Goal: Transaction & Acquisition: Purchase product/service

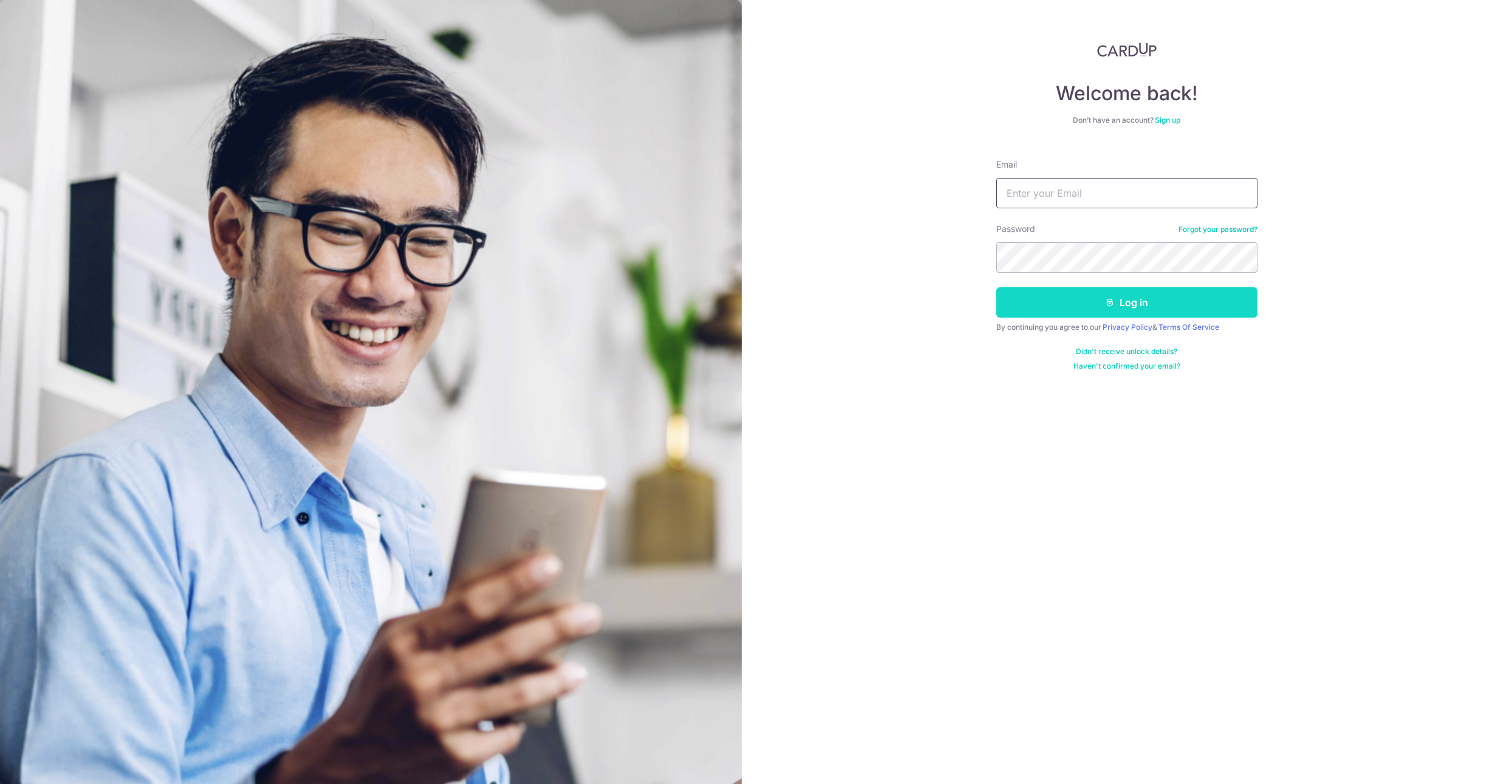
type input "[EMAIL_ADDRESS][DOMAIN_NAME]"
click at [1090, 301] on button "Log in" at bounding box center [1126, 302] width 261 height 30
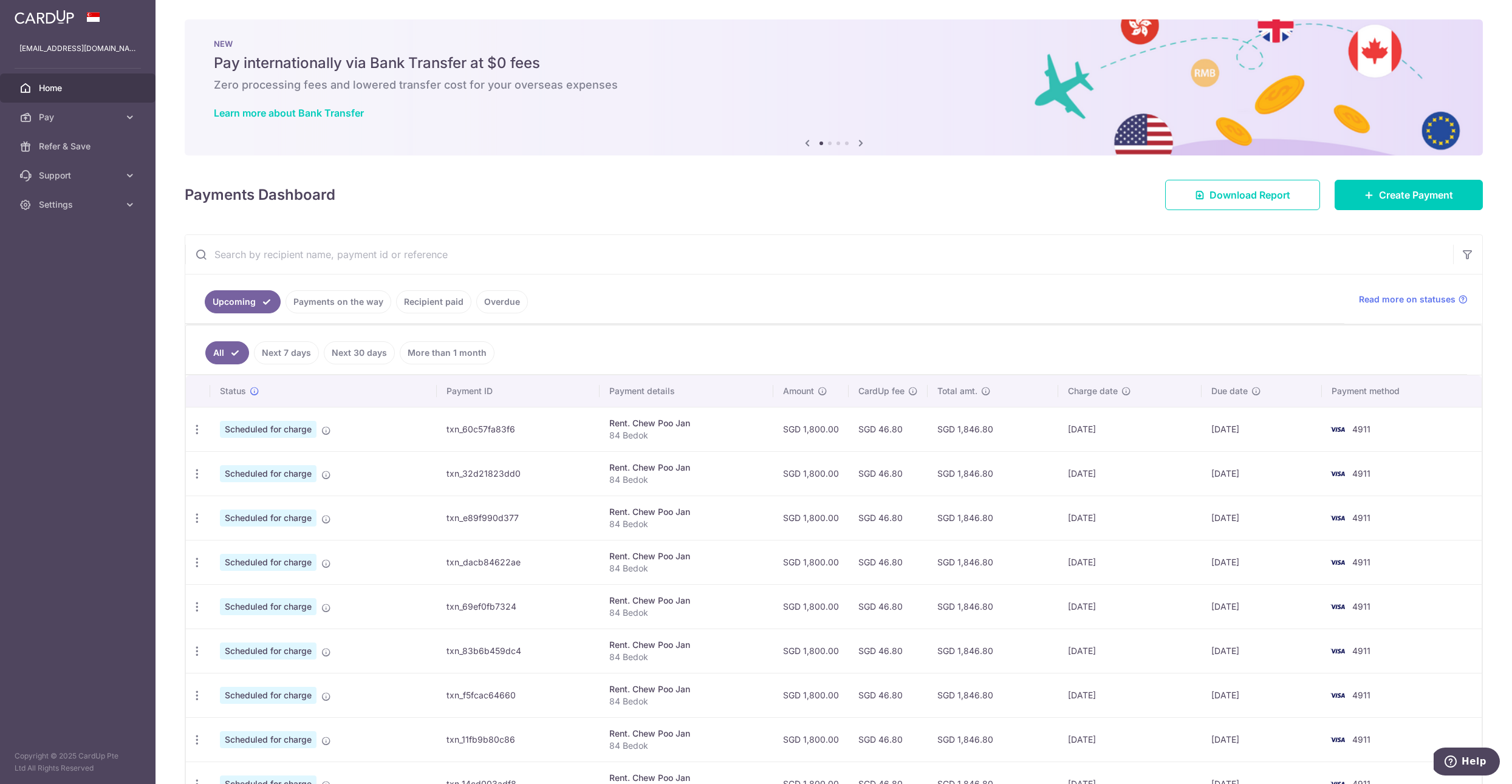
scroll to position [9, 0]
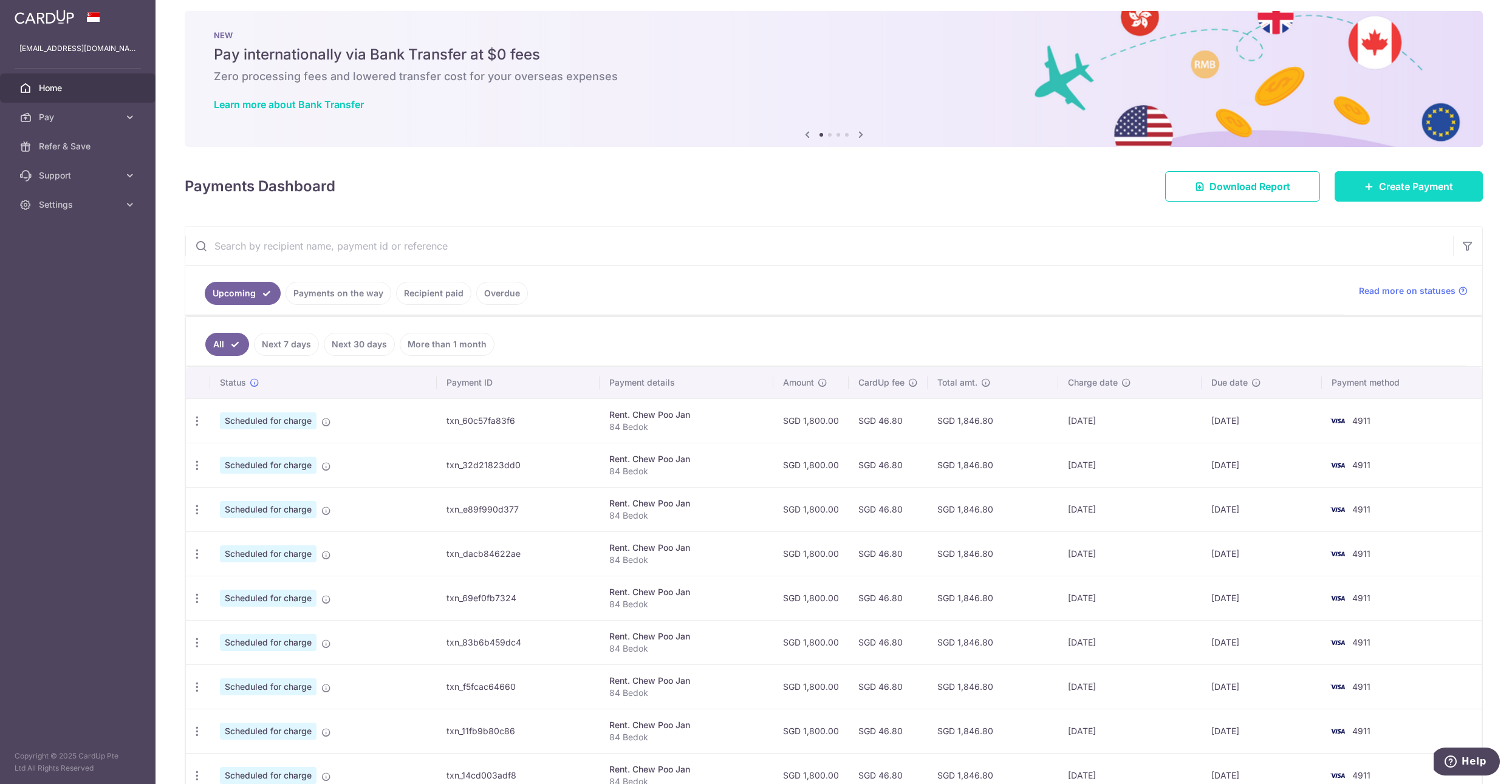
click at [1372, 176] on link "Create Payment" at bounding box center [1408, 186] width 148 height 30
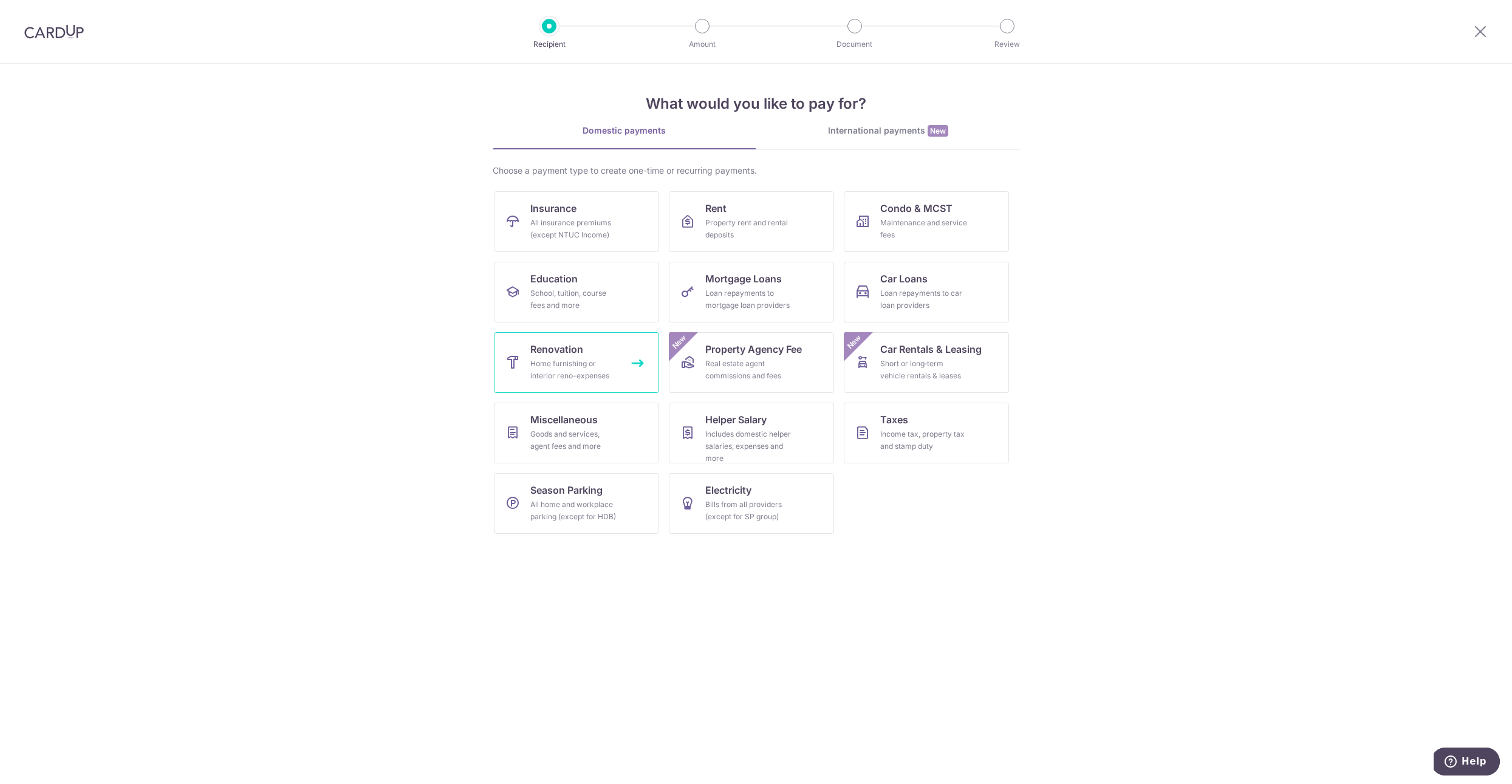
click at [574, 366] on div "Home furnishing or interior reno-expenses" at bounding box center [574, 370] width 88 height 24
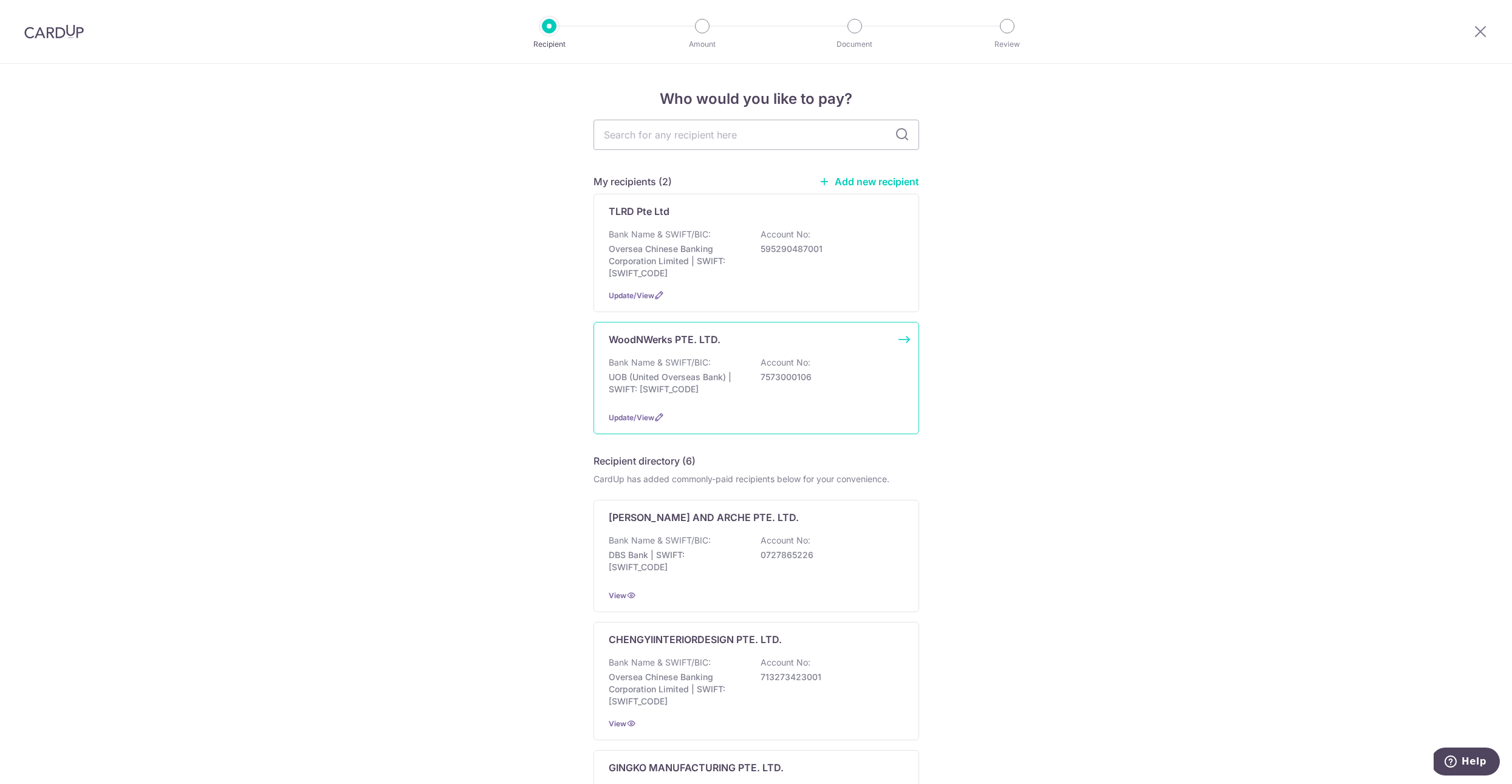
click at [829, 381] on p "7573000106" at bounding box center [828, 377] width 136 height 12
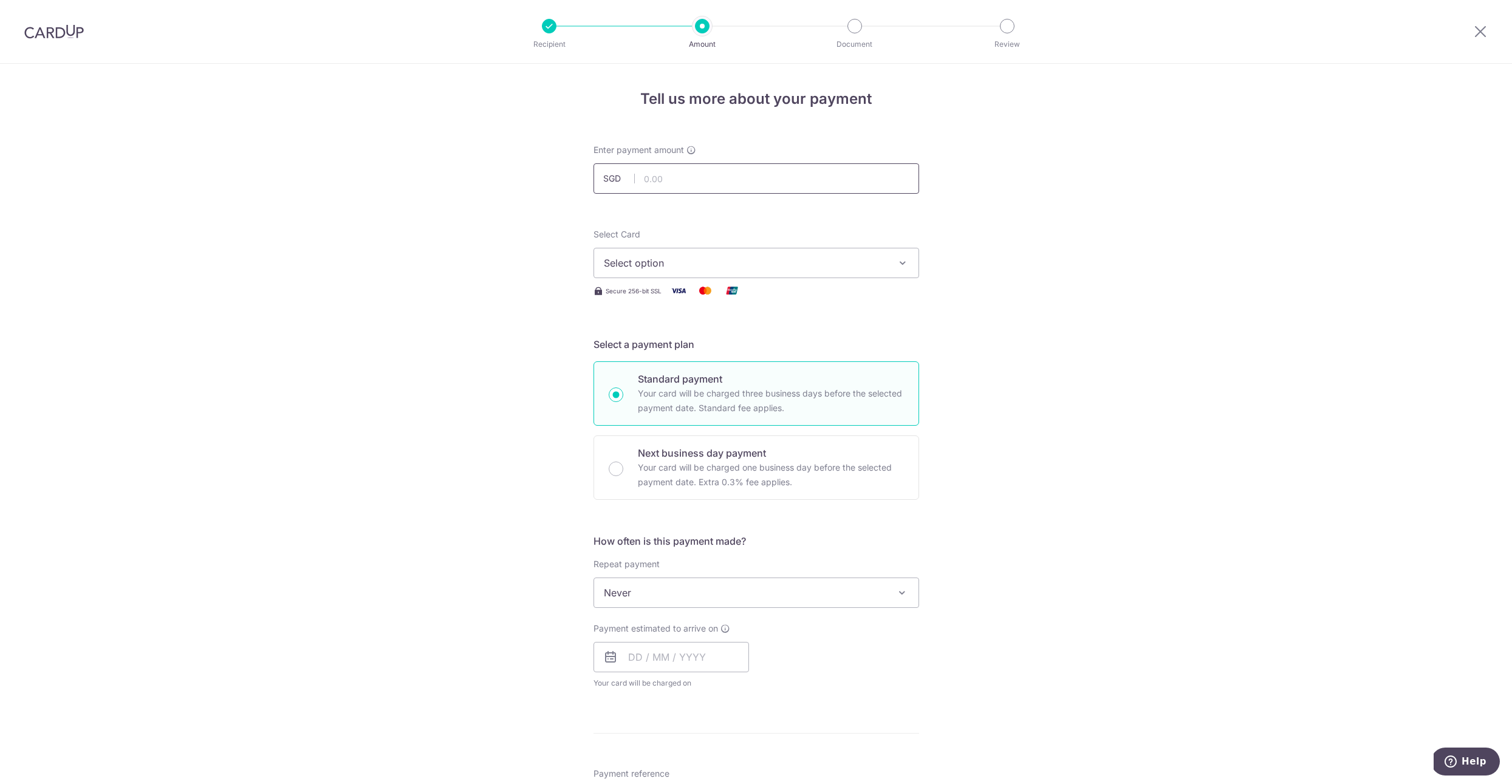
click at [691, 178] on input "text" at bounding box center [756, 178] width 326 height 30
type input "800.00"
click at [711, 261] on span "Select option" at bounding box center [745, 262] width 283 height 15
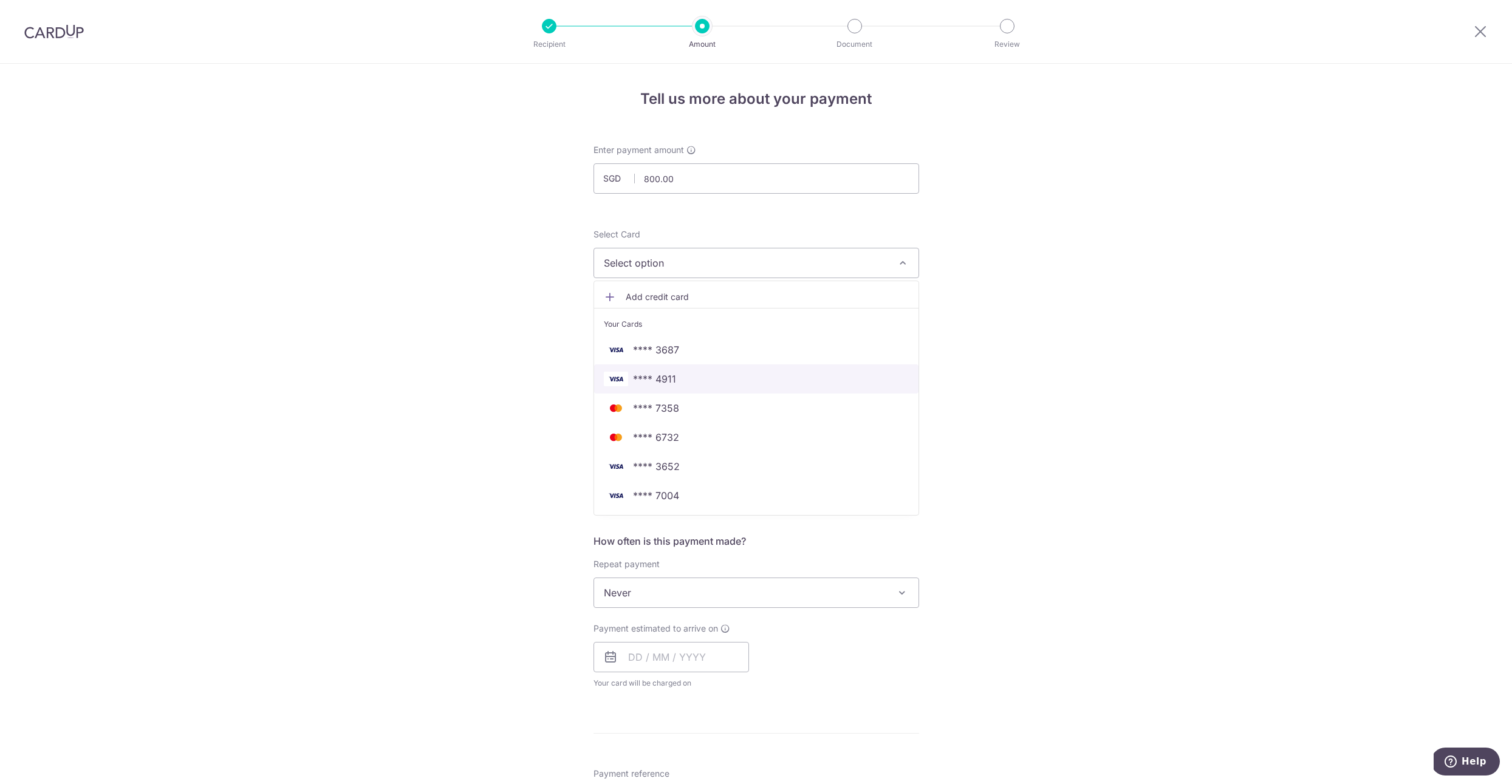
click at [777, 386] on link "**** 4911" at bounding box center [756, 379] width 324 height 29
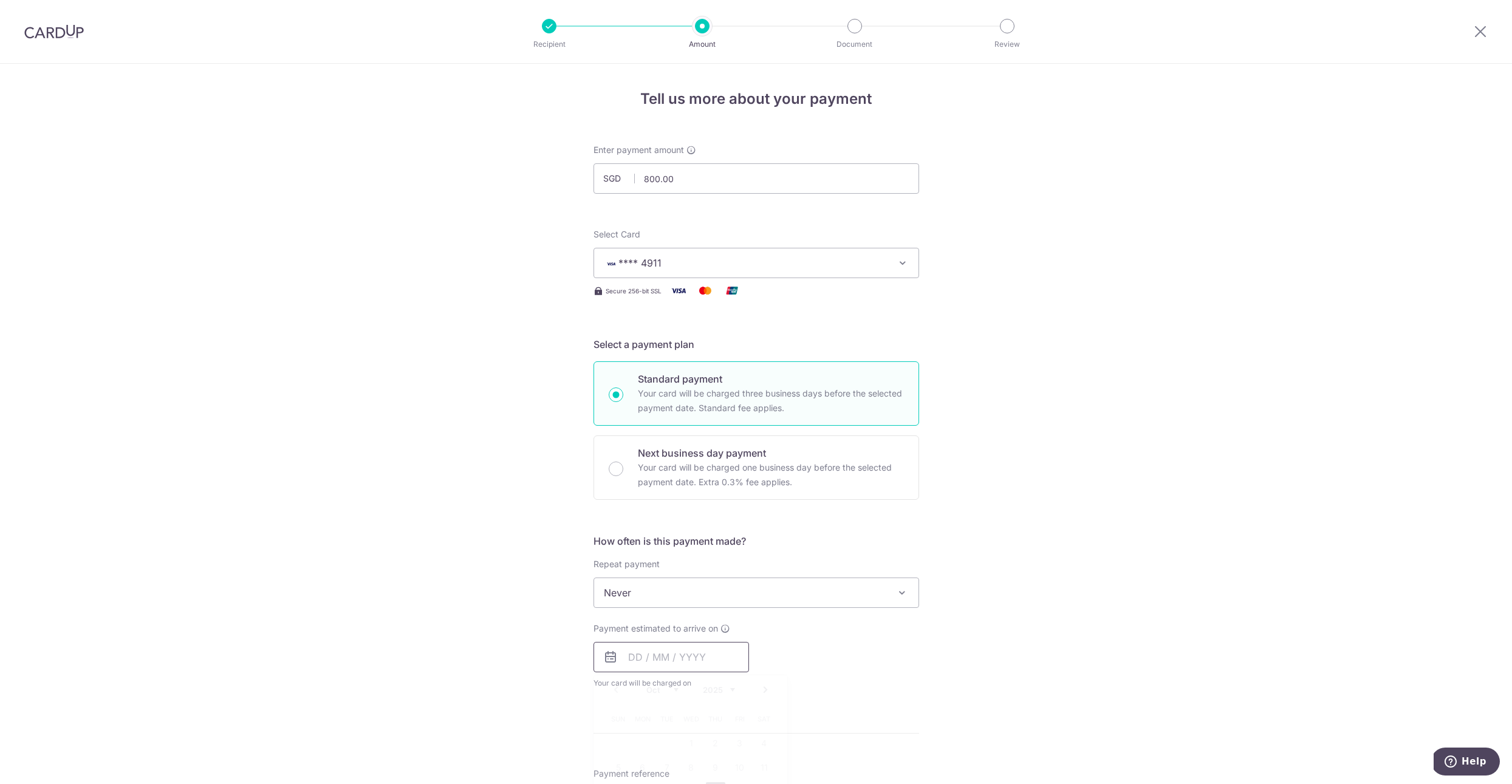
click at [681, 664] on input "text" at bounding box center [671, 657] width 155 height 30
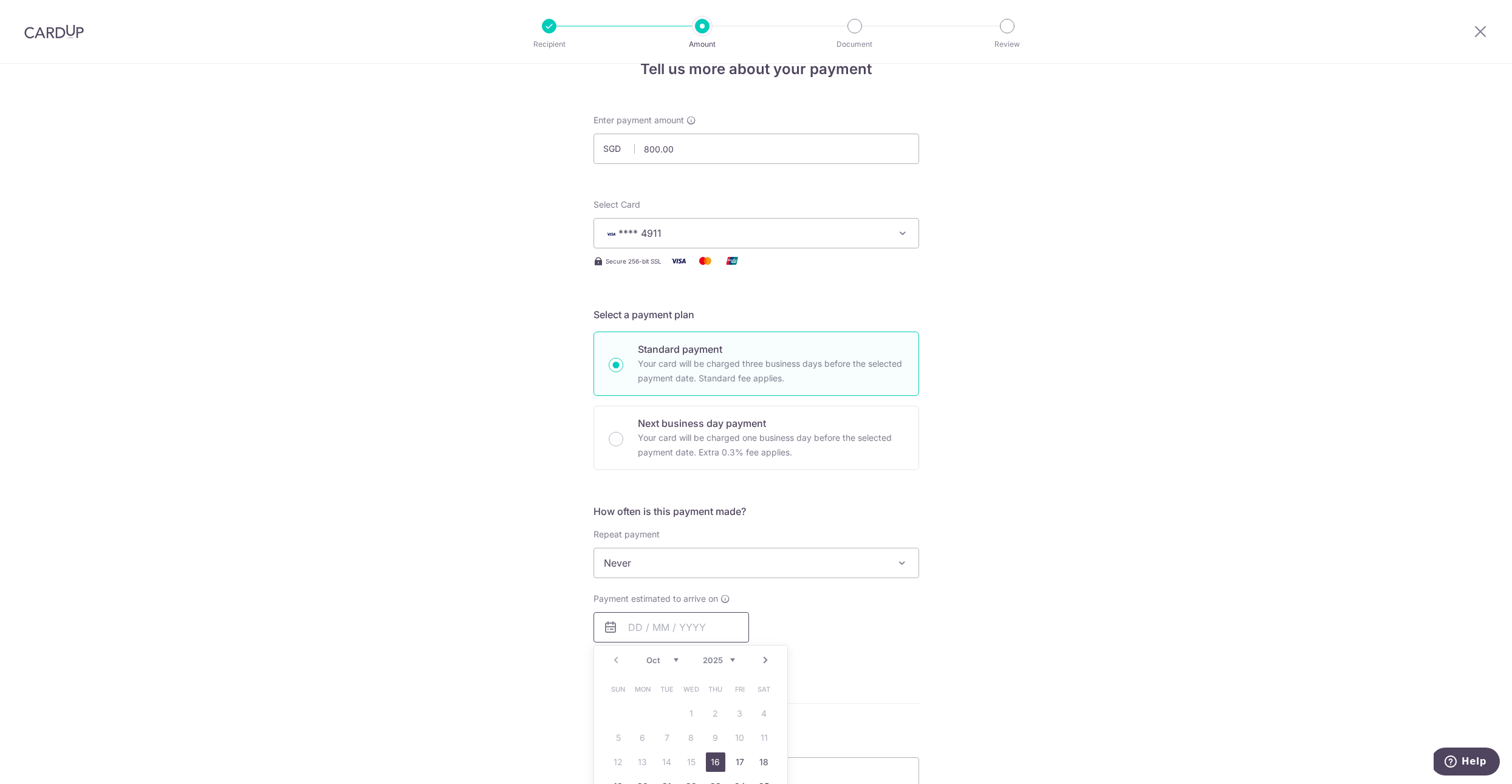
scroll to position [31, 0]
click at [718, 754] on link "16" at bounding box center [716, 761] width 19 height 19
type input "16/10/2025"
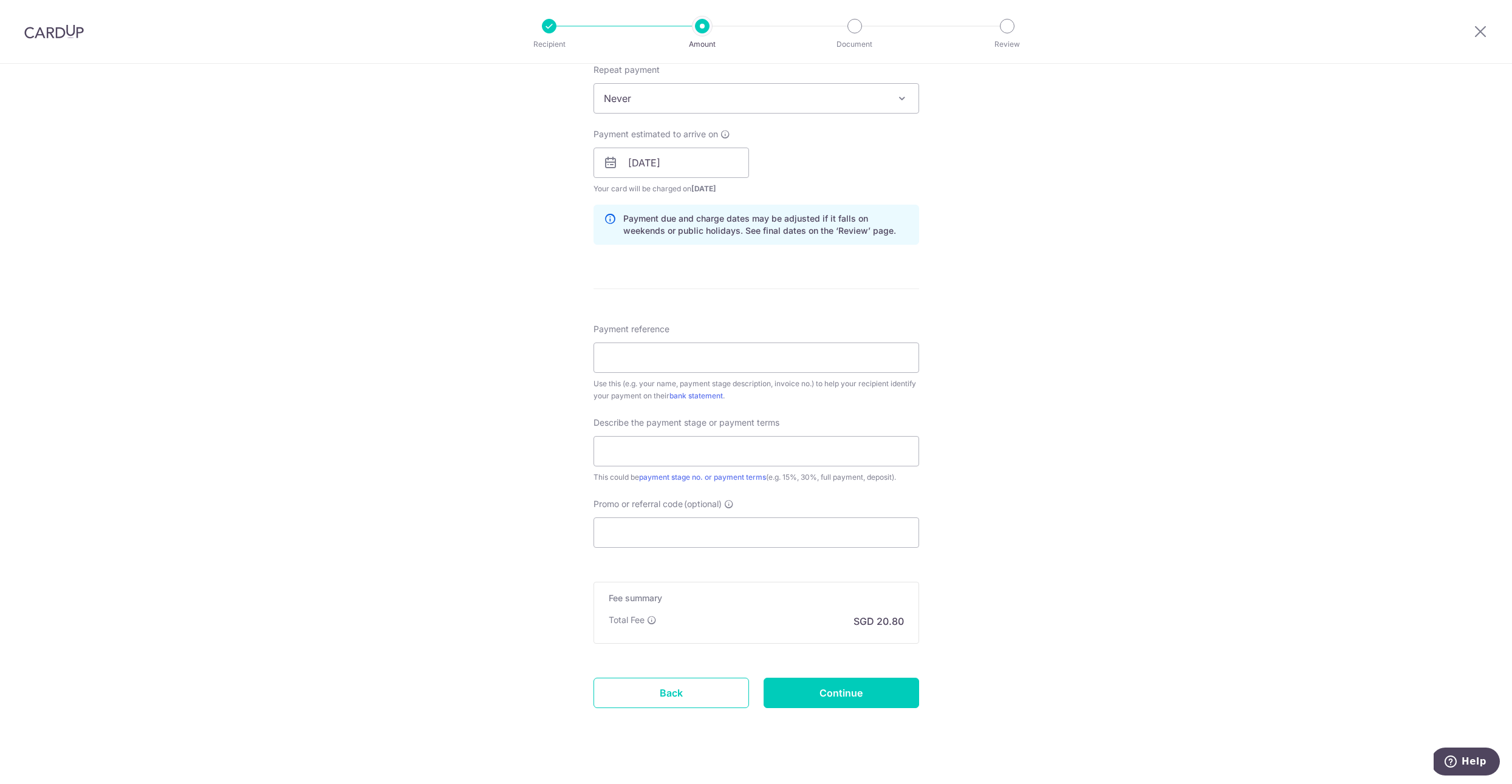
scroll to position [509, 0]
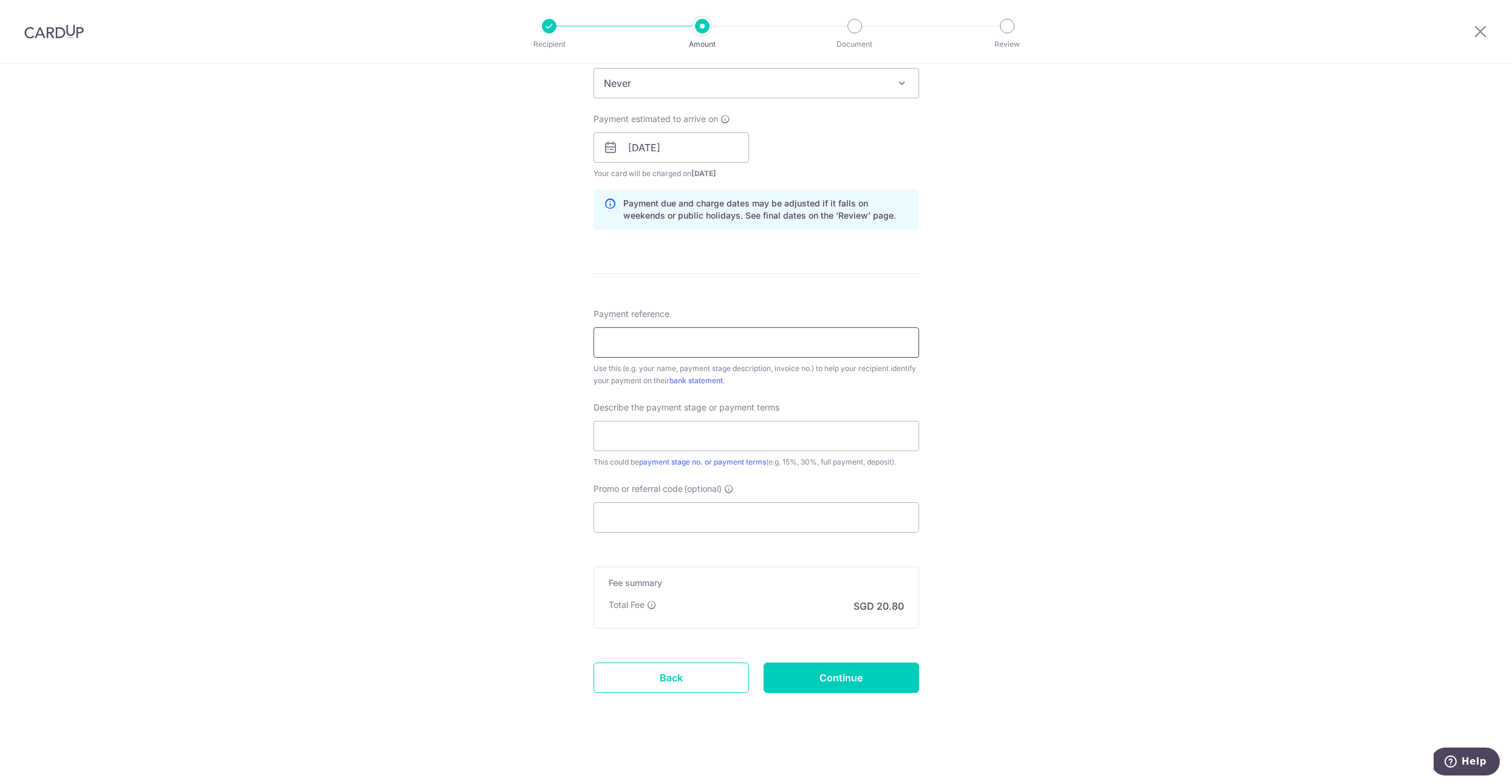
click at [757, 347] on input "Payment reference" at bounding box center [756, 342] width 326 height 30
type input "INV0186"
click at [688, 430] on input "text" at bounding box center [756, 436] width 326 height 30
type input "Full"
click at [701, 522] on input "Promo or referral code (optional)" at bounding box center [756, 517] width 326 height 30
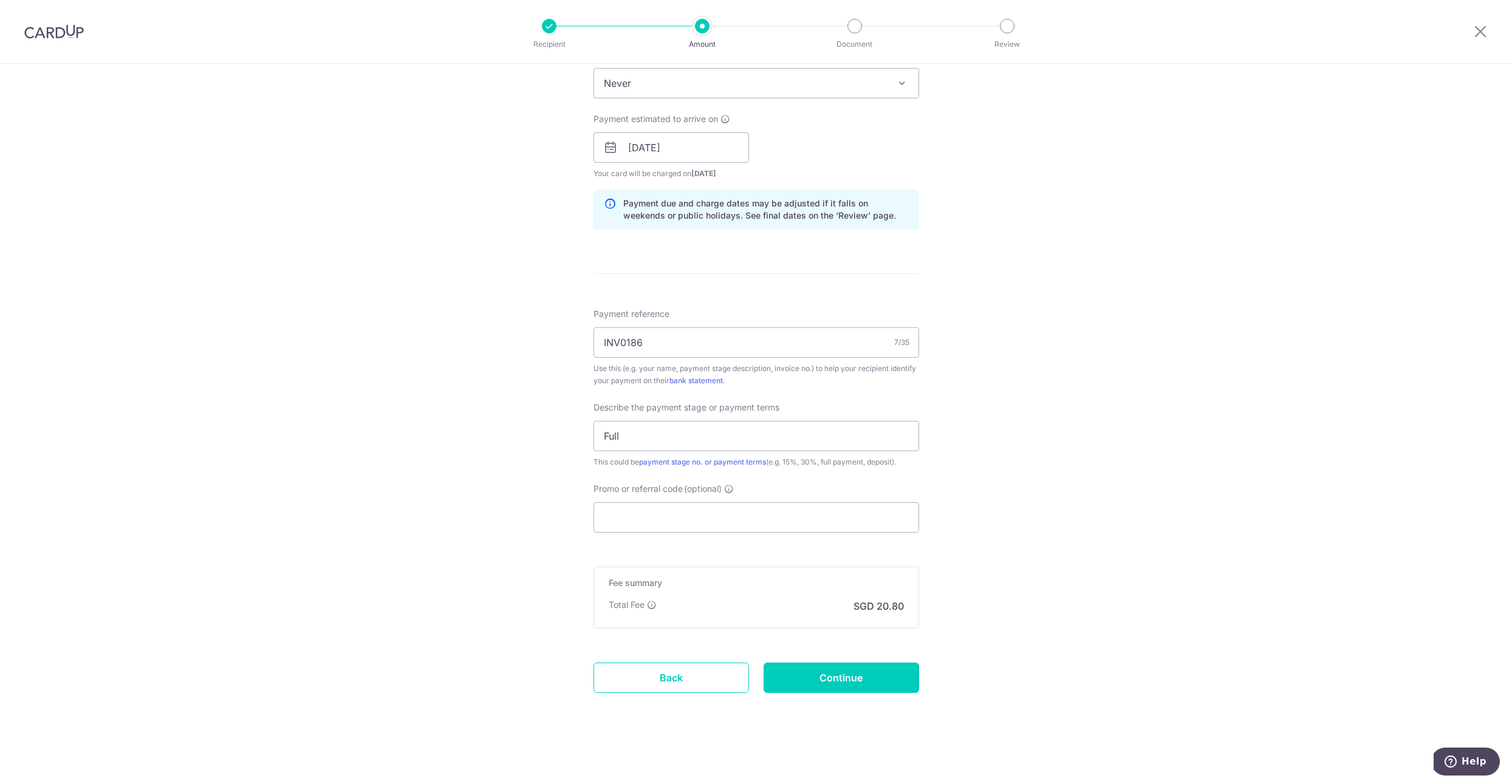
click at [42, 30] on img at bounding box center [54, 31] width 60 height 15
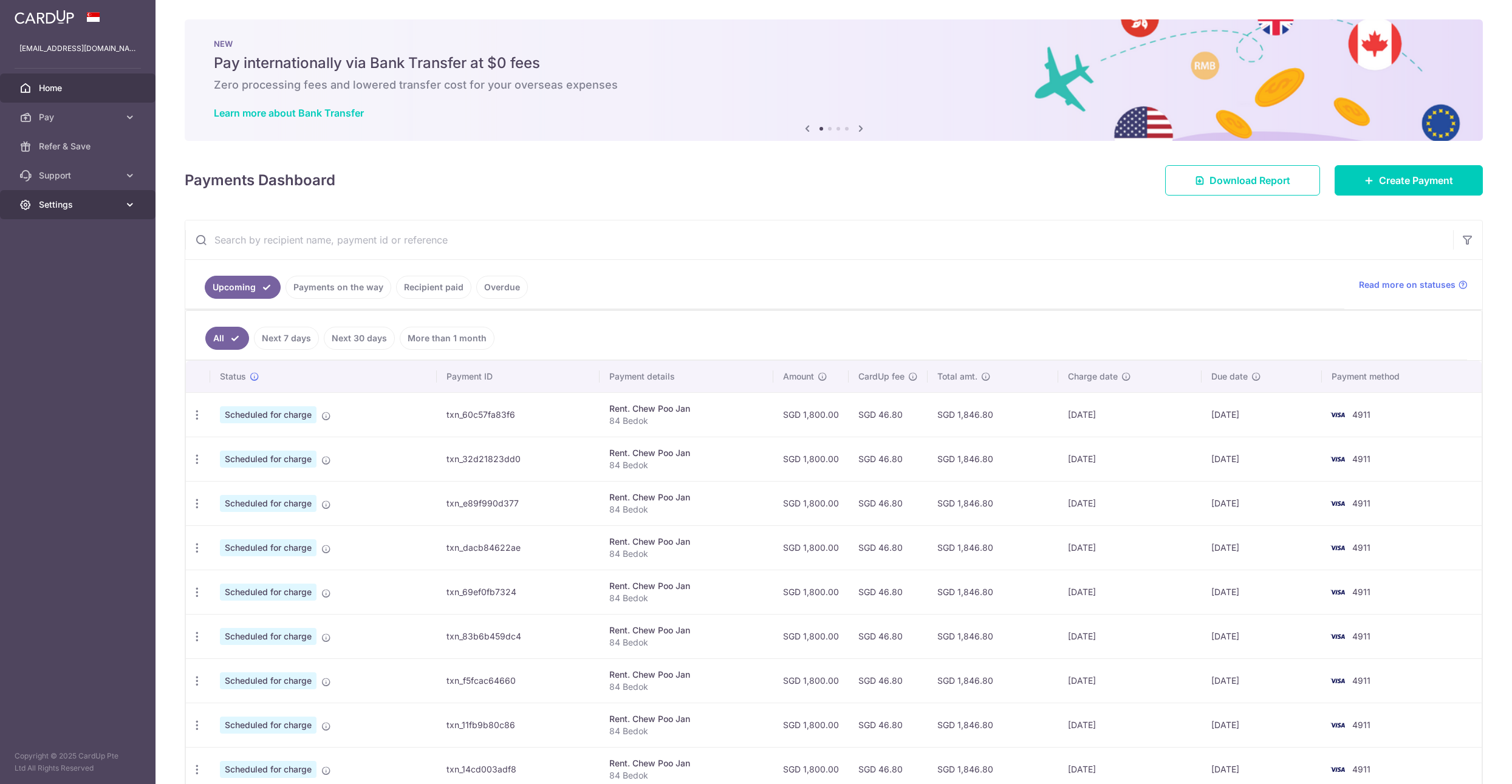
click at [114, 206] on span "Settings" at bounding box center [79, 204] width 81 height 12
click at [124, 176] on icon at bounding box center [130, 176] width 12 height 12
click at [327, 415] on icon at bounding box center [326, 416] width 10 height 10
click at [200, 414] on icon "button" at bounding box center [197, 415] width 13 height 13
click at [660, 337] on ul "All Next 7 days Next 30 days More than 1 month" at bounding box center [827, 335] width 1282 height 49
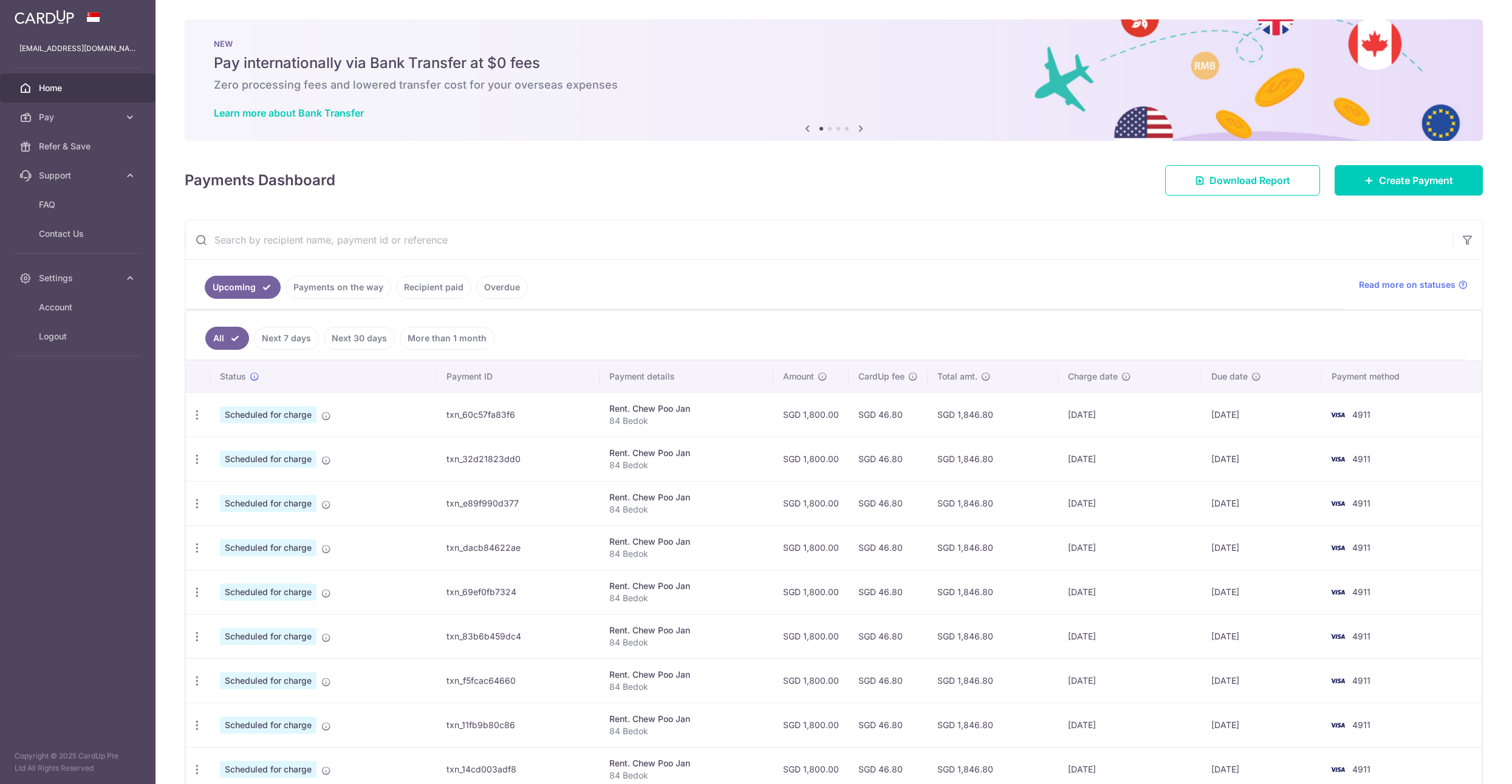
scroll to position [111, 0]
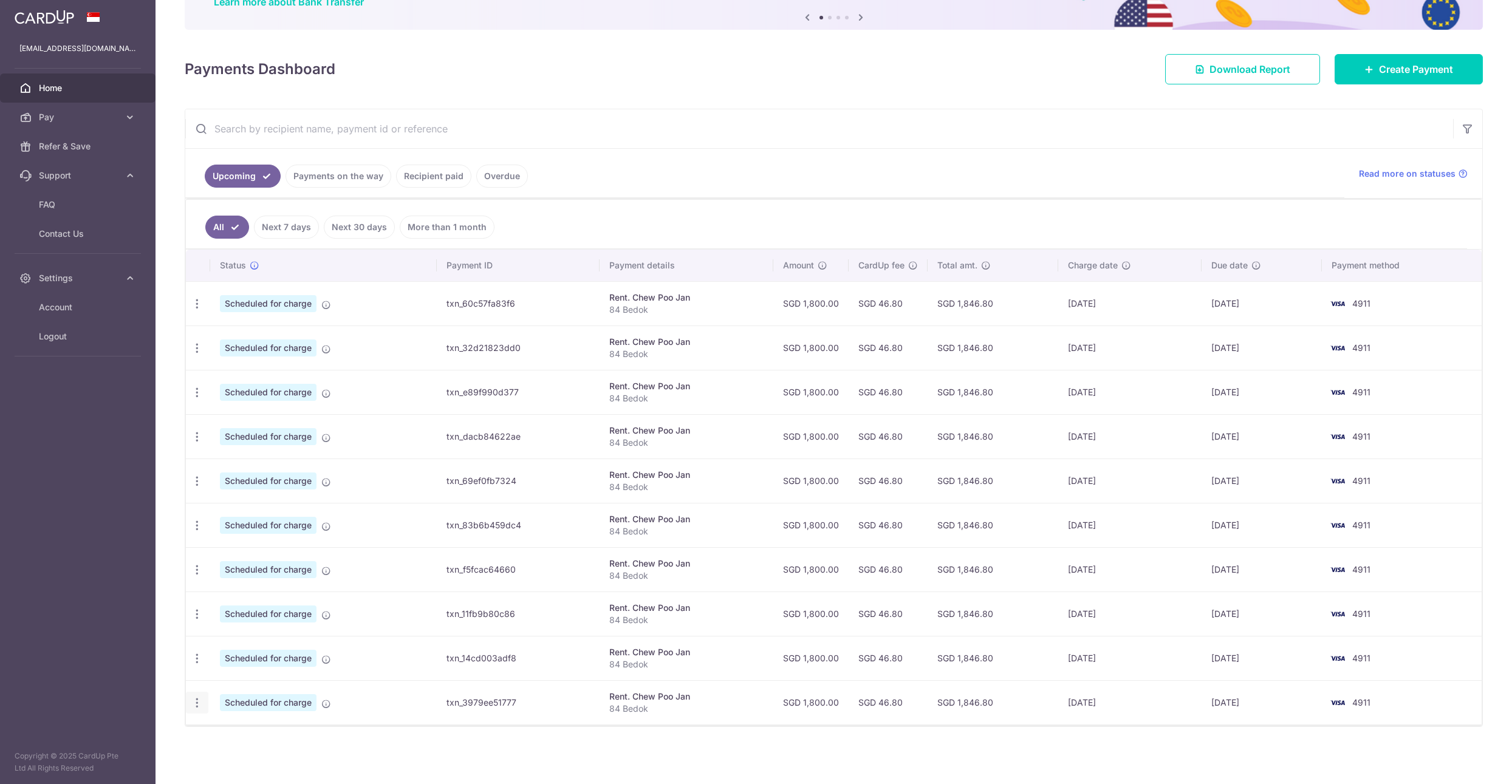
click at [192, 697] on icon "button" at bounding box center [197, 703] width 13 height 13
click at [197, 305] on icon "button" at bounding box center [197, 304] width 13 height 13
click at [269, 363] on span "Cancel payment" at bounding box center [262, 366] width 81 height 15
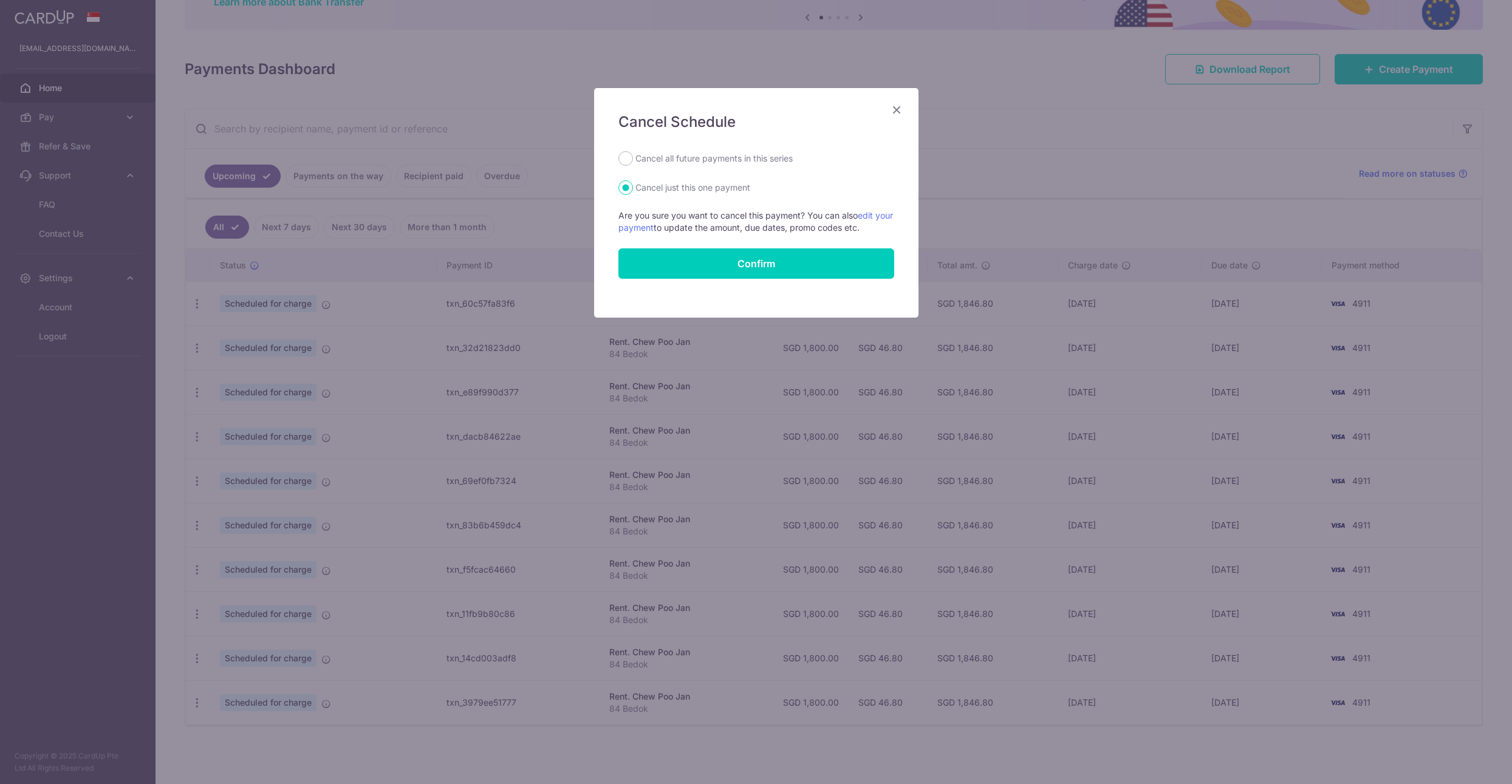
click at [672, 159] on label "Cancel all future payments in this series" at bounding box center [714, 159] width 158 height 15
click at [633, 159] on input "Cancel all future payments in this series" at bounding box center [626, 159] width 15 height 15
radio input "true"
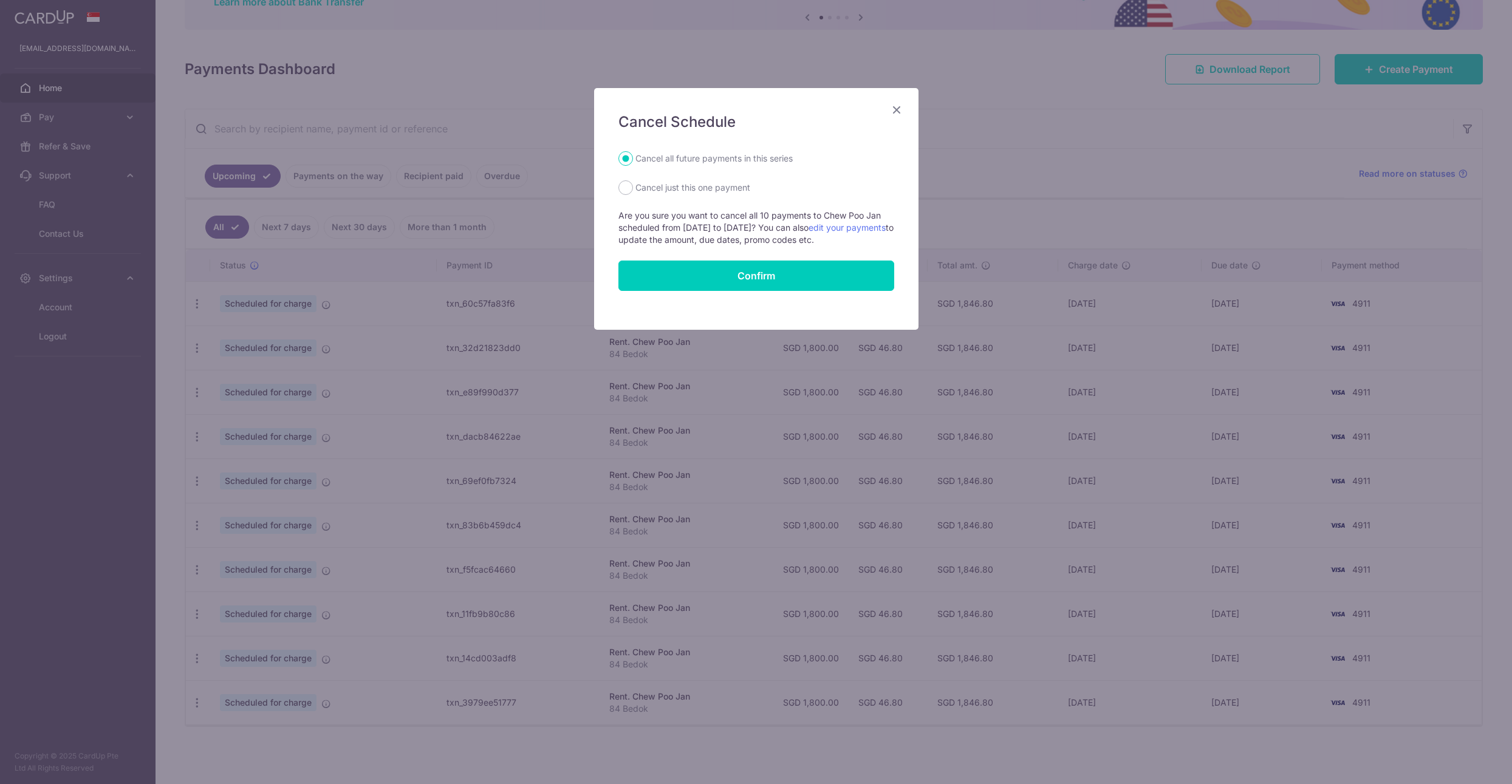
click at [898, 107] on icon "Close" at bounding box center [896, 110] width 15 height 16
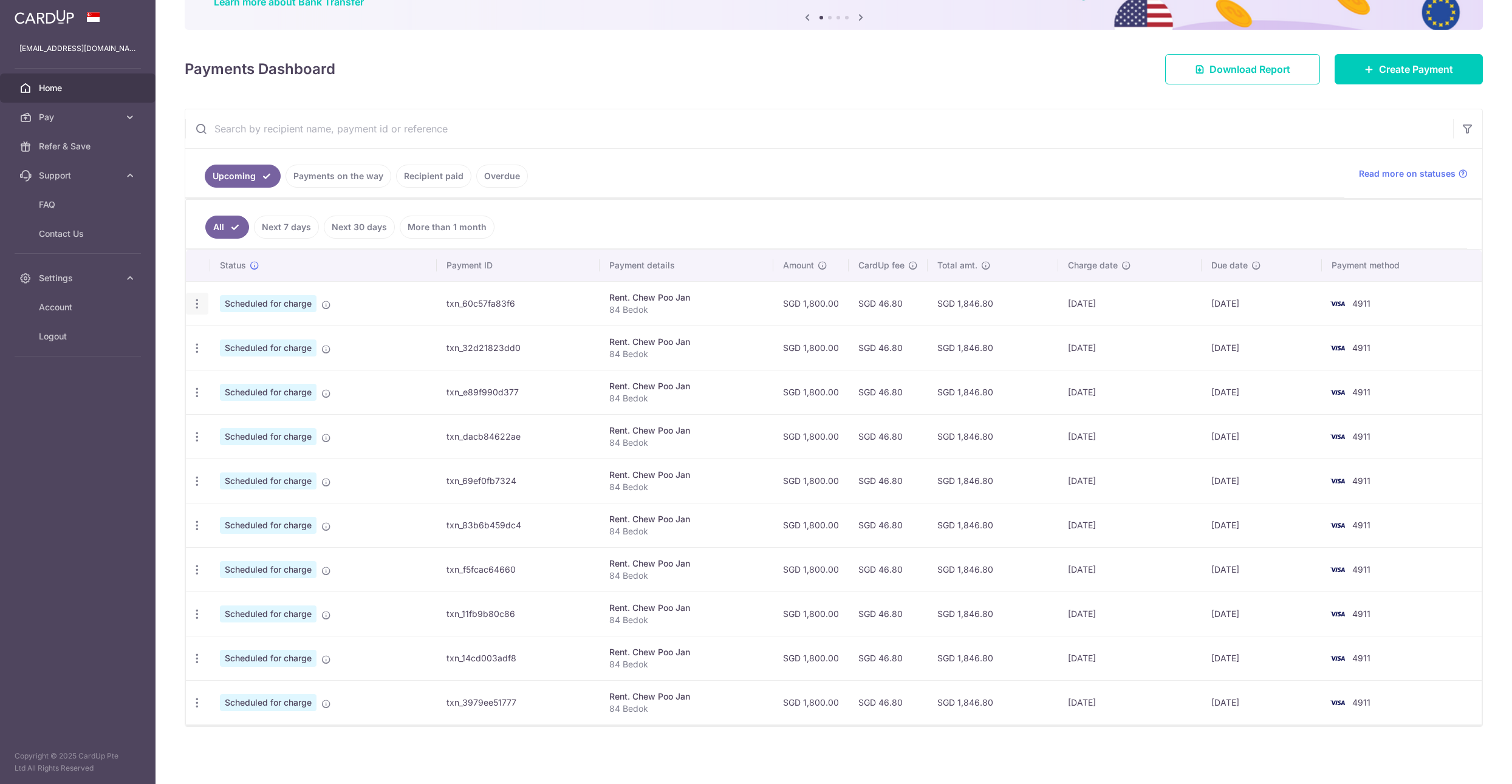
click at [198, 301] on icon "button" at bounding box center [197, 304] width 13 height 13
click at [264, 364] on span "Cancel payment" at bounding box center [262, 366] width 81 height 15
radio input "true"
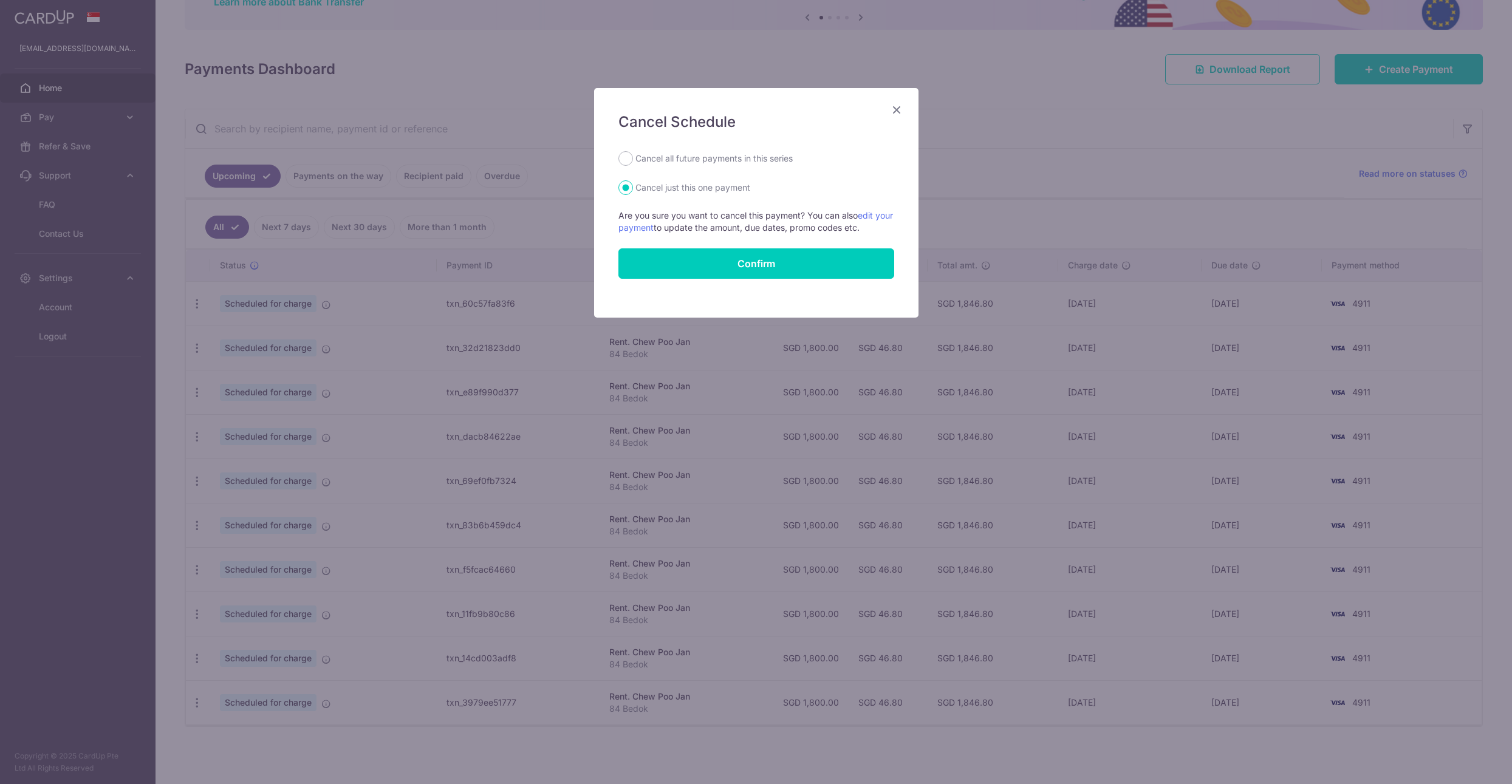
click at [672, 159] on label "Cancel all future payments in this series" at bounding box center [714, 159] width 158 height 15
click at [633, 159] on input "Cancel all future payments in this series" at bounding box center [626, 159] width 15 height 15
radio input "true"
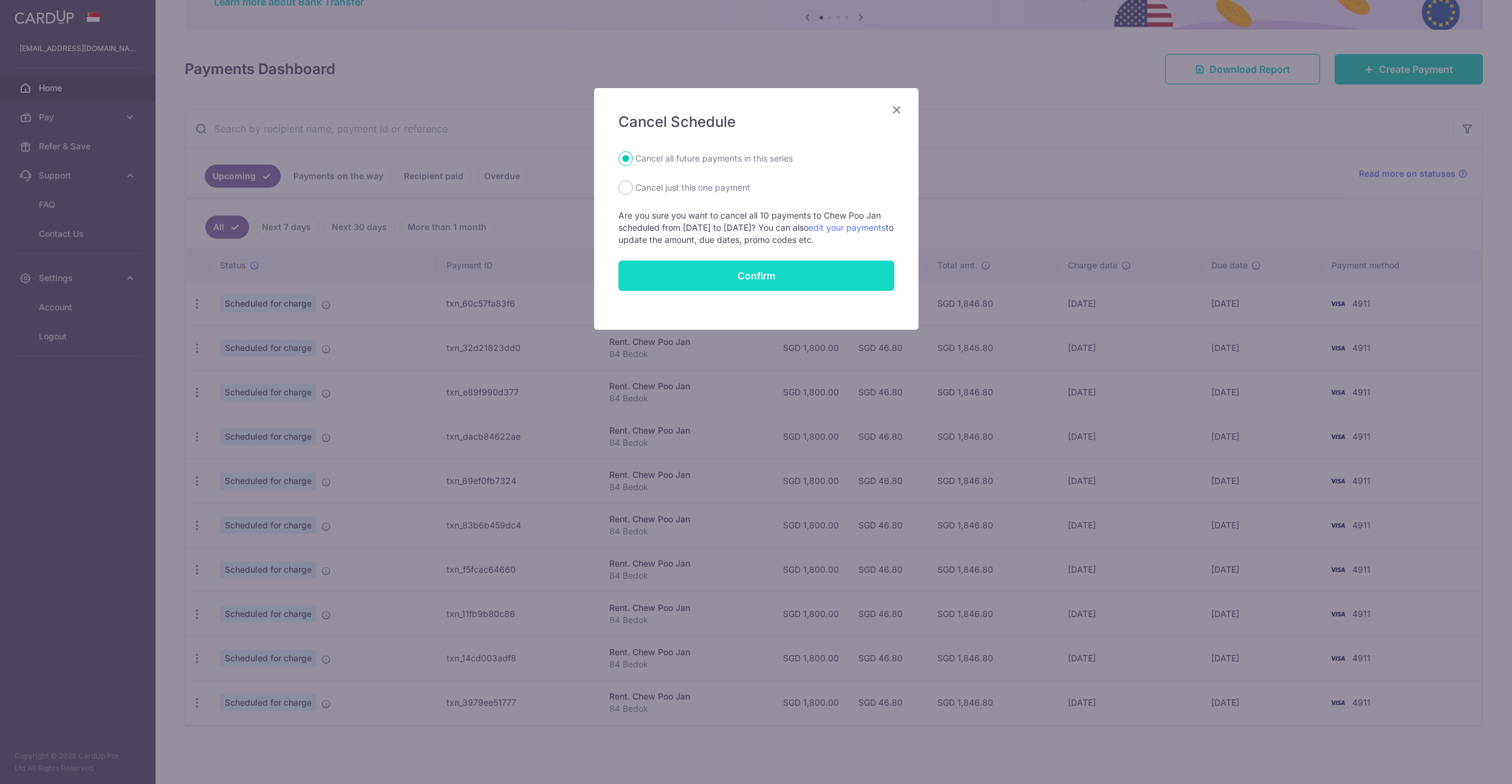
click at [772, 282] on button "Confirm" at bounding box center [756, 275] width 276 height 30
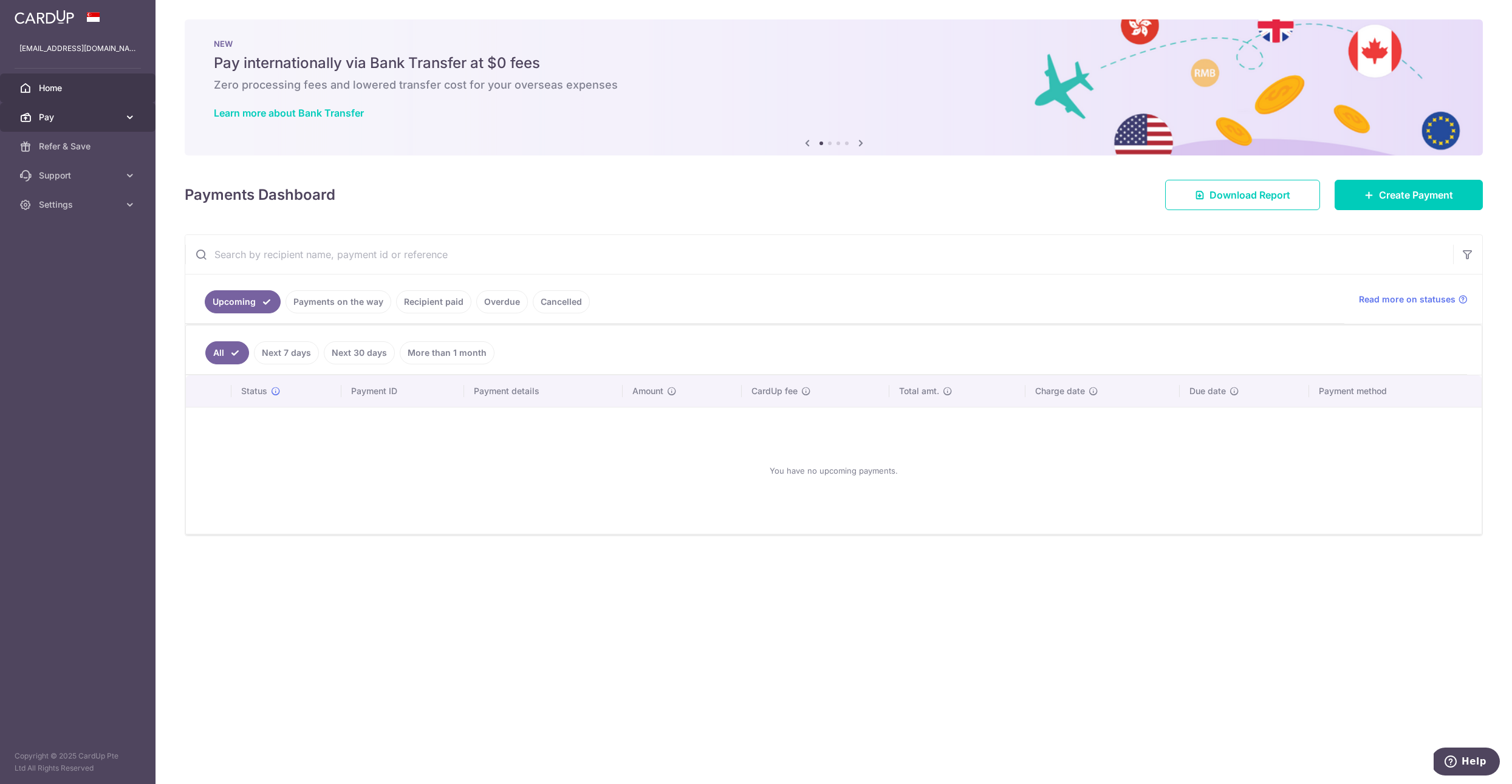
click at [131, 115] on icon at bounding box center [130, 117] width 12 height 12
click at [99, 152] on span "Payments" at bounding box center [79, 146] width 81 height 12
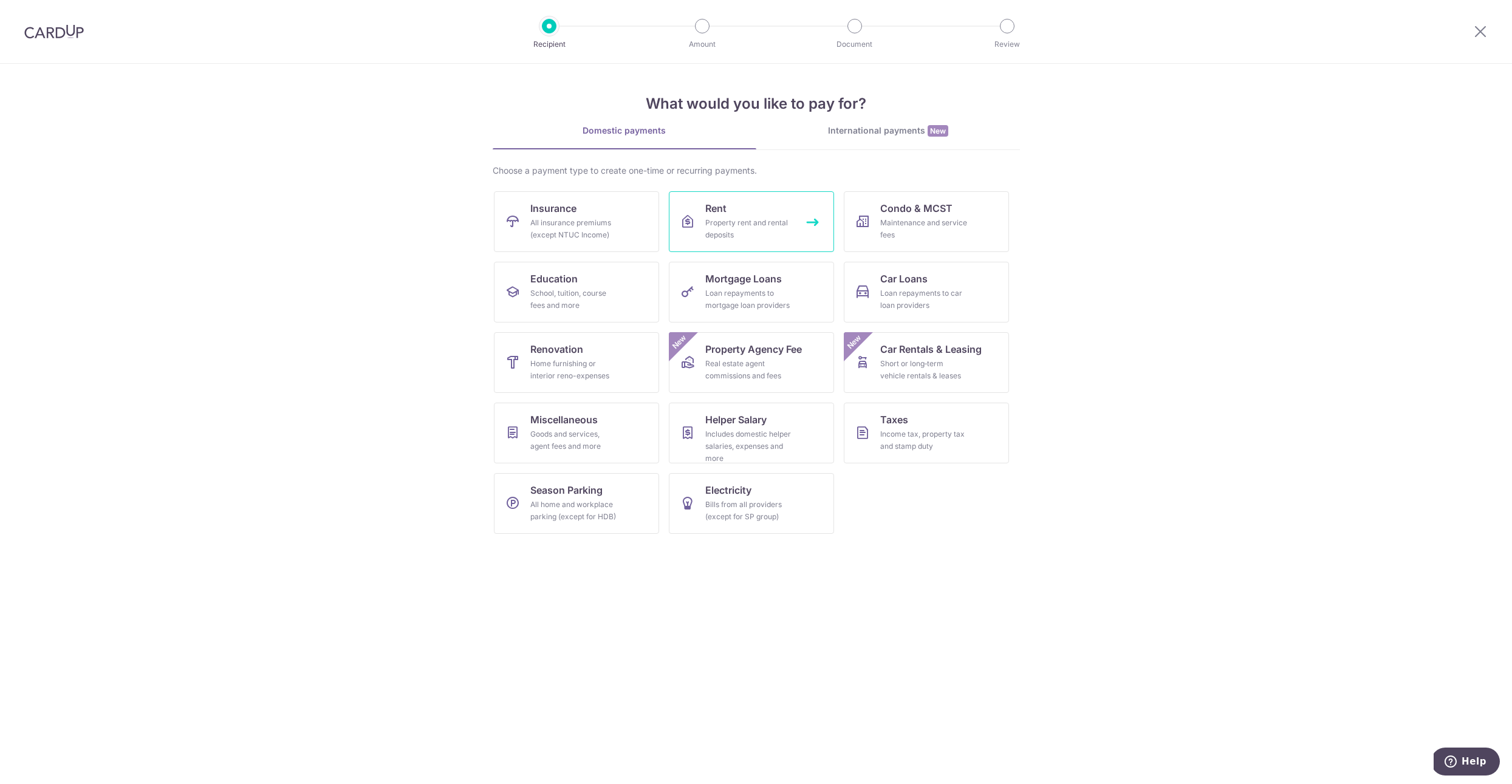
click at [762, 227] on div "Property rent and rental deposits" at bounding box center [749, 229] width 88 height 24
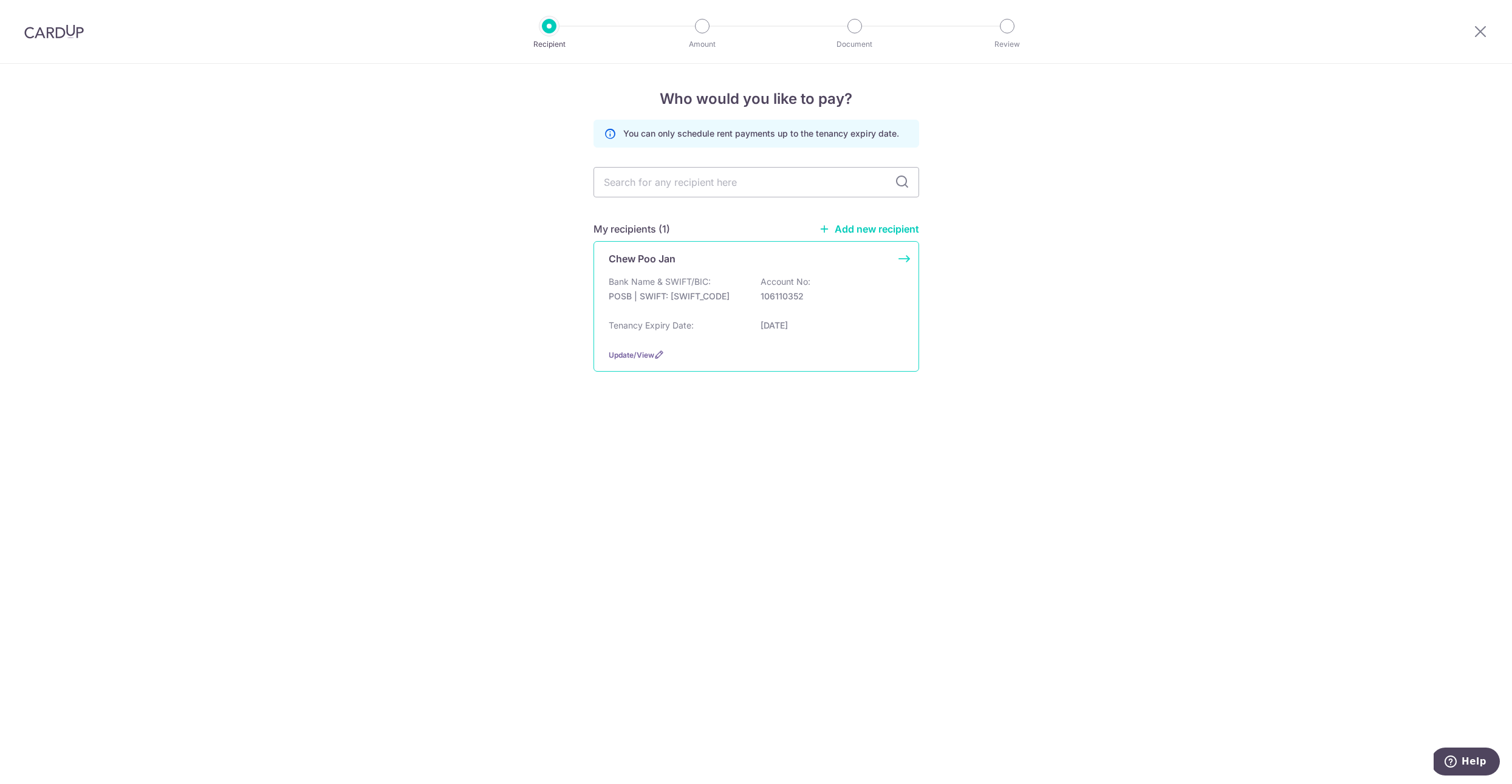
click at [668, 298] on p "POSB | SWIFT: [SWIFT_CODE]" at bounding box center [676, 296] width 136 height 12
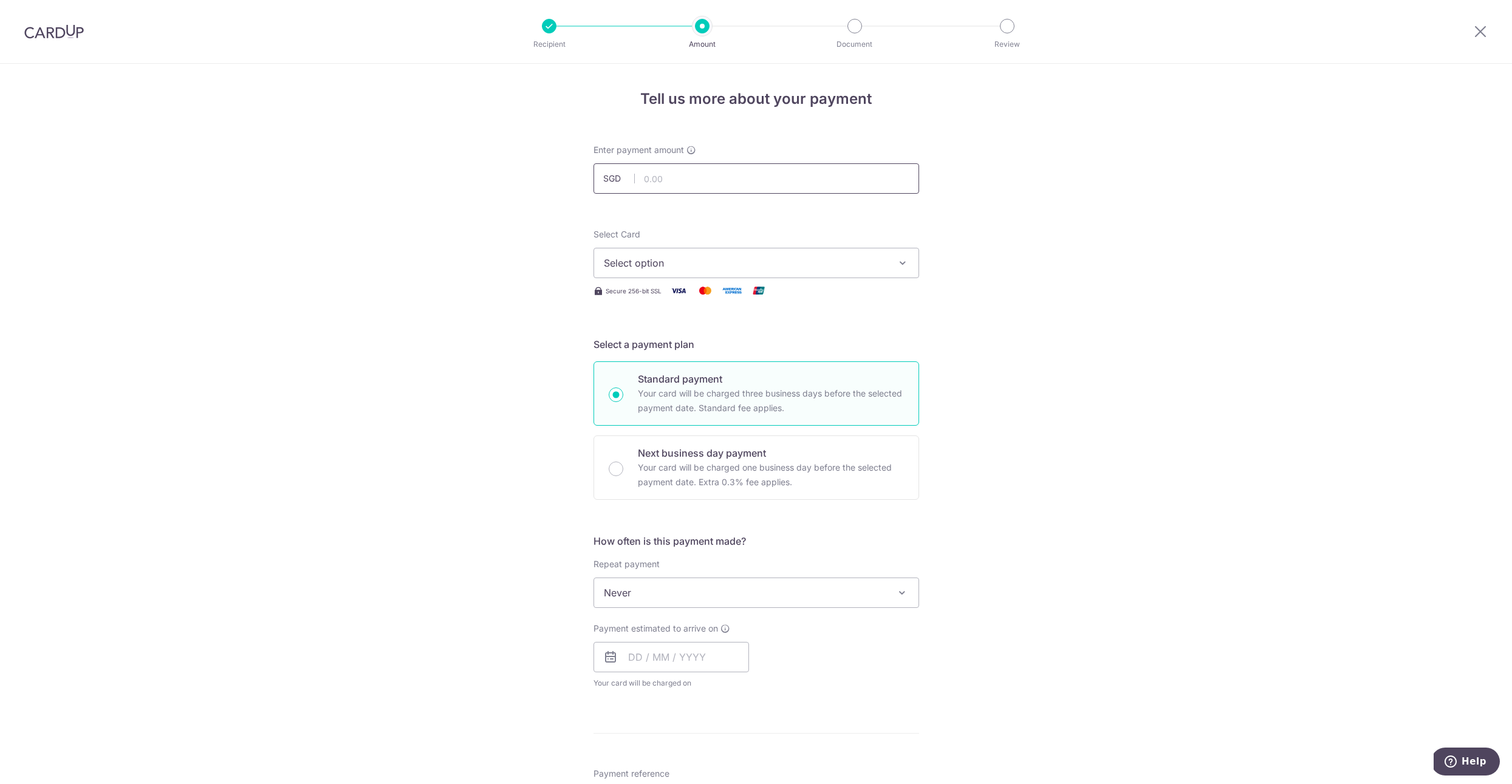
click at [652, 182] on input "text" at bounding box center [756, 178] width 326 height 30
type input "1,800.00"
click at [690, 269] on span "Select option" at bounding box center [745, 262] width 283 height 15
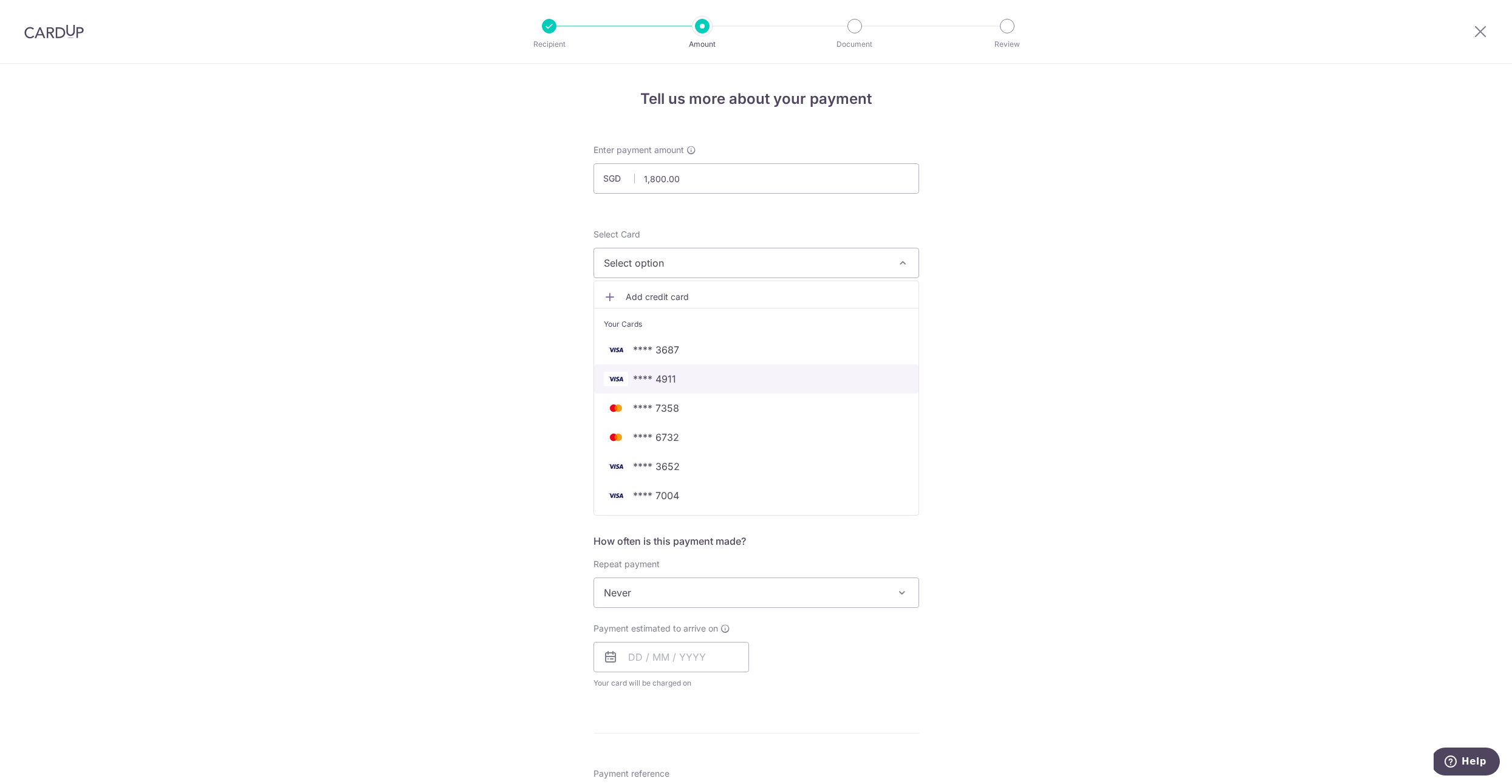
click at [694, 378] on span "**** 4911" at bounding box center [756, 379] width 305 height 15
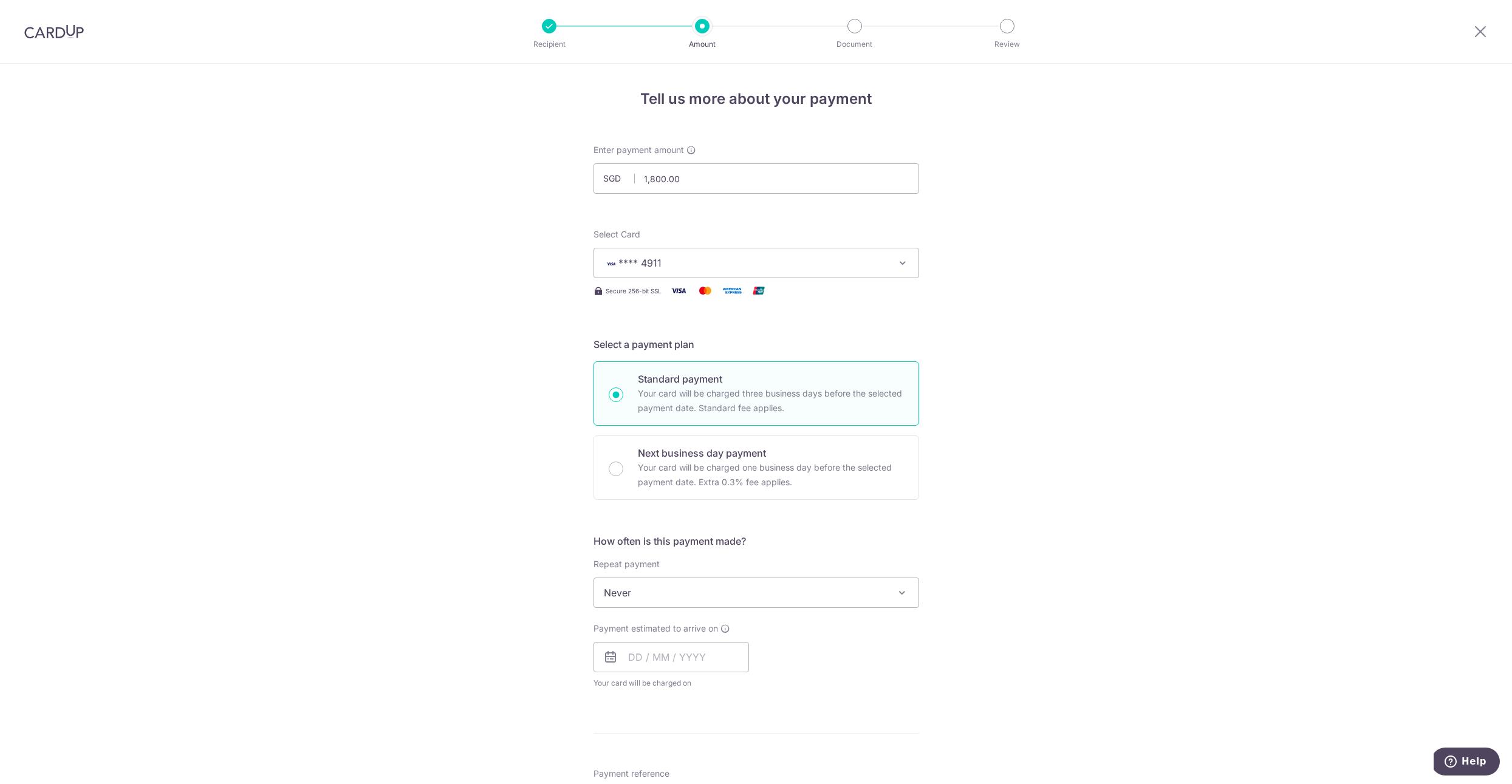
click at [688, 589] on span "Never" at bounding box center [756, 593] width 324 height 29
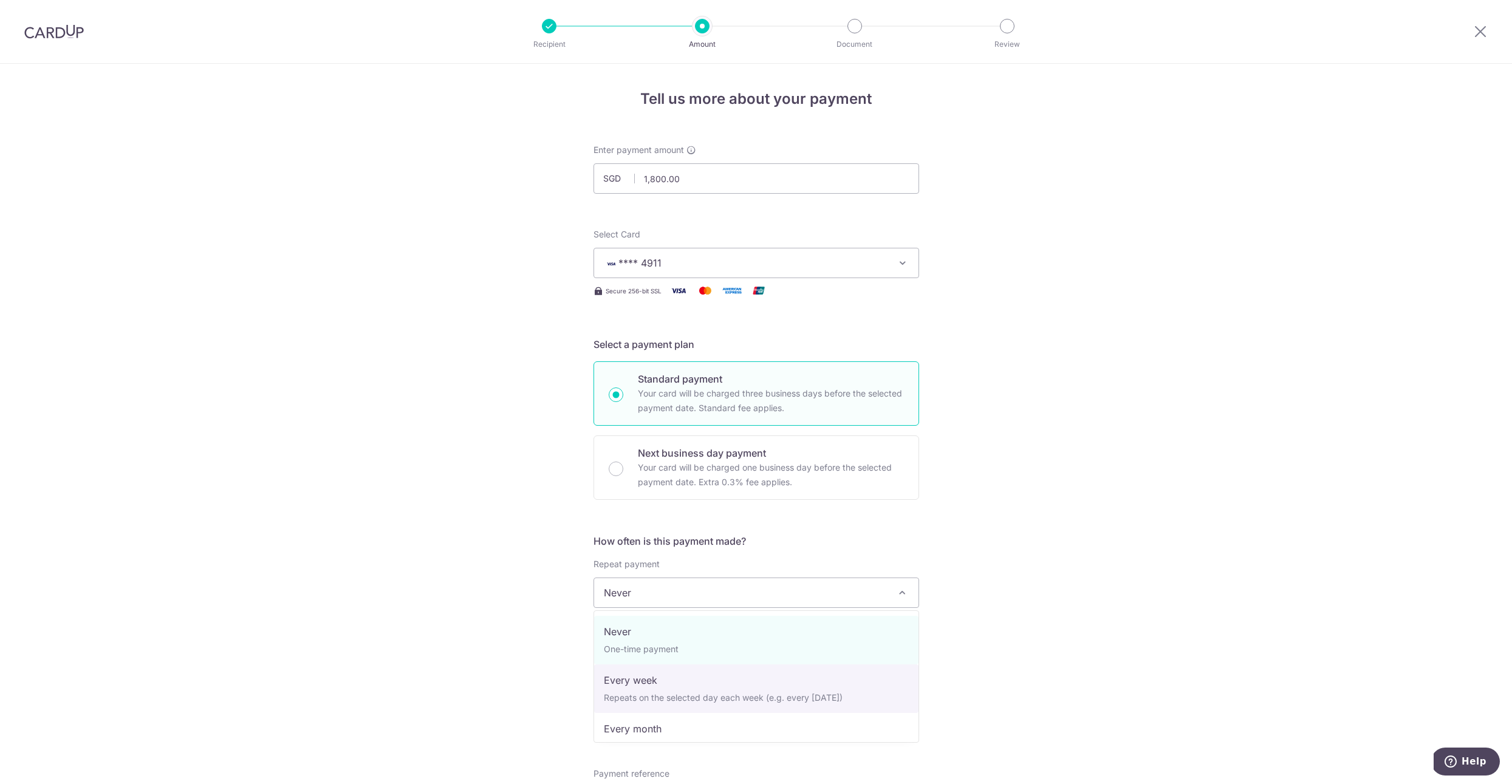
select select "2"
type input "[DATE]"
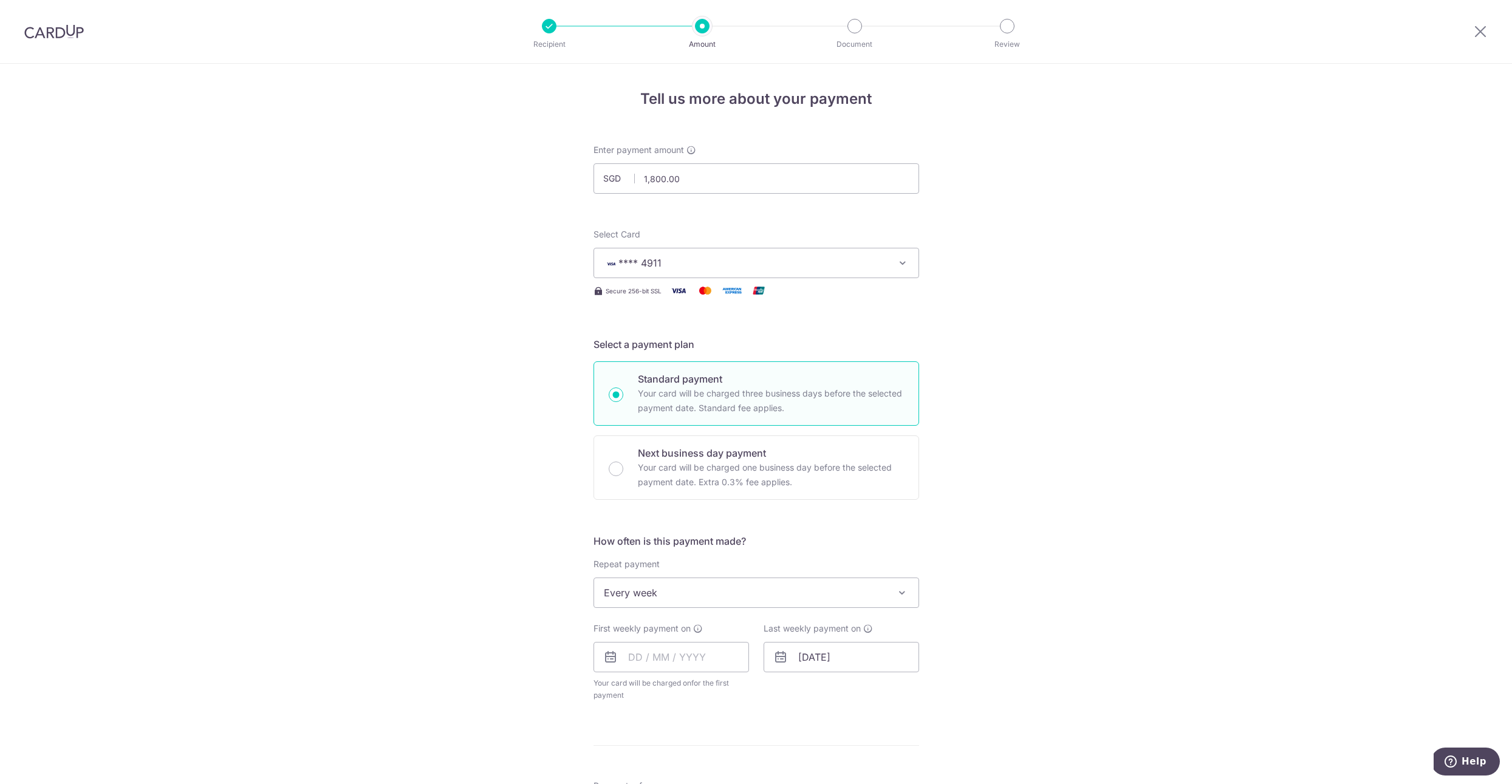
click at [866, 590] on span "Every week" at bounding box center [756, 593] width 324 height 29
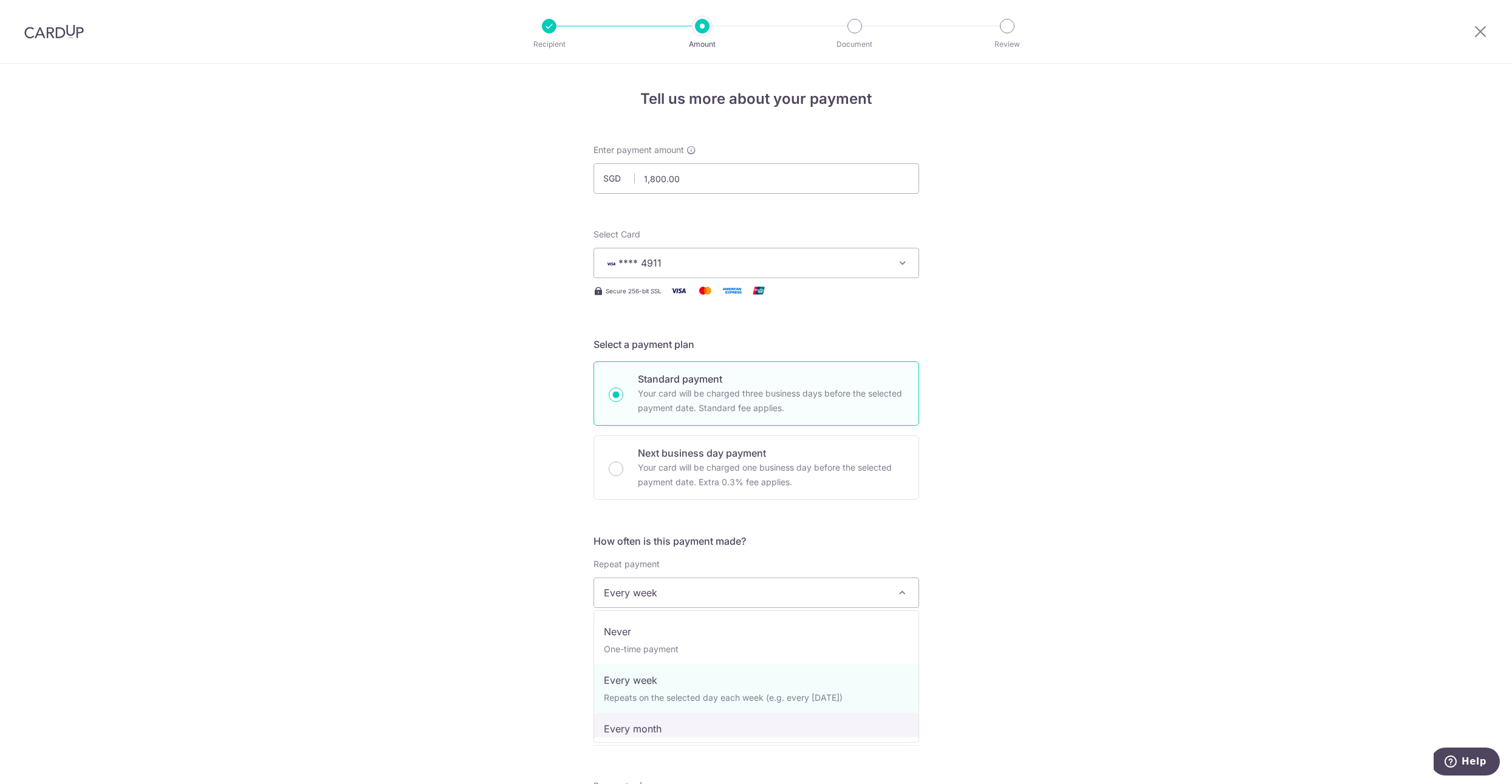
select select "3"
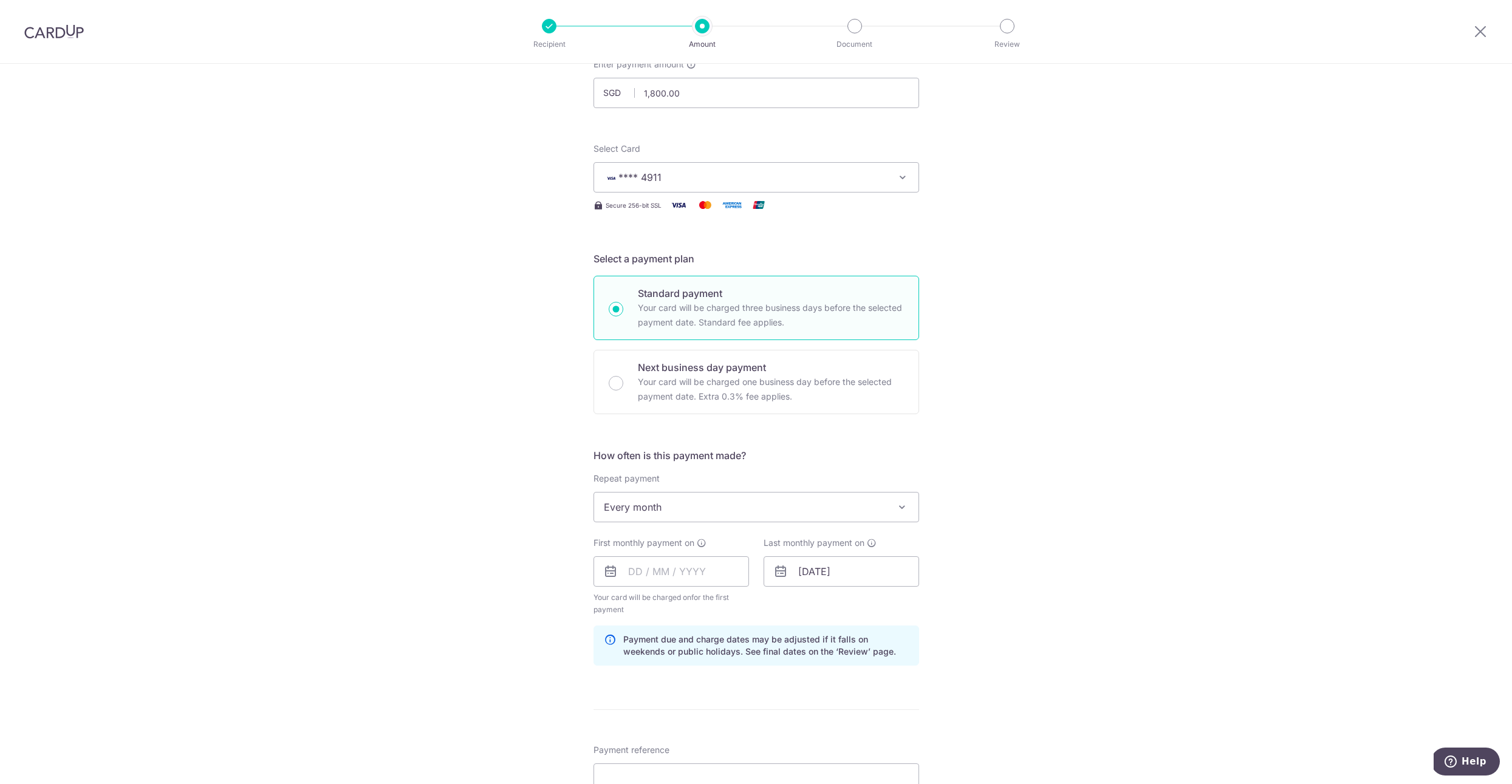
scroll to position [87, 0]
click at [690, 575] on input "text" at bounding box center [671, 570] width 155 height 30
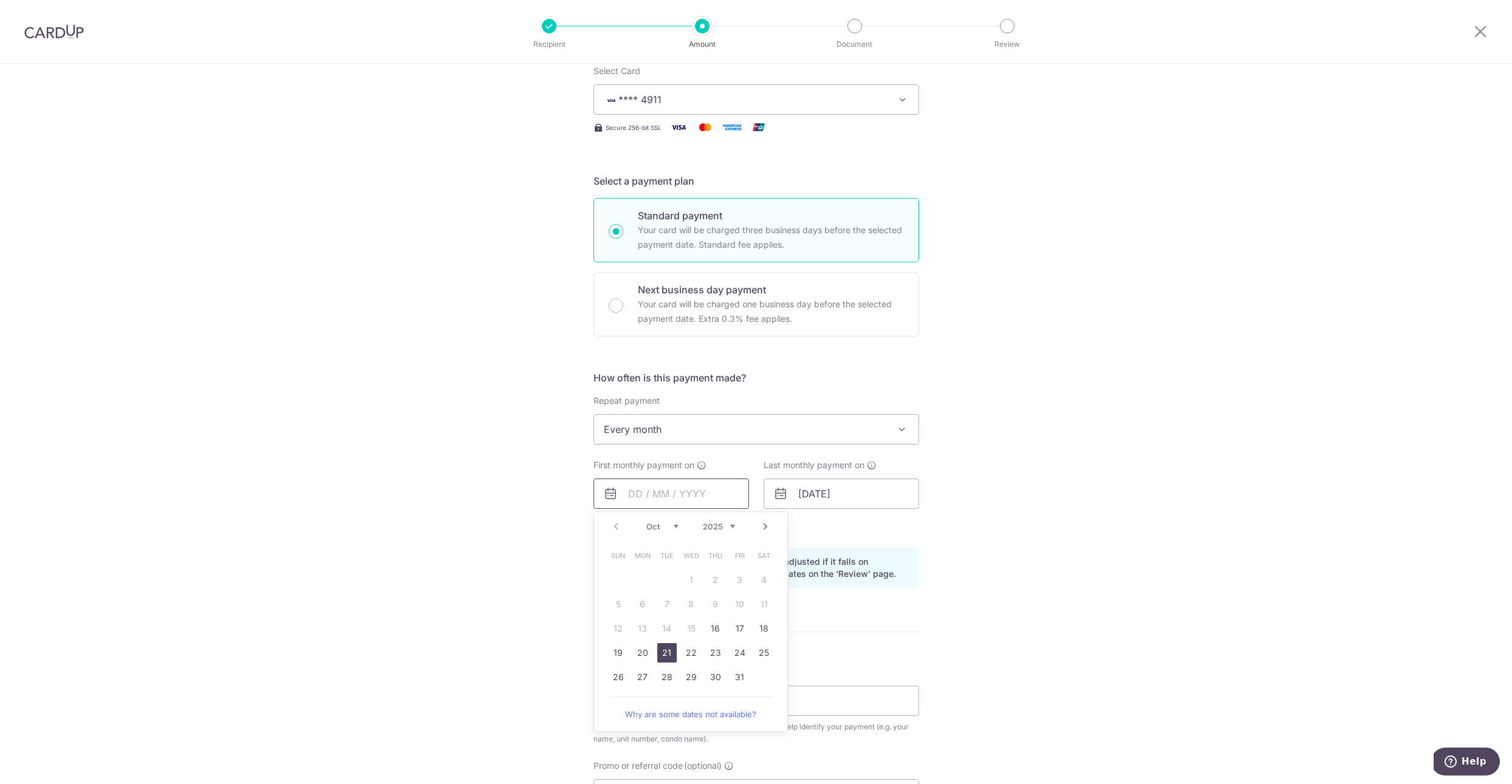
scroll to position [169, 0]
click at [741, 673] on link "31" at bounding box center [740, 671] width 19 height 19
type input "31/10/2025"
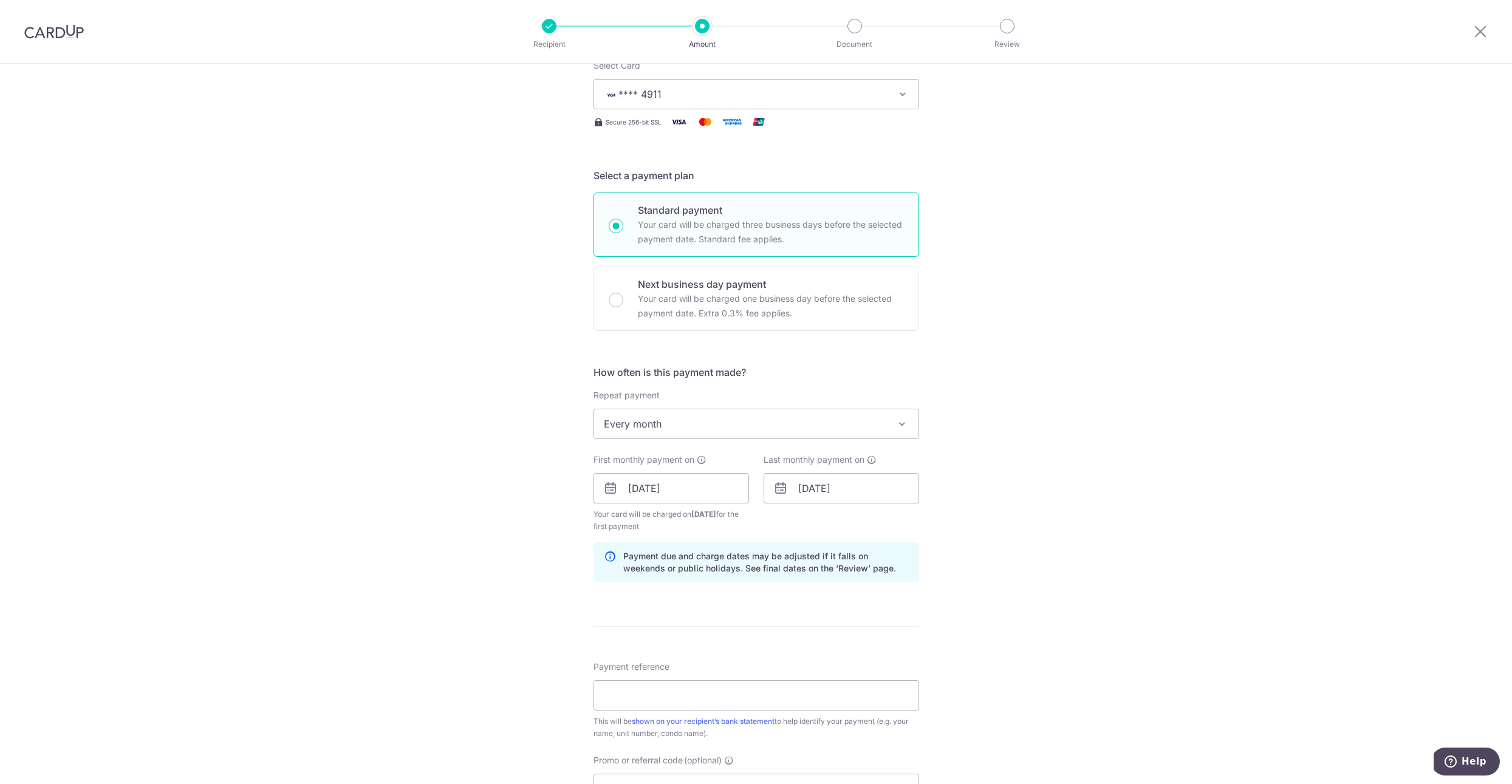
scroll to position [0, 0]
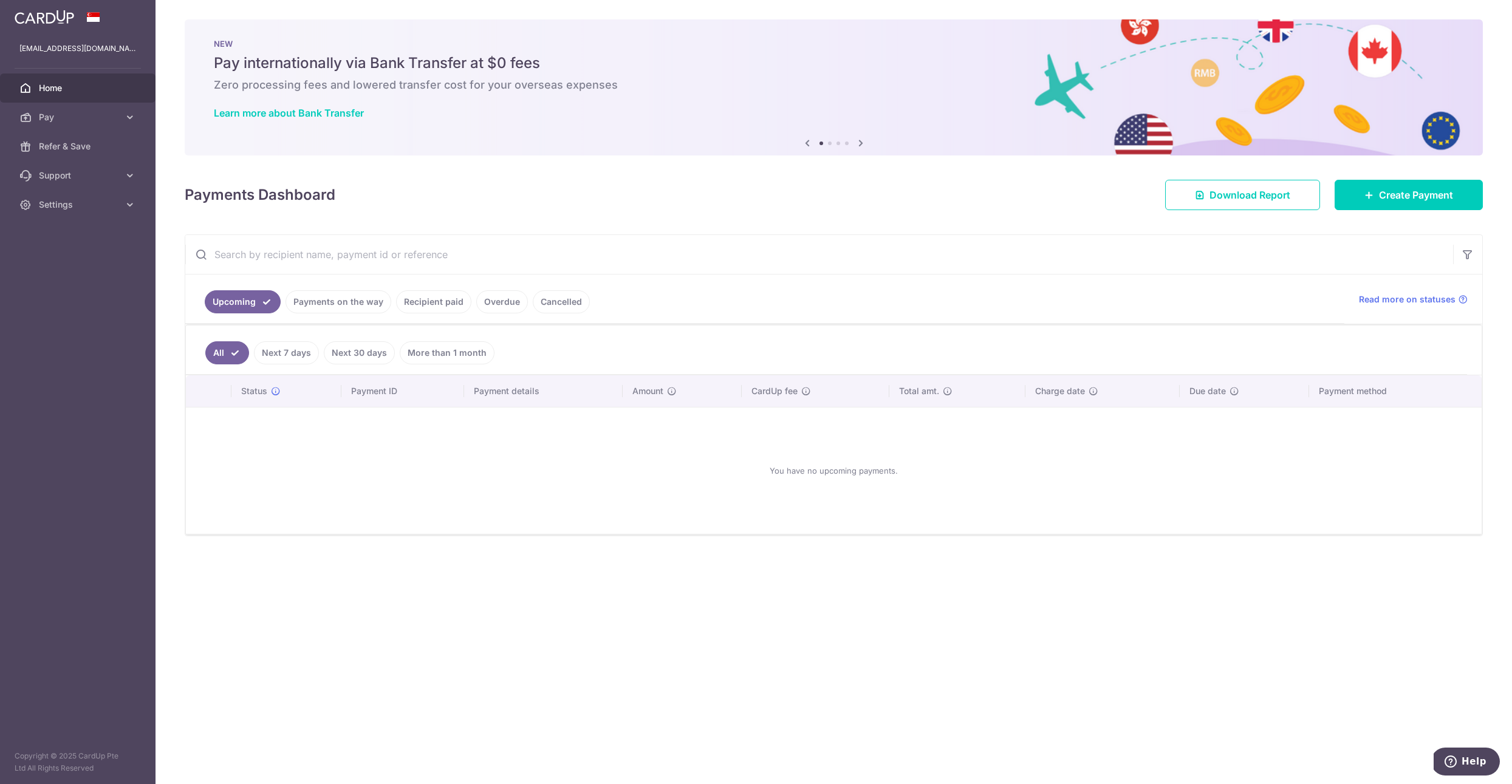
click at [452, 305] on link "Recipient paid" at bounding box center [433, 301] width 75 height 23
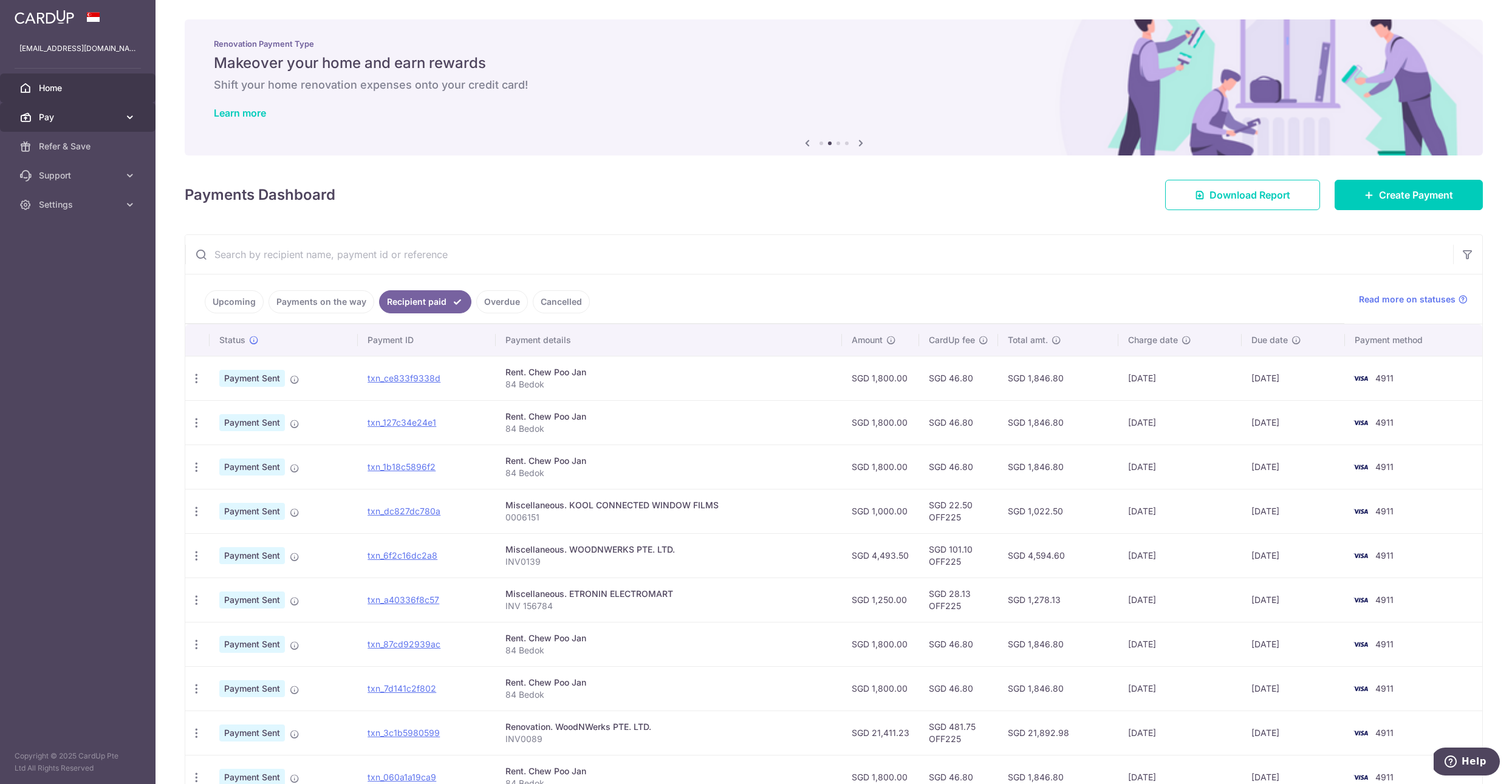
click at [72, 115] on span "Pay" at bounding box center [79, 117] width 81 height 12
click at [77, 148] on span "Payments" at bounding box center [79, 146] width 81 height 12
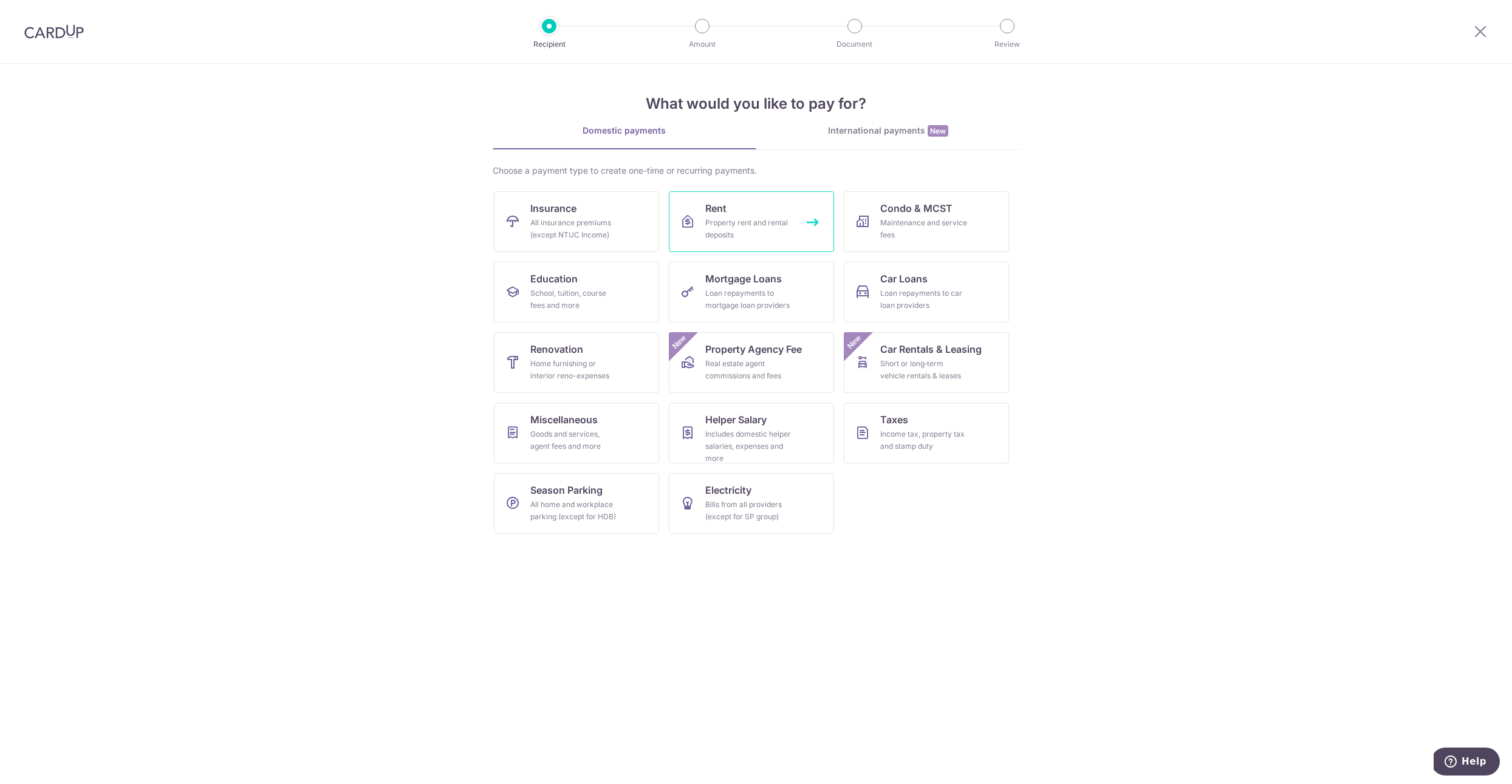
click at [748, 217] on link "Rent Property rent and rental deposits" at bounding box center [751, 222] width 165 height 61
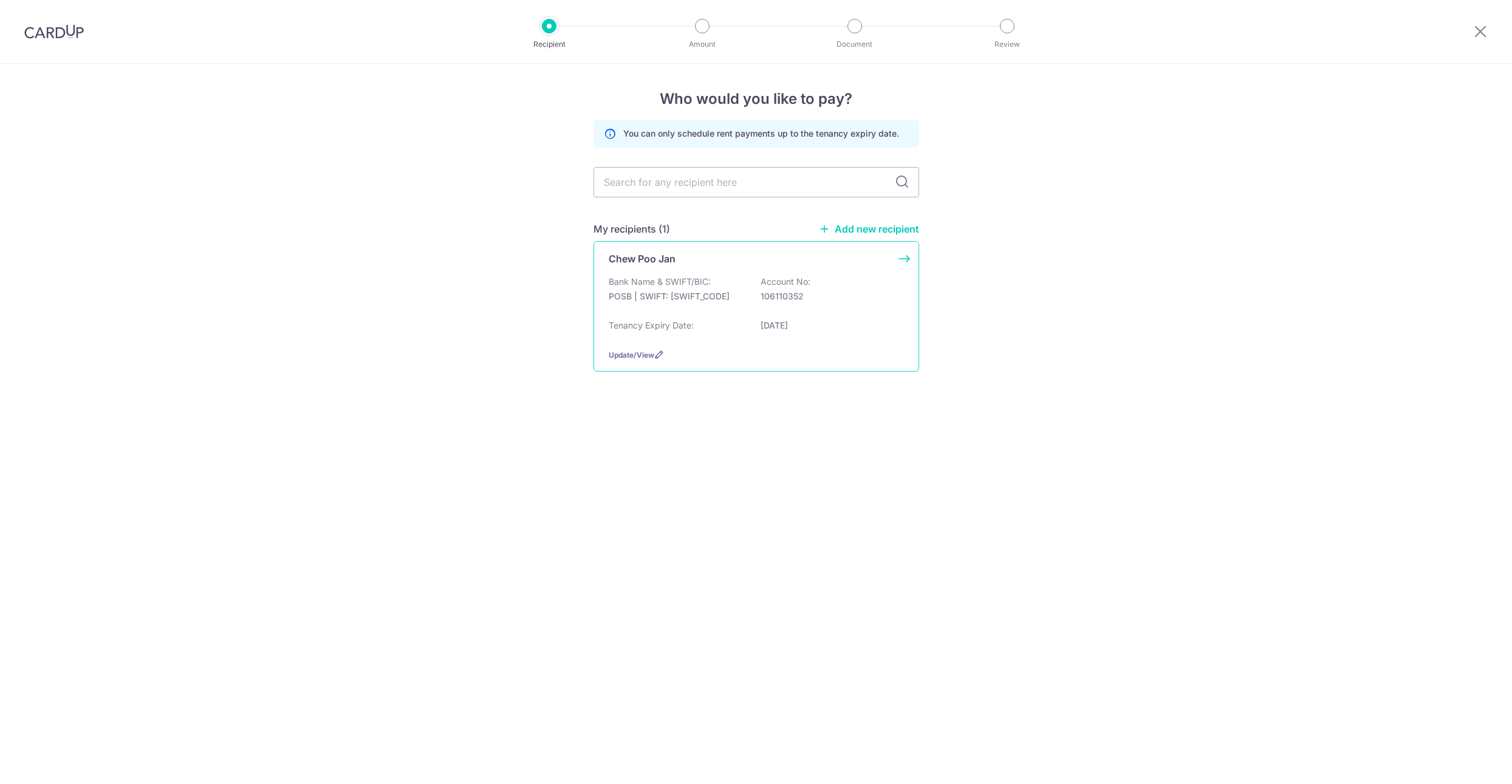
click at [687, 308] on div "Bank Name & SWIFT/BIC: POSB | SWIFT: DBSSSGSGXXX Account No: 106110352" at bounding box center [756, 295] width 295 height 39
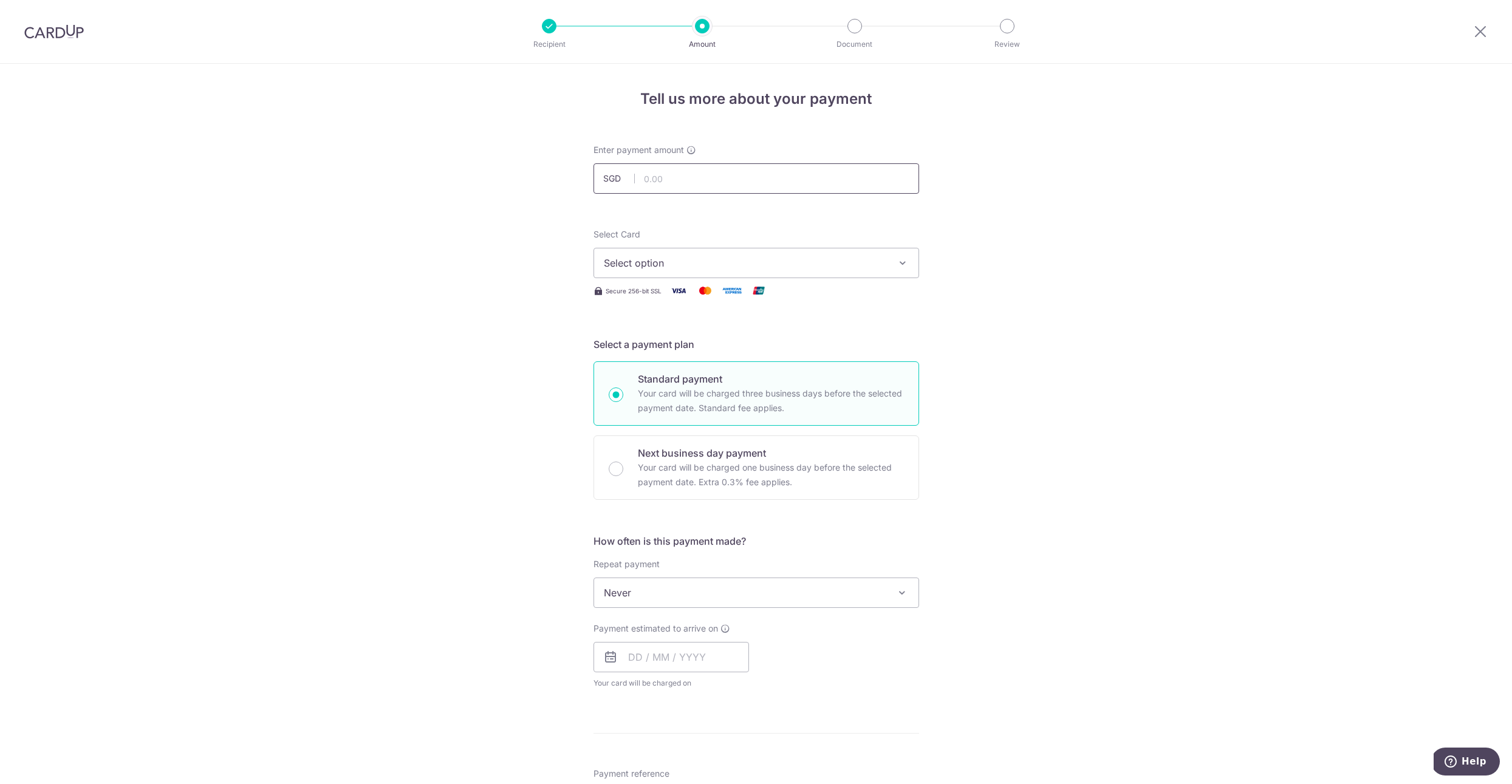
click at [671, 177] on input "text" at bounding box center [756, 178] width 326 height 30
type input "1,800.00"
click at [672, 269] on span "Select option" at bounding box center [745, 262] width 283 height 15
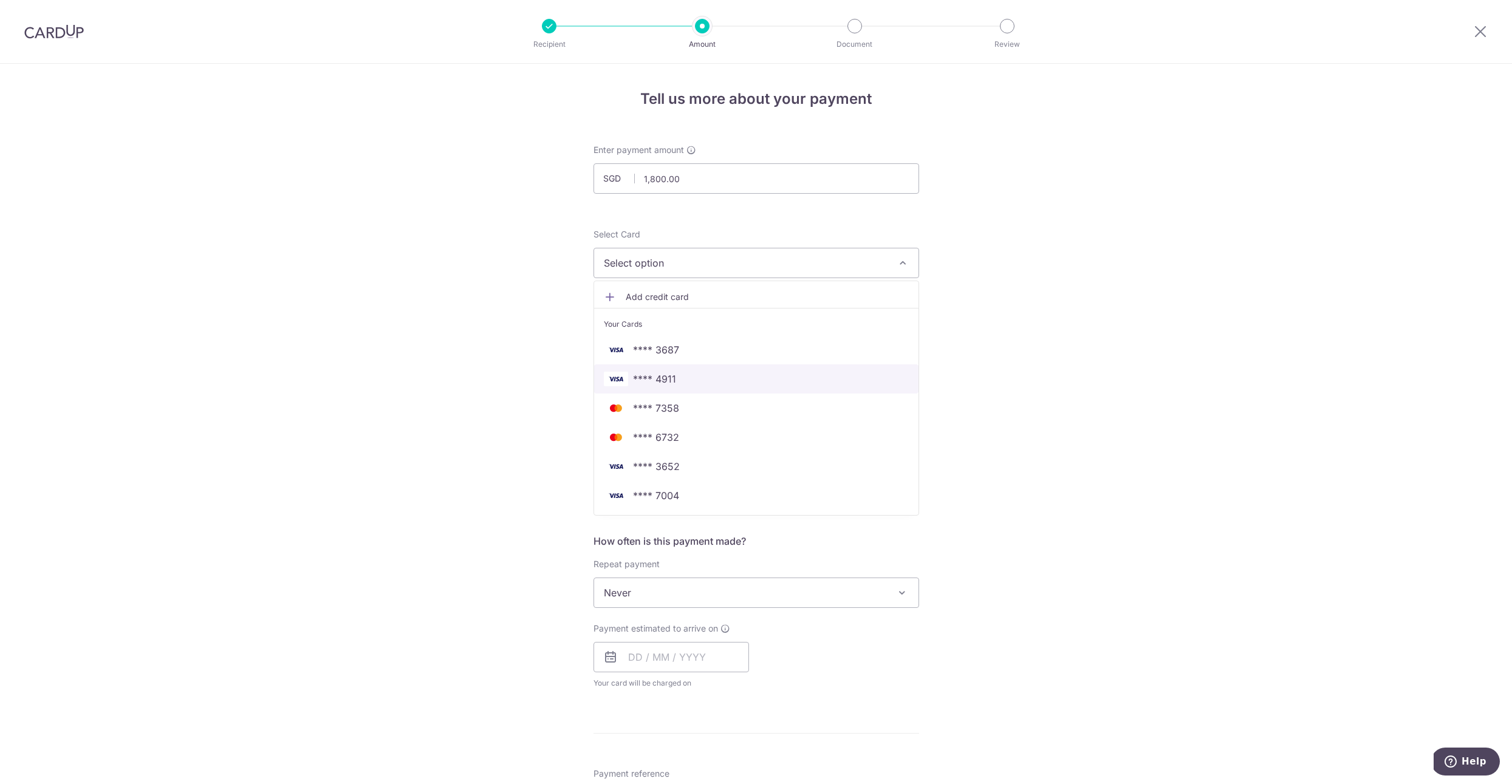
click at [681, 375] on span "**** 4911" at bounding box center [756, 379] width 305 height 15
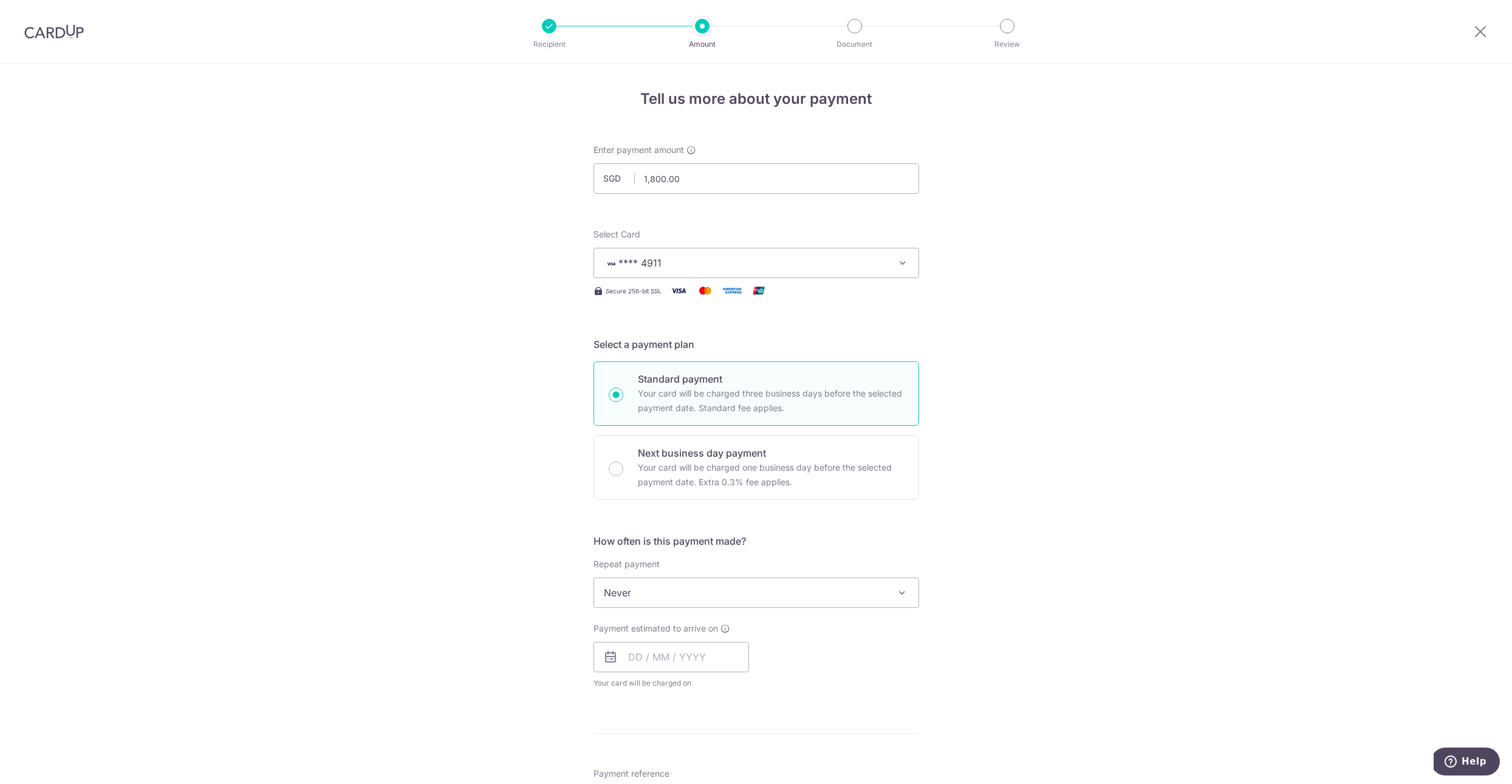
click at [680, 596] on span "Never" at bounding box center [756, 593] width 324 height 29
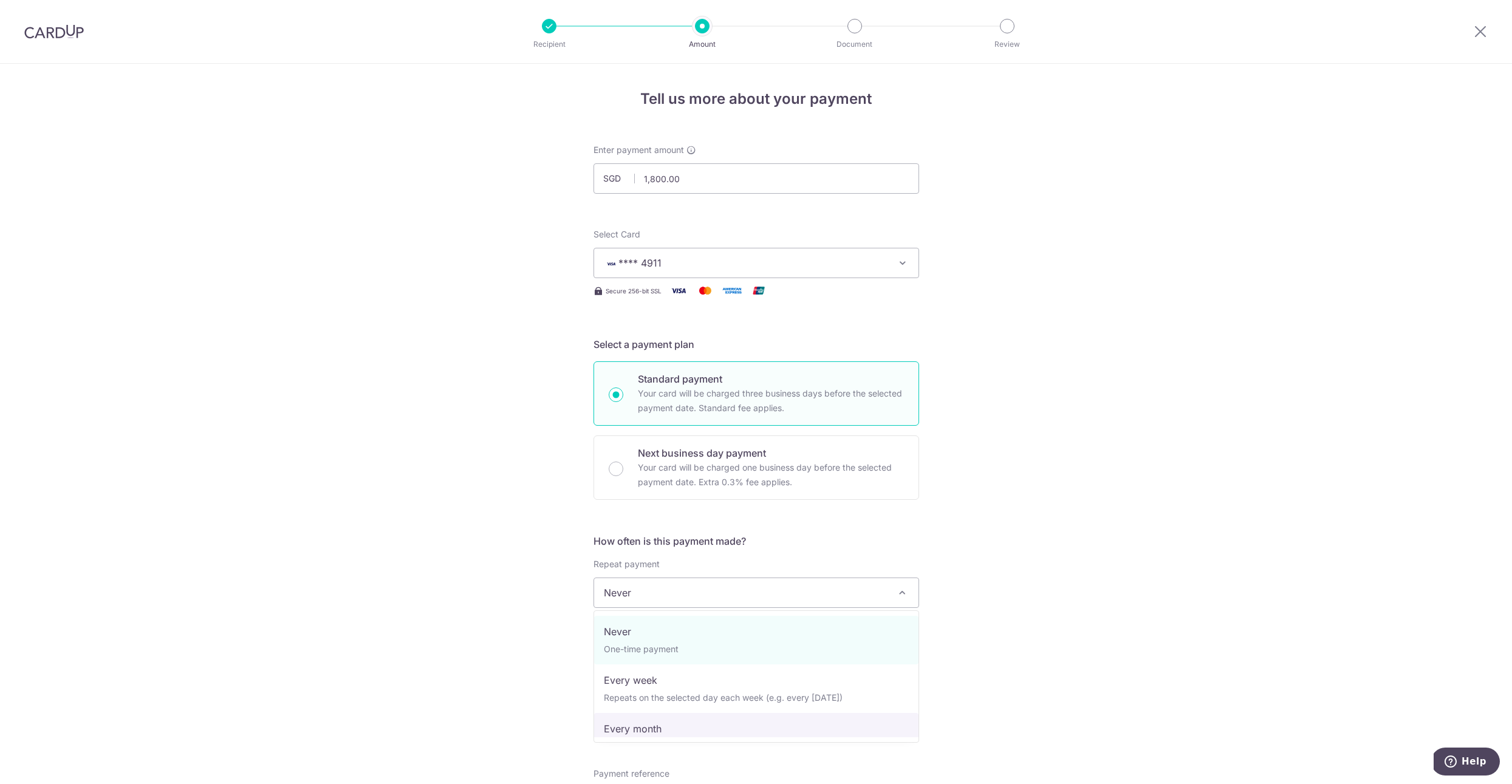
select select "3"
type input "31/07/2026"
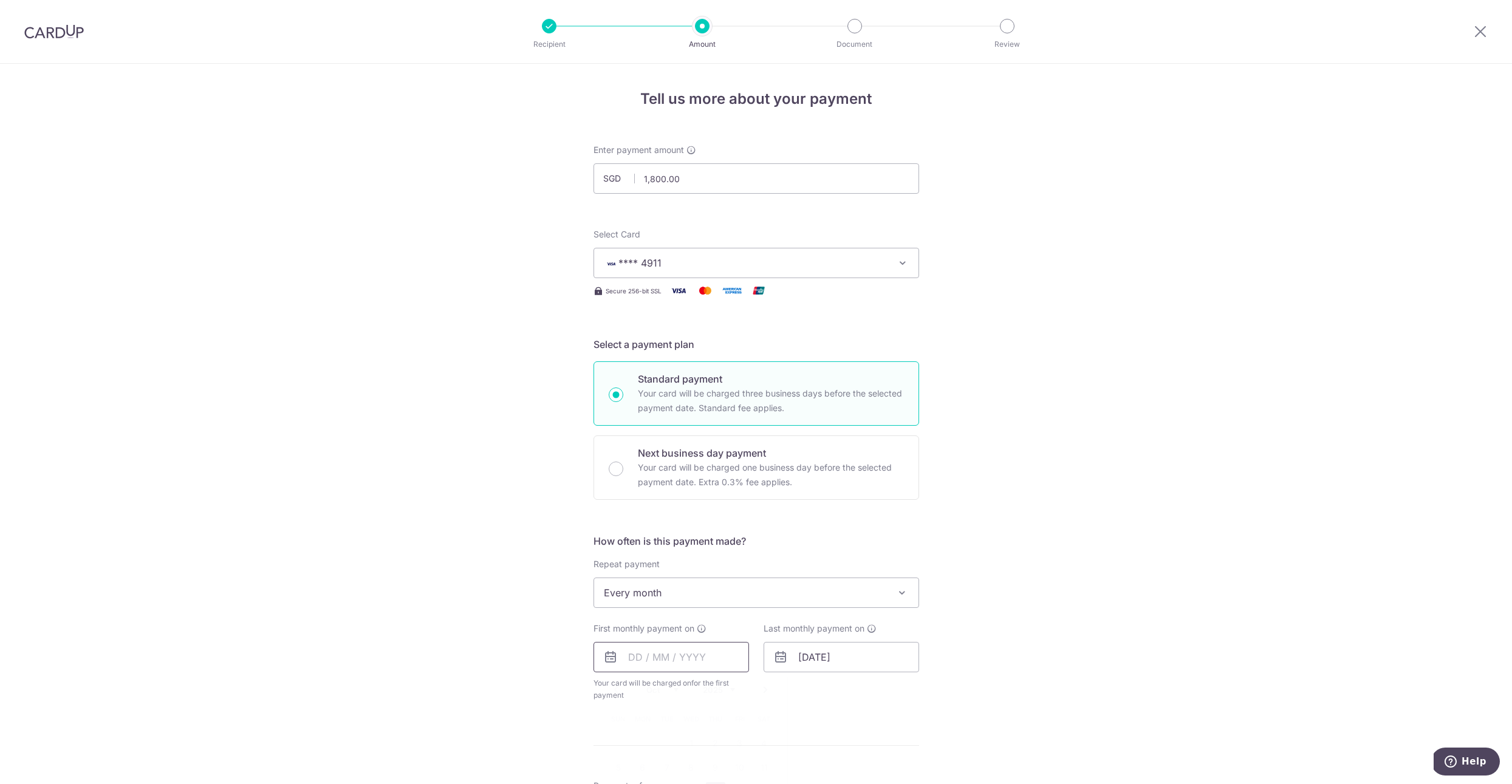
click at [688, 663] on input "text" at bounding box center [671, 657] width 155 height 30
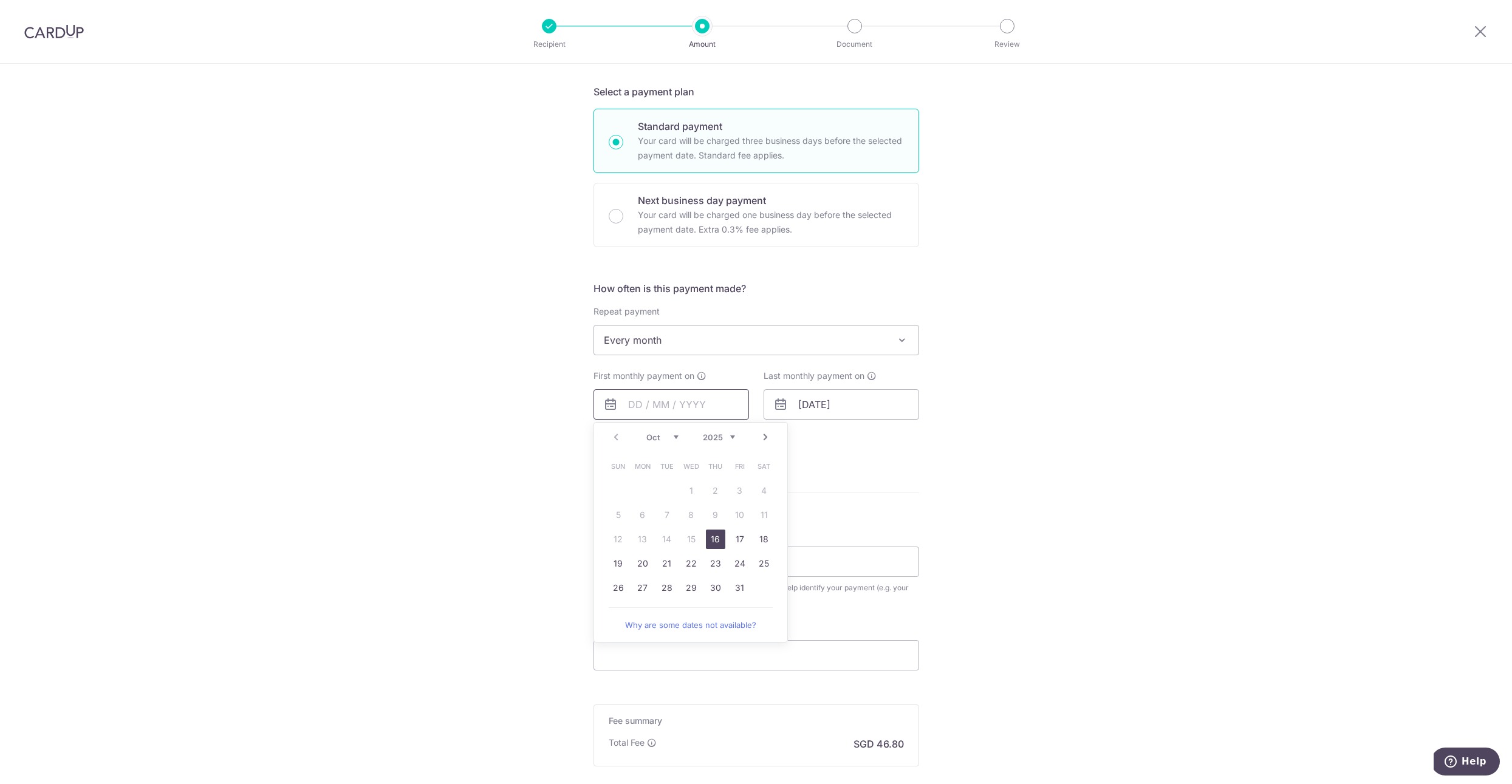
scroll to position [260, 0]
click at [1106, 653] on div "Tell us more about your payment Enter payment amount SGD 1,800.00 1800.00 Selec…" at bounding box center [756, 360] width 1512 height 1111
click at [685, 400] on input "text" at bounding box center [671, 397] width 155 height 30
click at [732, 584] on link "31" at bounding box center [740, 580] width 19 height 19
type input "31/10/2025"
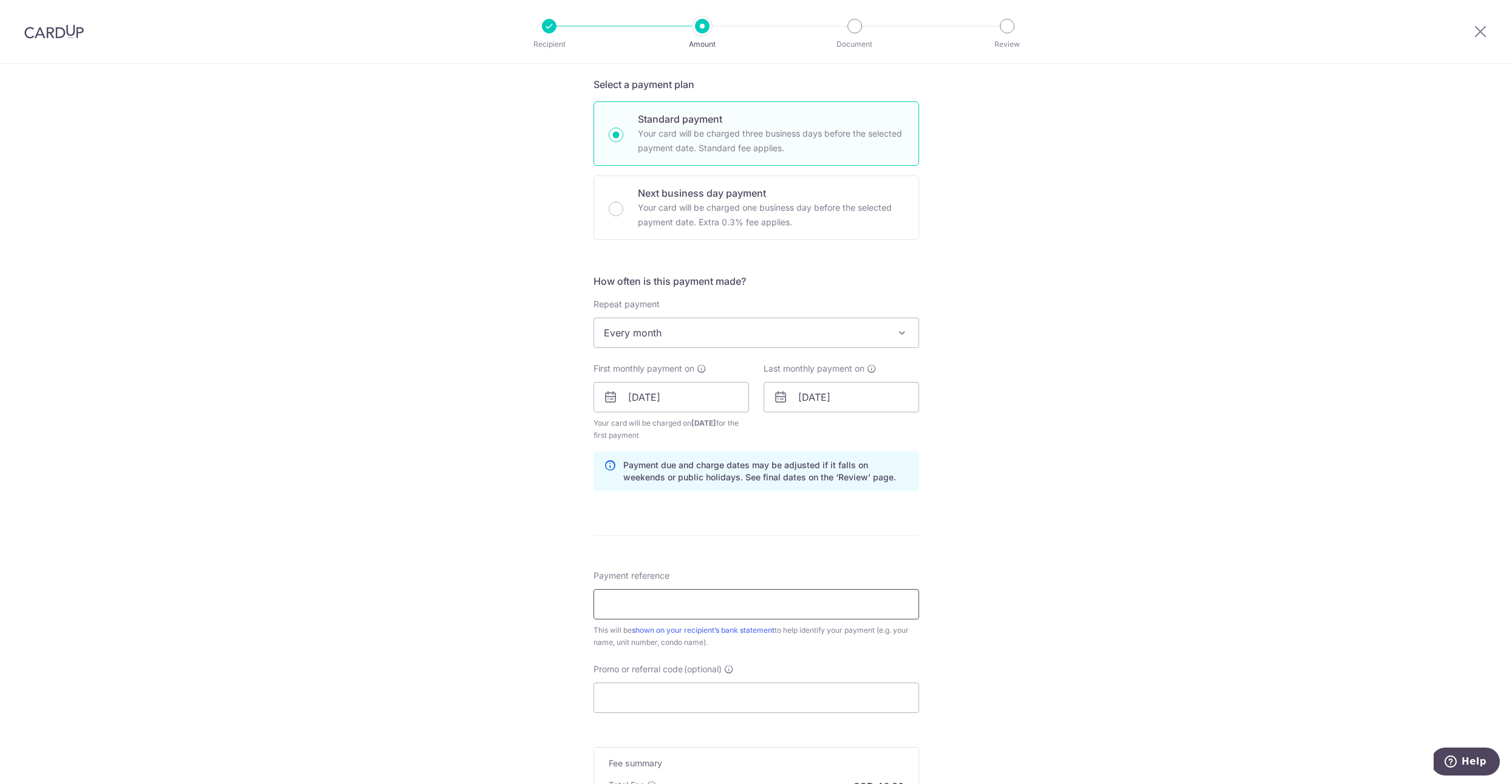
click at [706, 612] on input "Payment reference" at bounding box center [756, 604] width 326 height 30
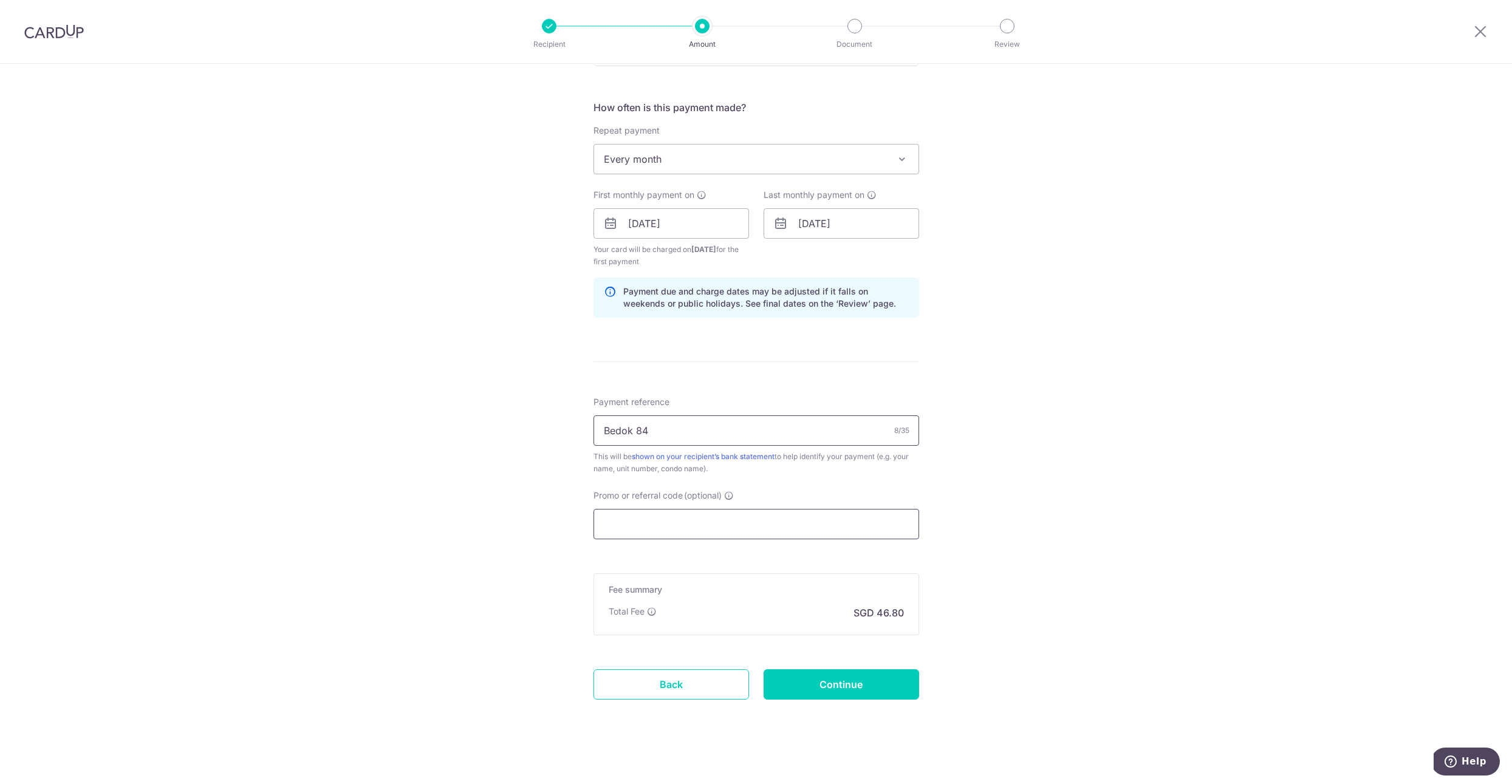
scroll to position [438, 0]
type input "Bedok 84"
click at [675, 523] on input "Promo or referral code (optional)" at bounding box center [756, 519] width 326 height 30
paste input "SAVERENT179"
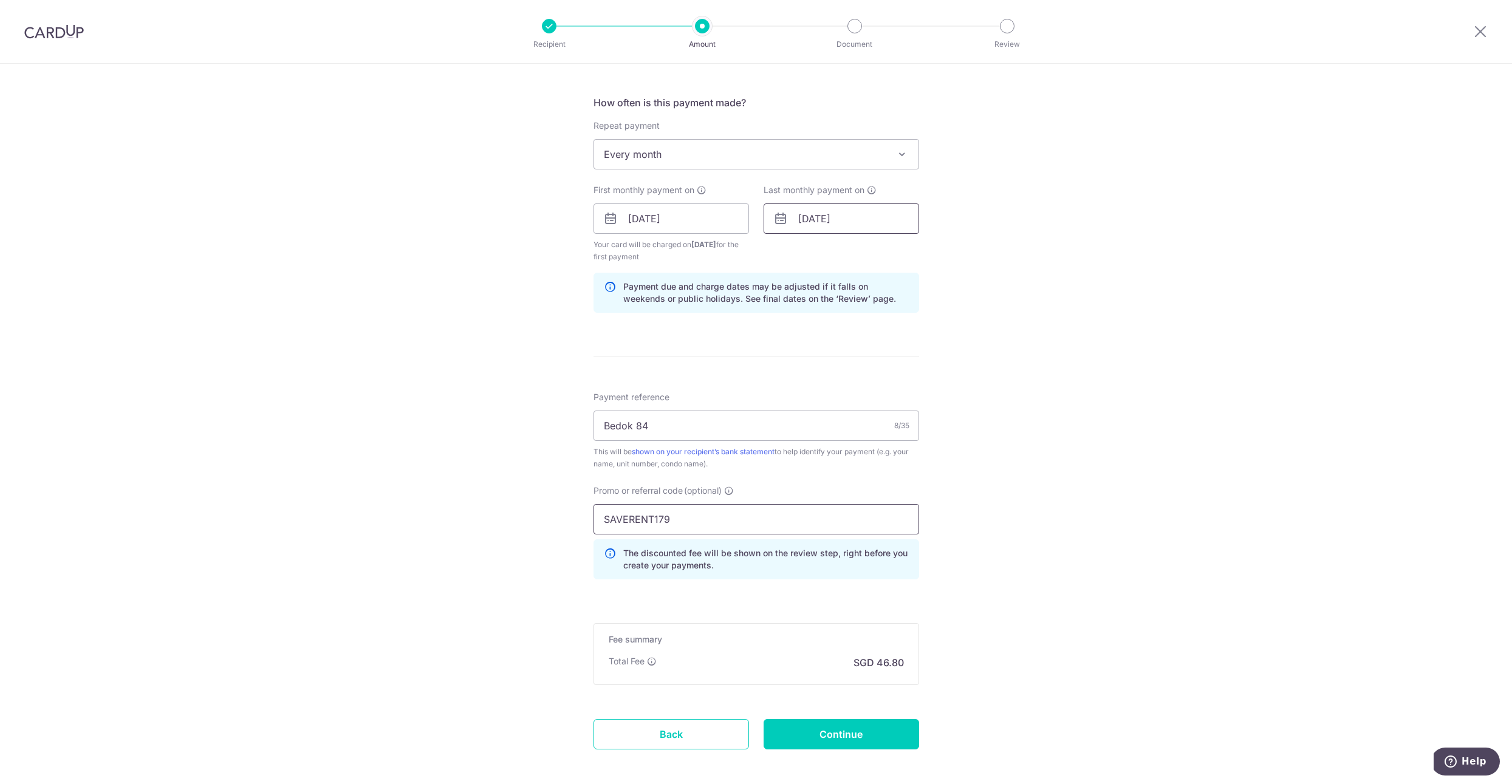
type input "SAVERENT179"
click at [821, 218] on input "31/07/2026" at bounding box center [840, 218] width 155 height 30
click at [788, 250] on link "Prev" at bounding box center [786, 251] width 15 height 15
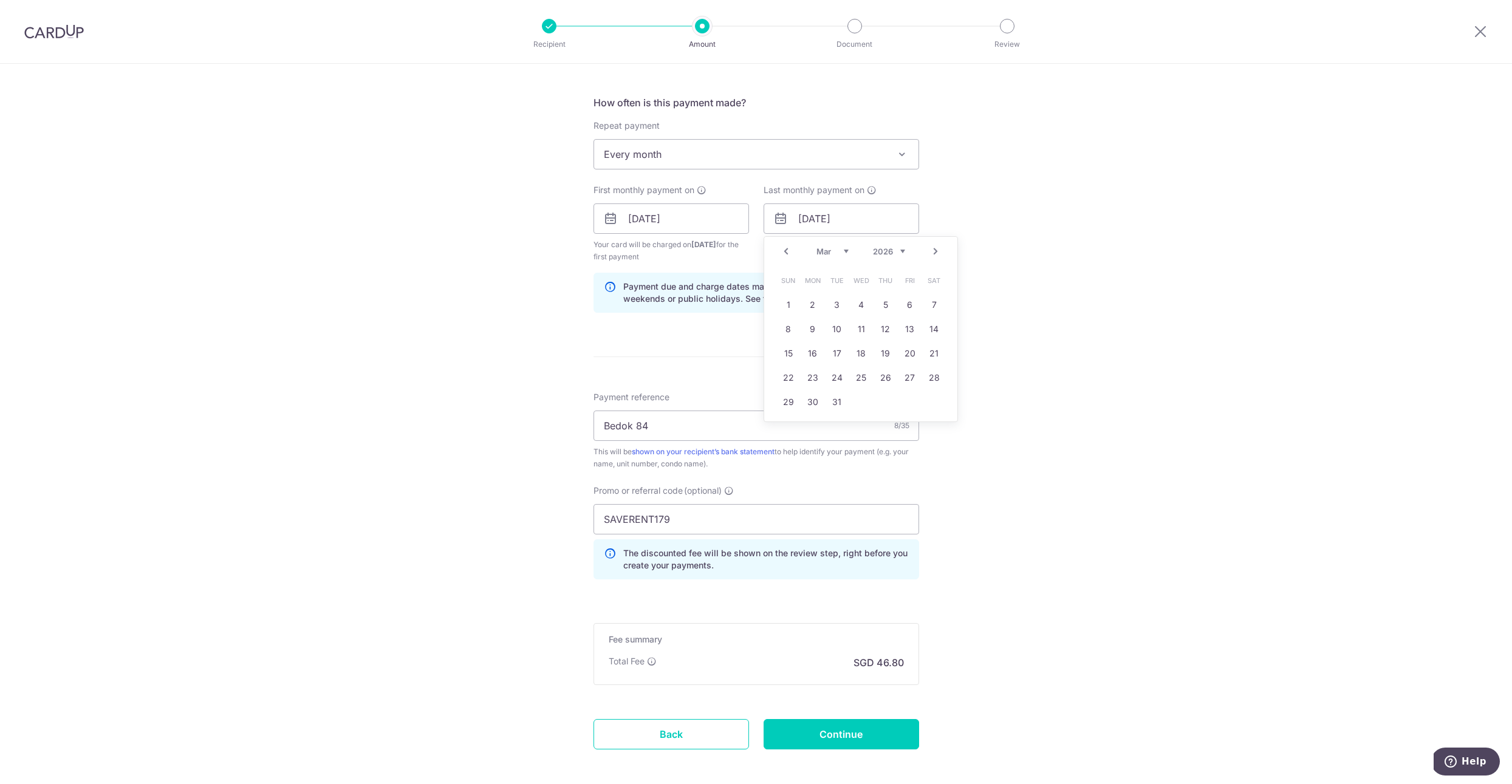
click at [788, 250] on link "Prev" at bounding box center [786, 251] width 15 height 15
click at [907, 403] on link "30" at bounding box center [910, 402] width 19 height 19
type input "30/01/2026"
click at [1060, 450] on div "Tell us more about your payment Enter payment amount SGD 1,800.00 1800.00 Selec…" at bounding box center [756, 232] width 1512 height 1215
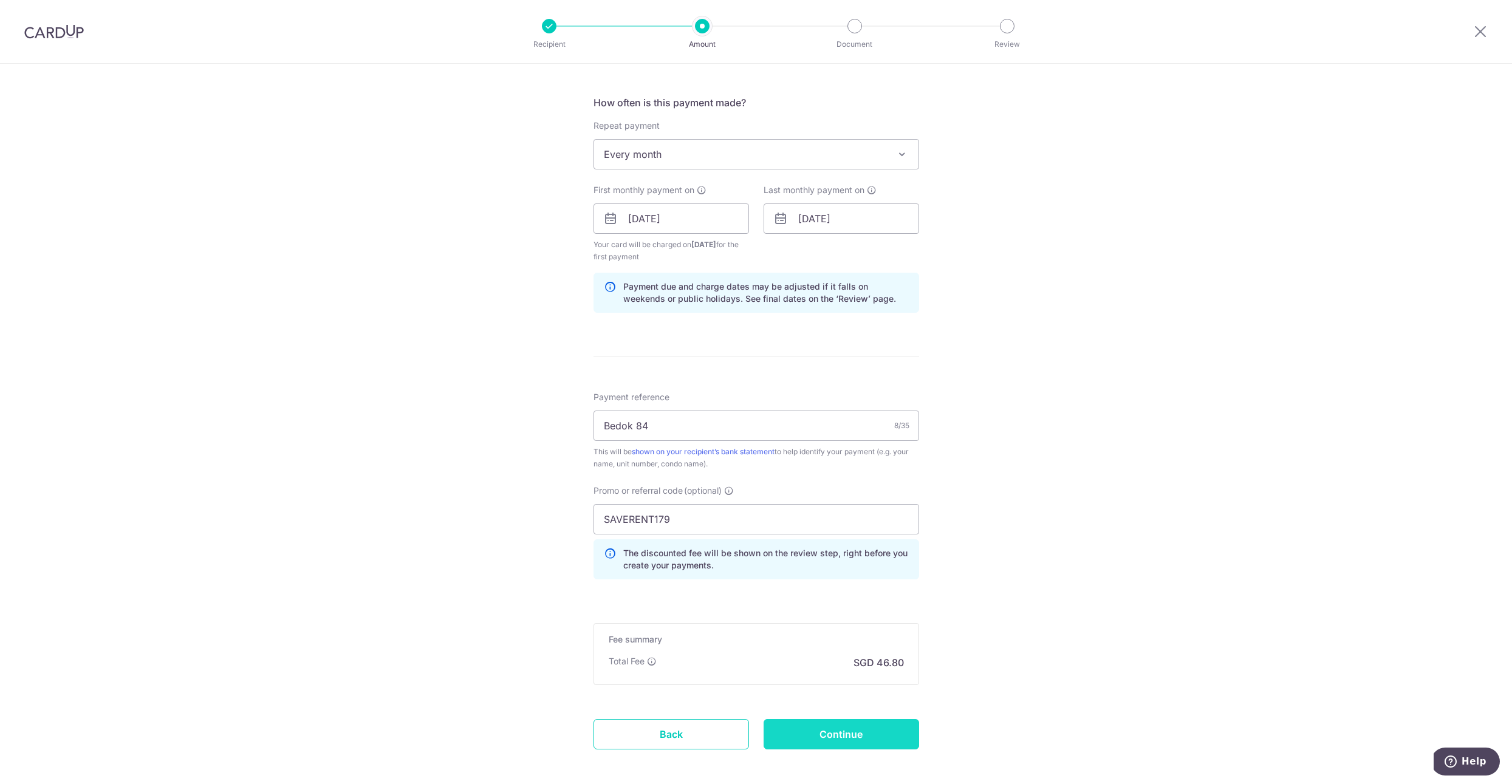
click at [844, 739] on input "Continue" at bounding box center [840, 734] width 155 height 30
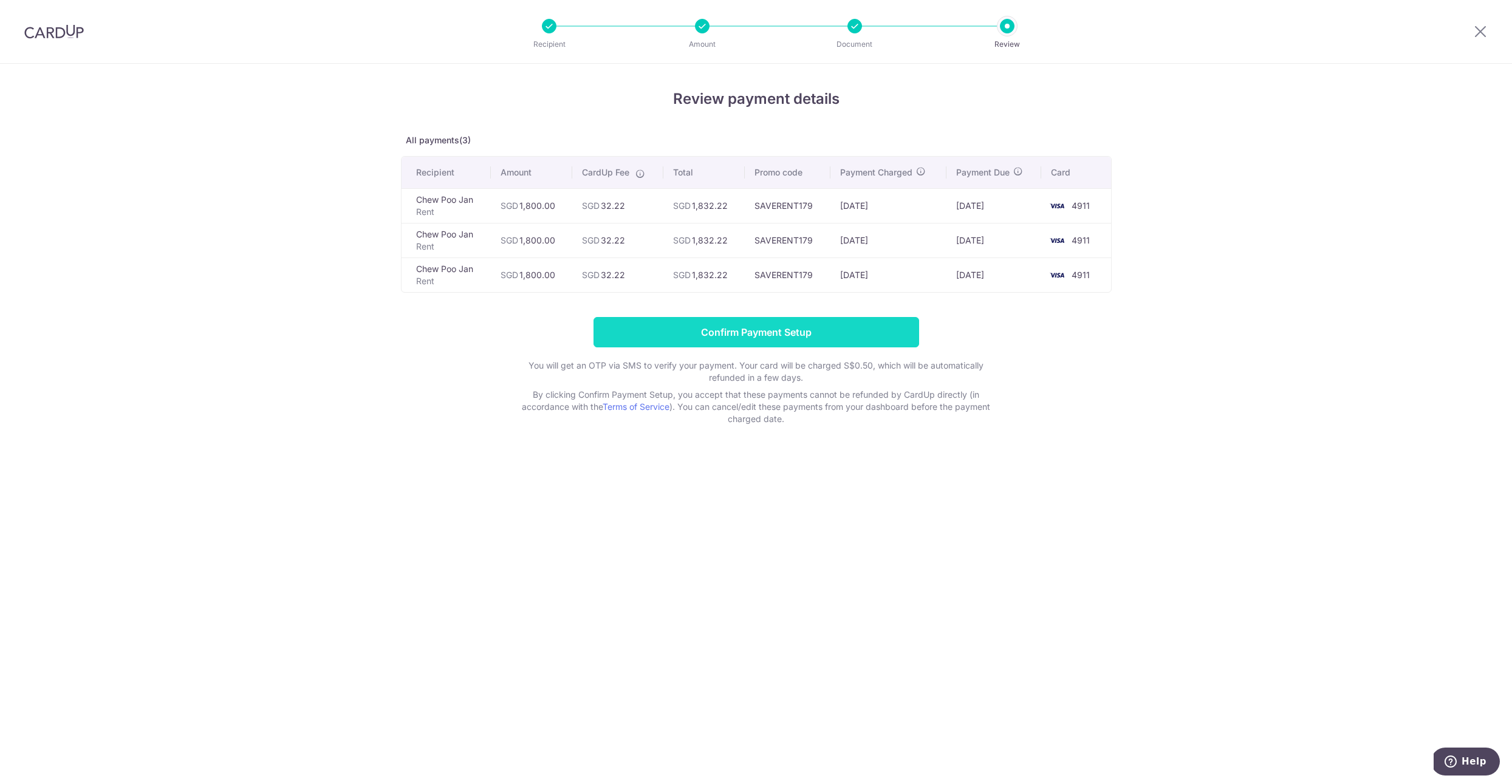
click at [774, 334] on input "Confirm Payment Setup" at bounding box center [756, 332] width 326 height 30
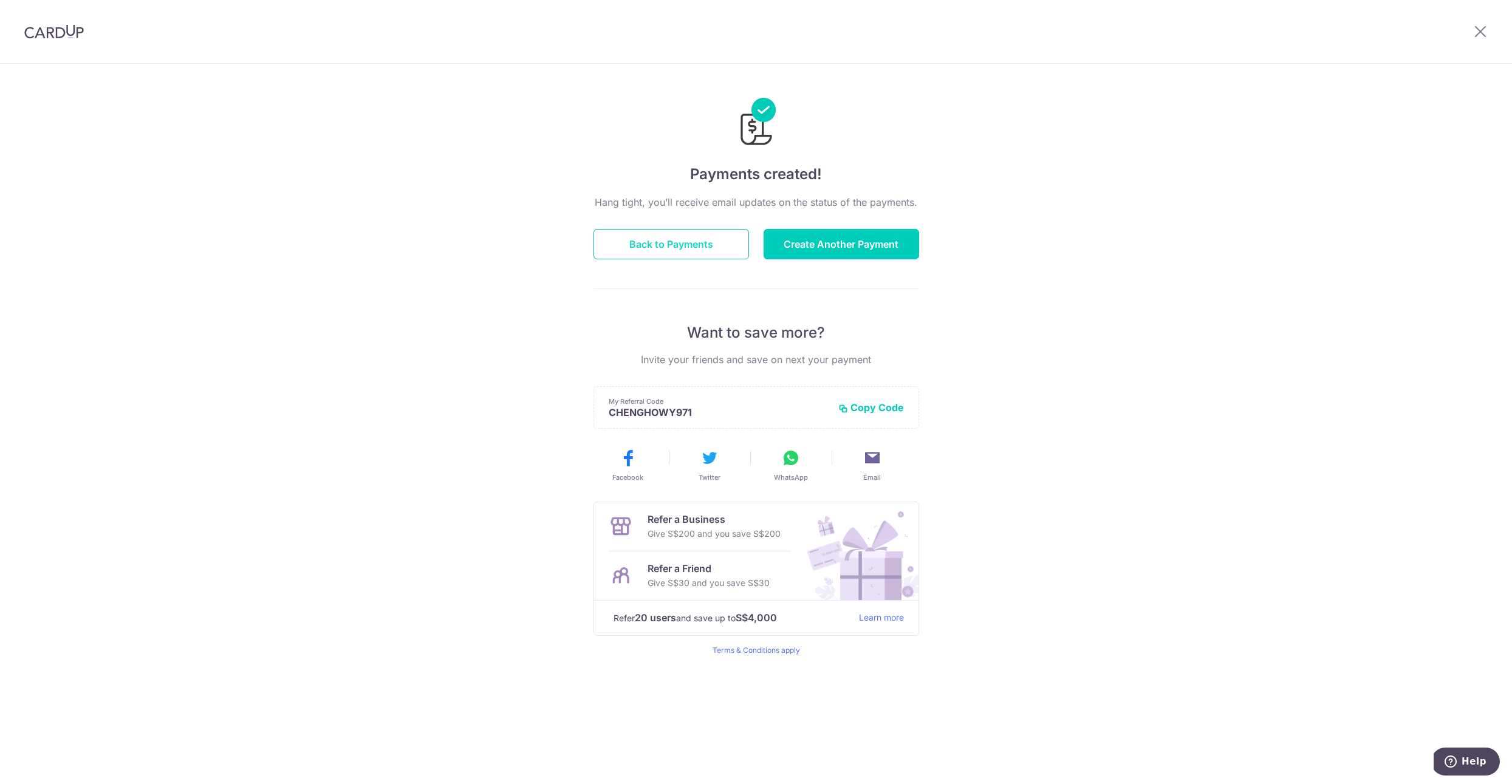
click at [659, 245] on button "Back to Payments" at bounding box center [671, 243] width 155 height 30
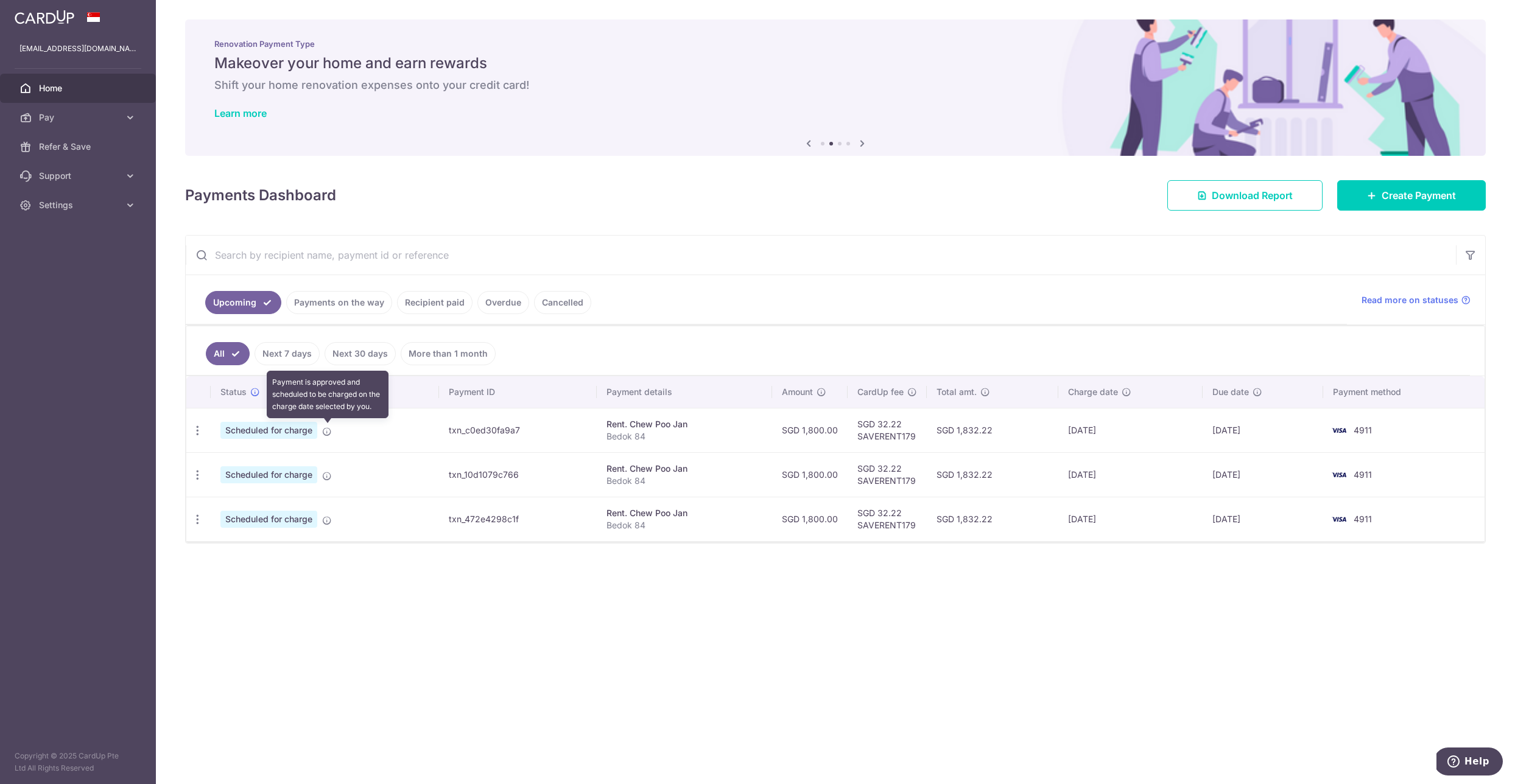
click at [327, 432] on icon at bounding box center [327, 431] width 10 height 10
click at [268, 432] on span "Scheduled for charge" at bounding box center [268, 431] width 96 height 17
click at [195, 426] on icon "button" at bounding box center [197, 431] width 13 height 13
click at [671, 675] on div "× Pause Schedule Pause all future payments in this series Pause just this one p…" at bounding box center [835, 392] width 1360 height 784
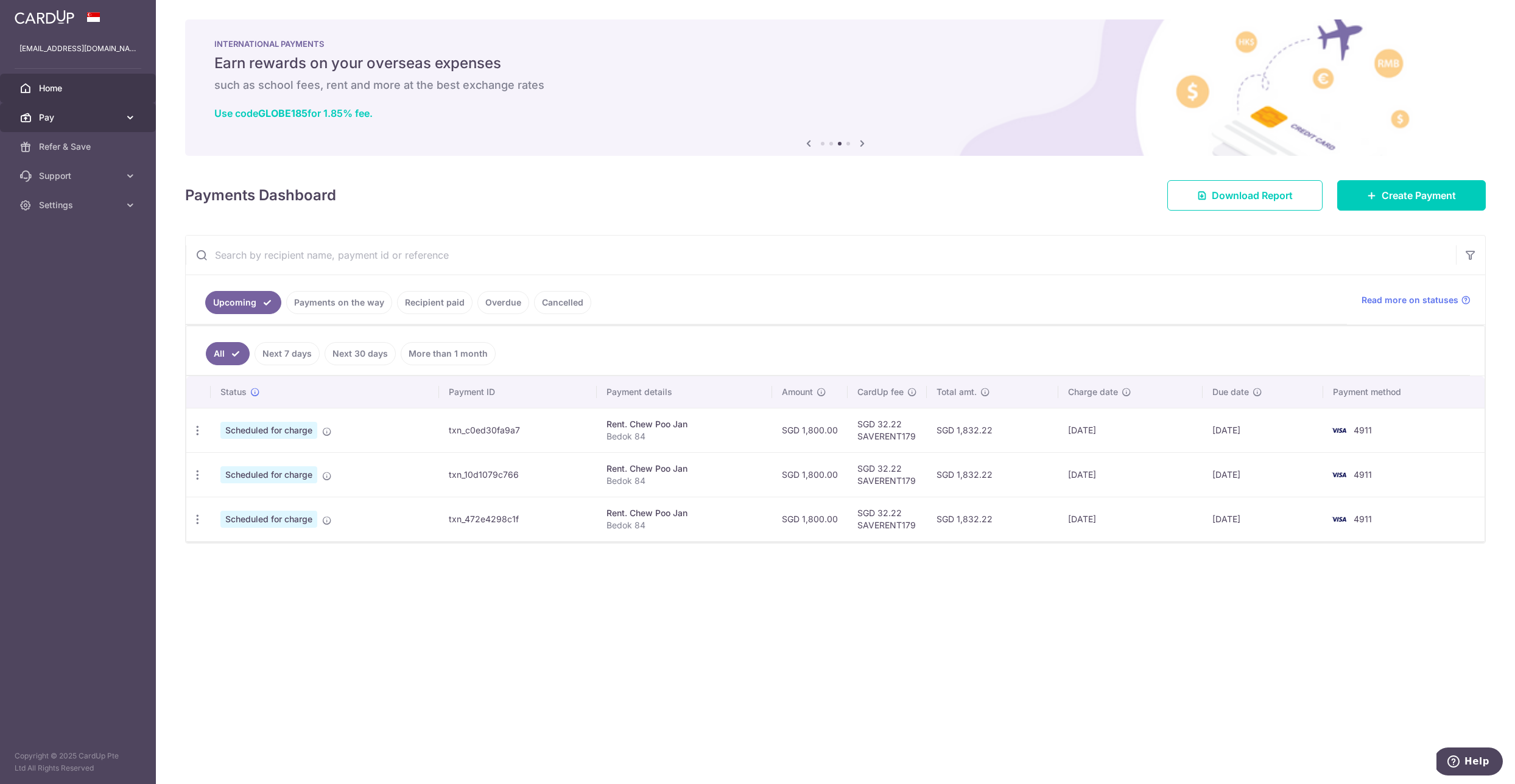
click at [91, 117] on span "Pay" at bounding box center [79, 117] width 81 height 12
click at [85, 151] on span "Payments" at bounding box center [79, 147] width 81 height 12
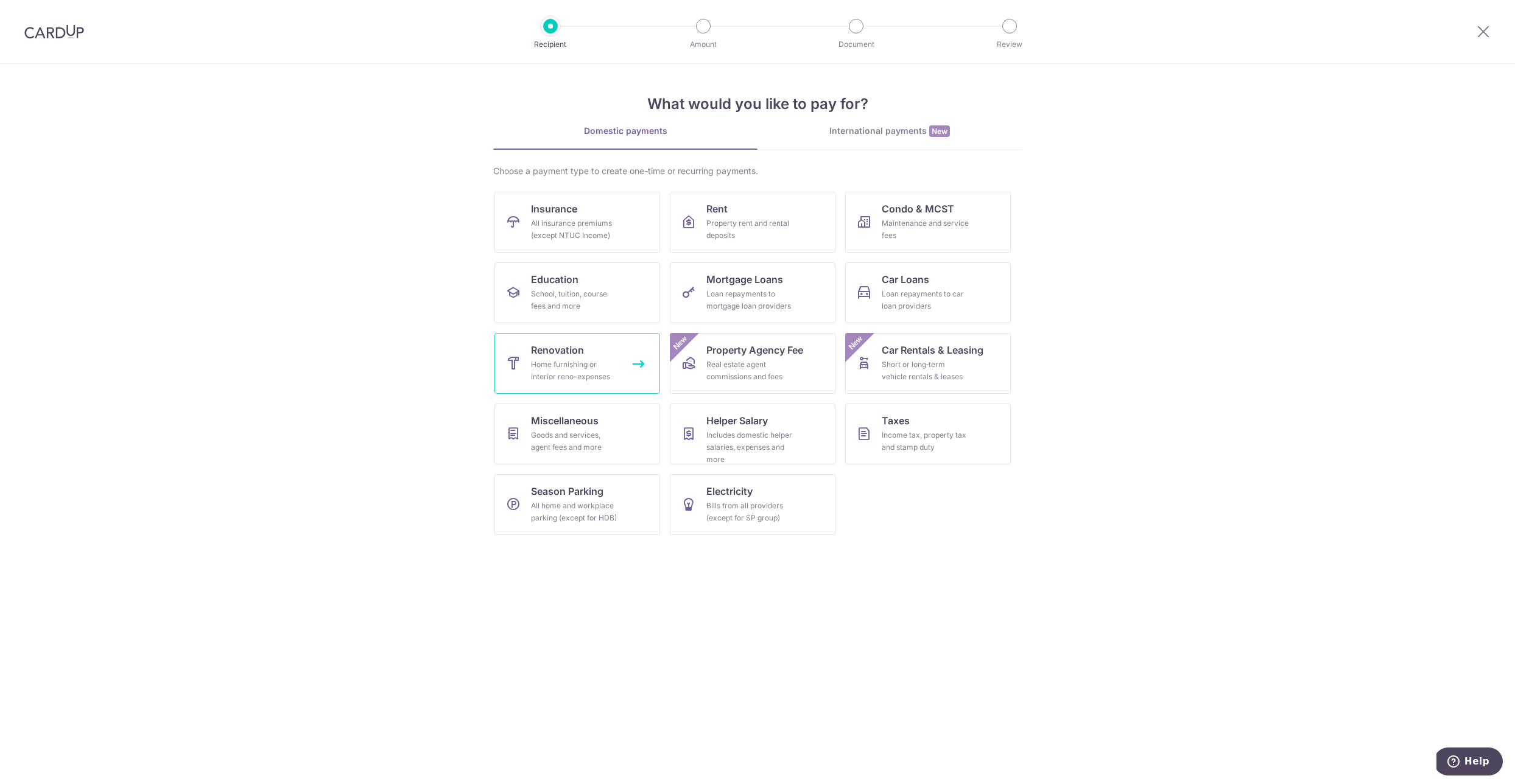
click at [605, 351] on link "Renovation Home furnishing or interior reno-expenses" at bounding box center [577, 363] width 166 height 61
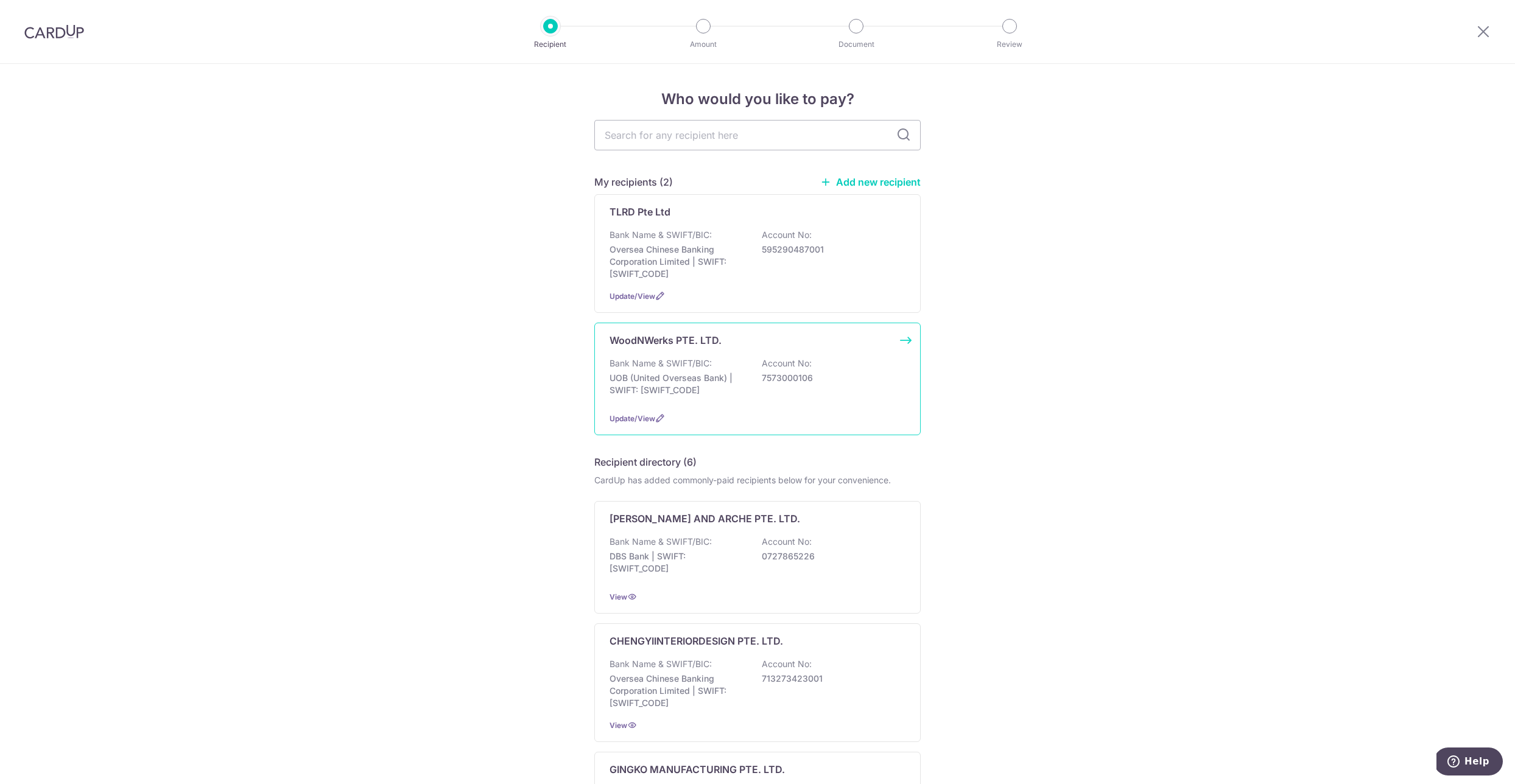
click at [661, 370] on div "Bank Name & SWIFT/BIC: UOB (United Overseas Bank) | SWIFT: [SWIFT_CODE] Account…" at bounding box center [758, 380] width 296 height 45
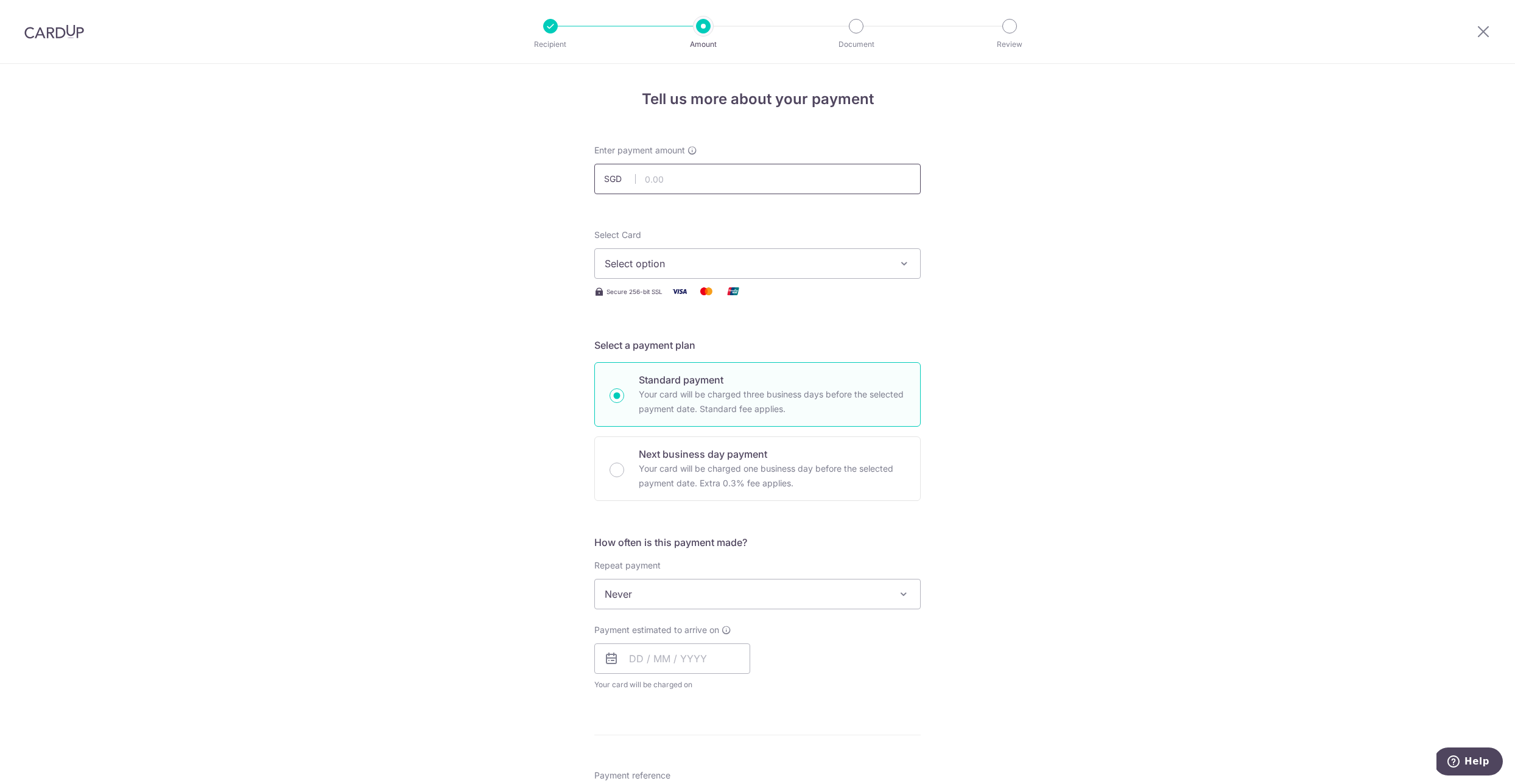
click at [678, 180] on input "text" at bounding box center [758, 179] width 327 height 30
type input "800.00"
click at [690, 272] on button "Select option" at bounding box center [758, 263] width 327 height 30
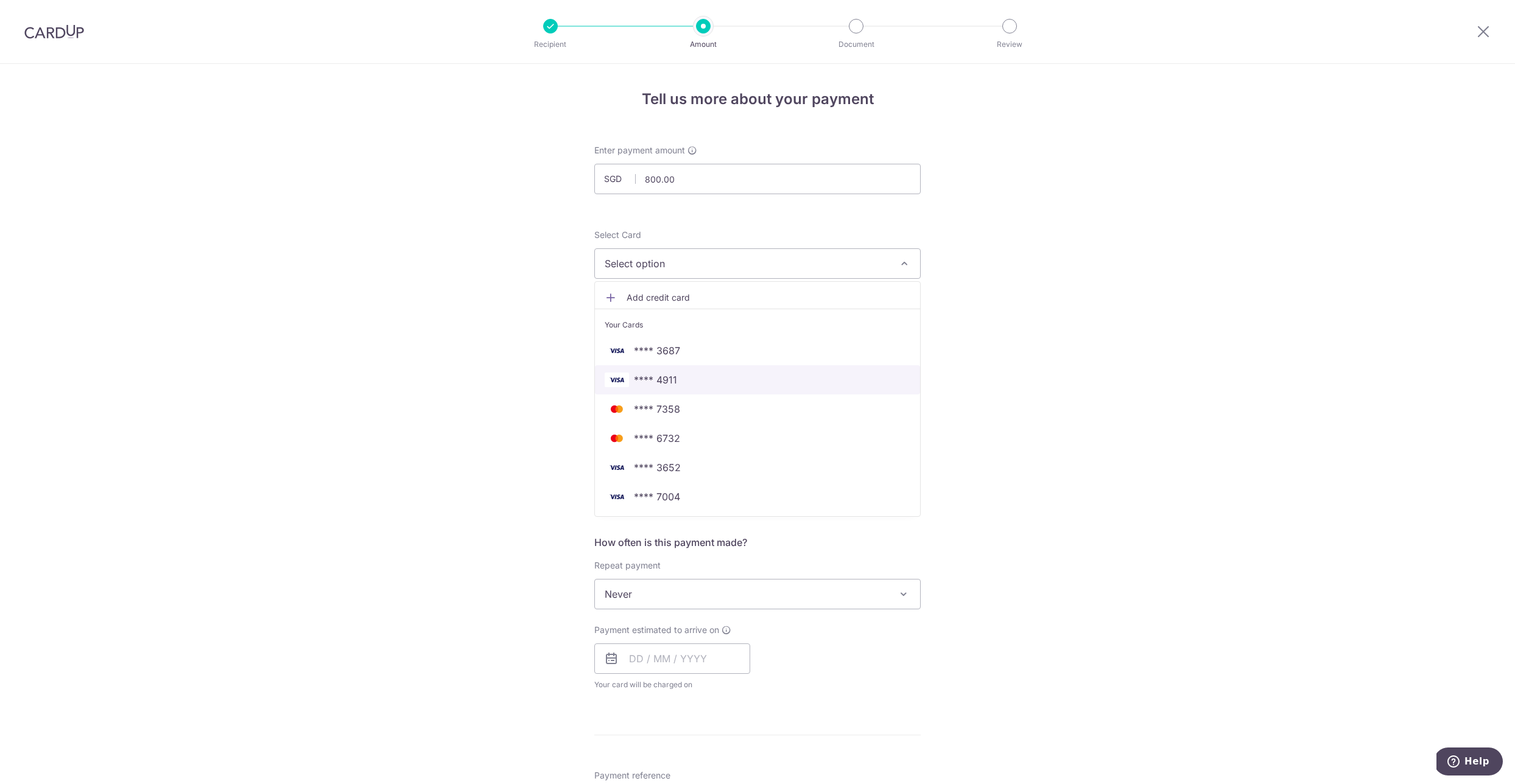
click at [705, 382] on span "**** 4911" at bounding box center [758, 379] width 306 height 15
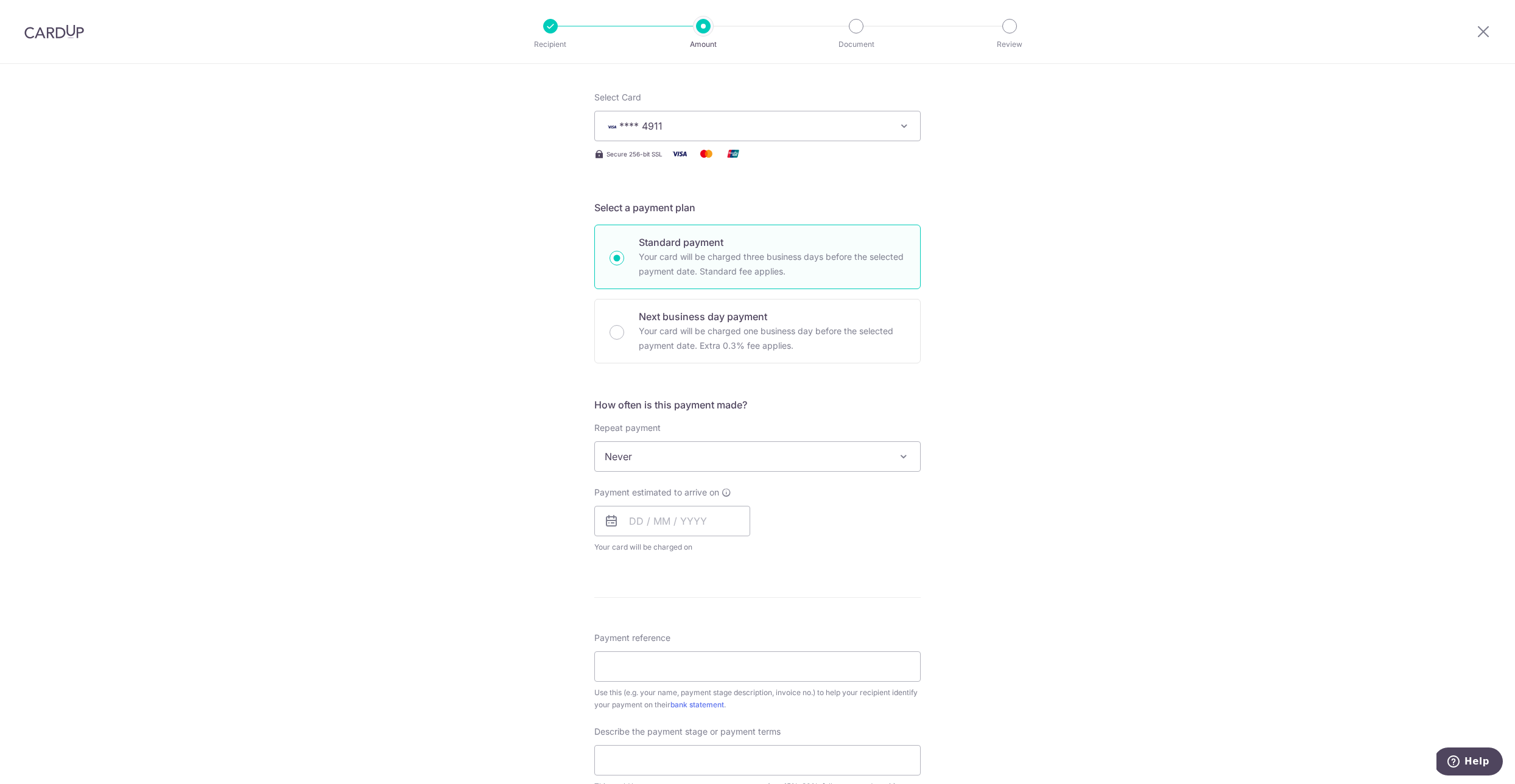
scroll to position [146, 0]
click at [691, 451] on span "Never" at bounding box center [758, 448] width 325 height 30
click at [701, 508] on input "text" at bounding box center [671, 512] width 155 height 30
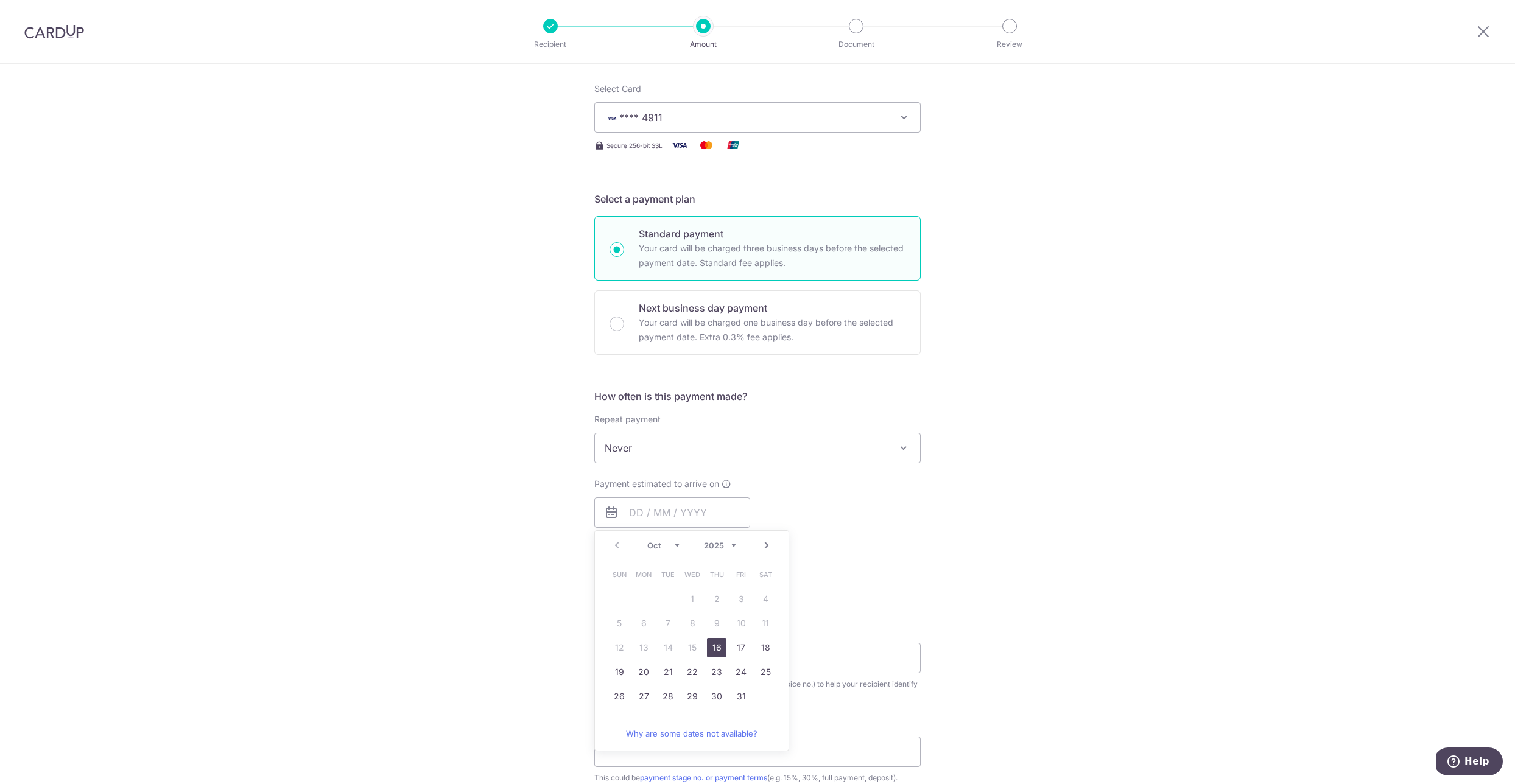
click at [716, 650] on link "16" at bounding box center [717, 648] width 19 height 19
type input "[DATE]"
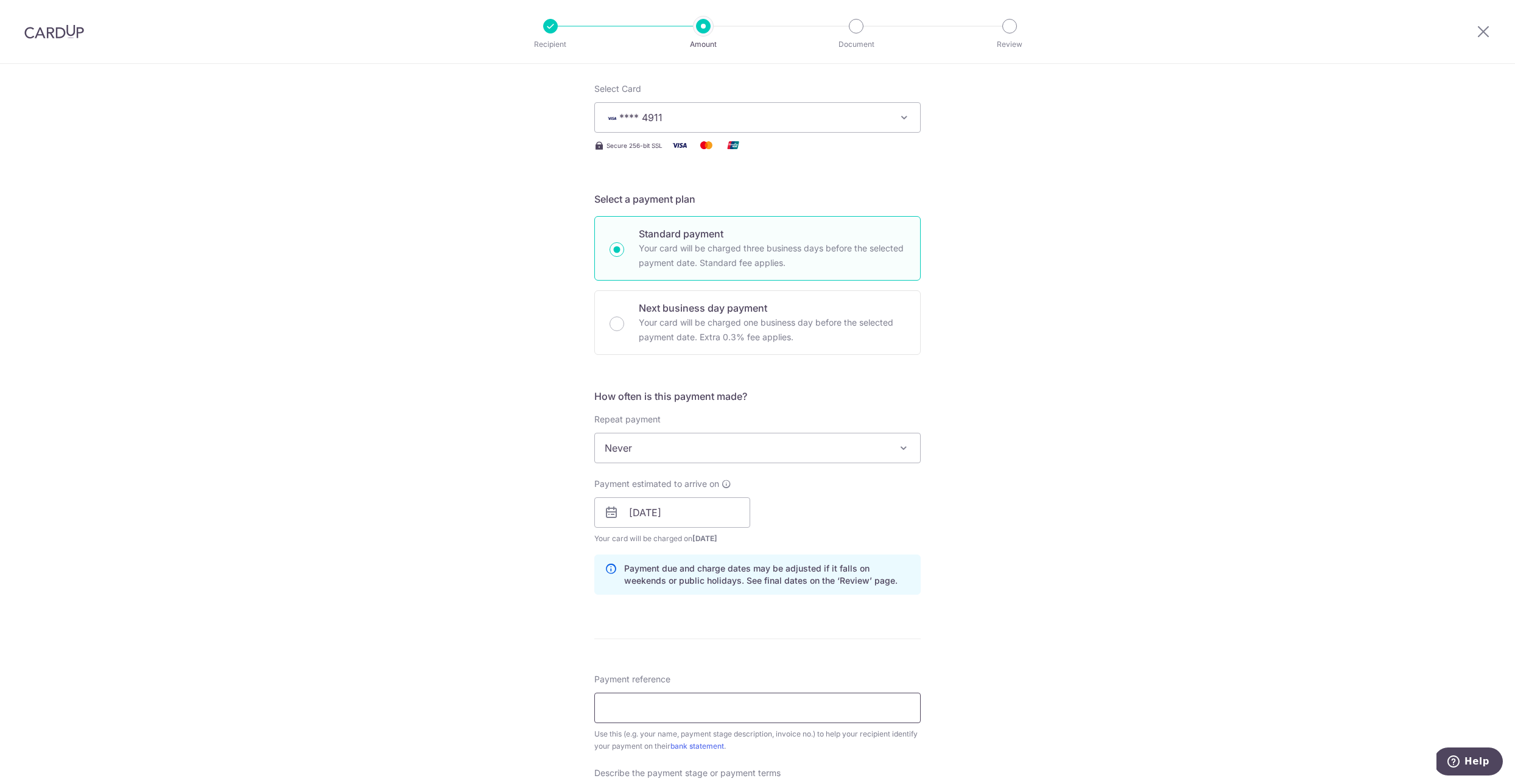
click at [644, 708] on input "Payment reference" at bounding box center [758, 708] width 327 height 30
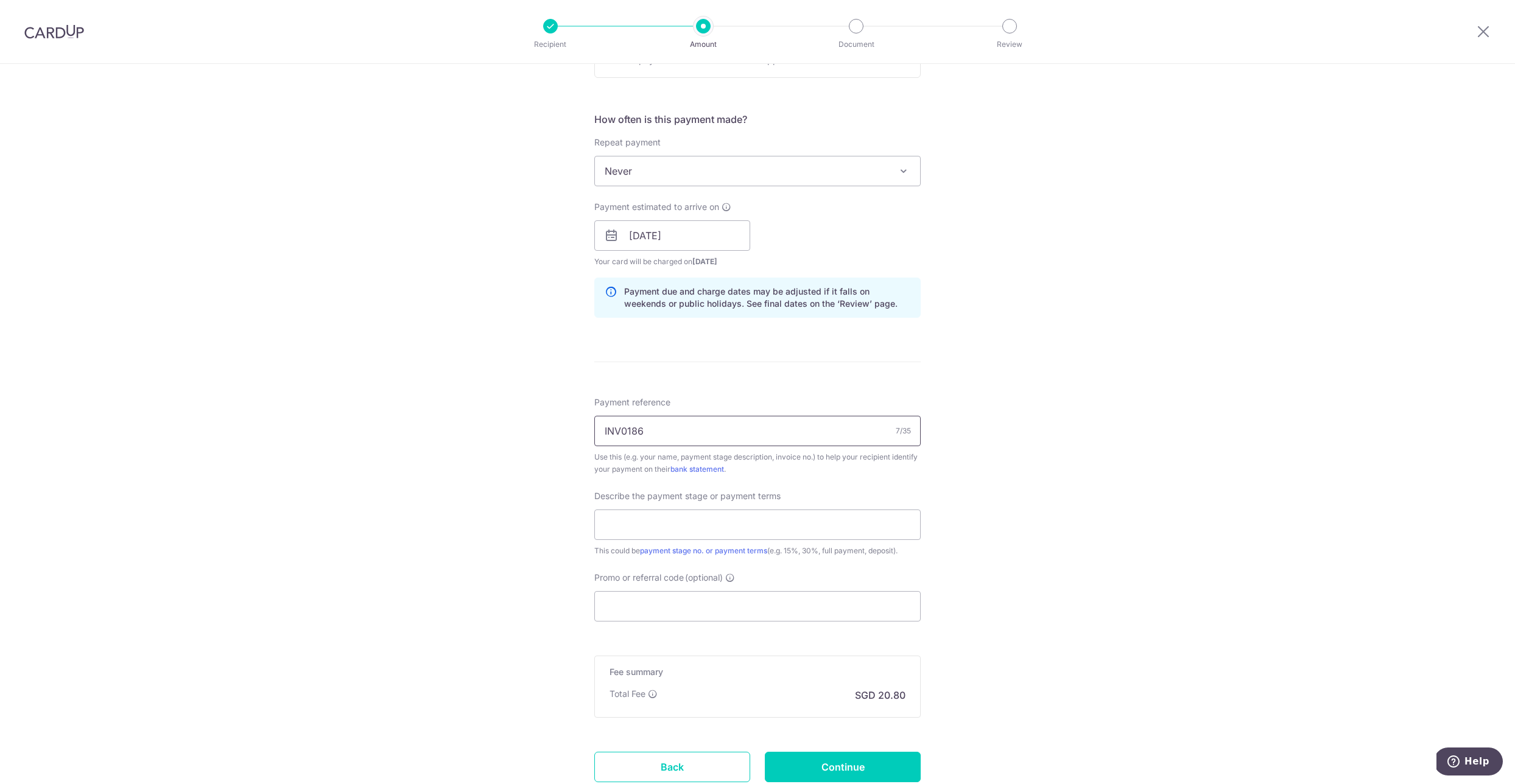
scroll to position [512, 0]
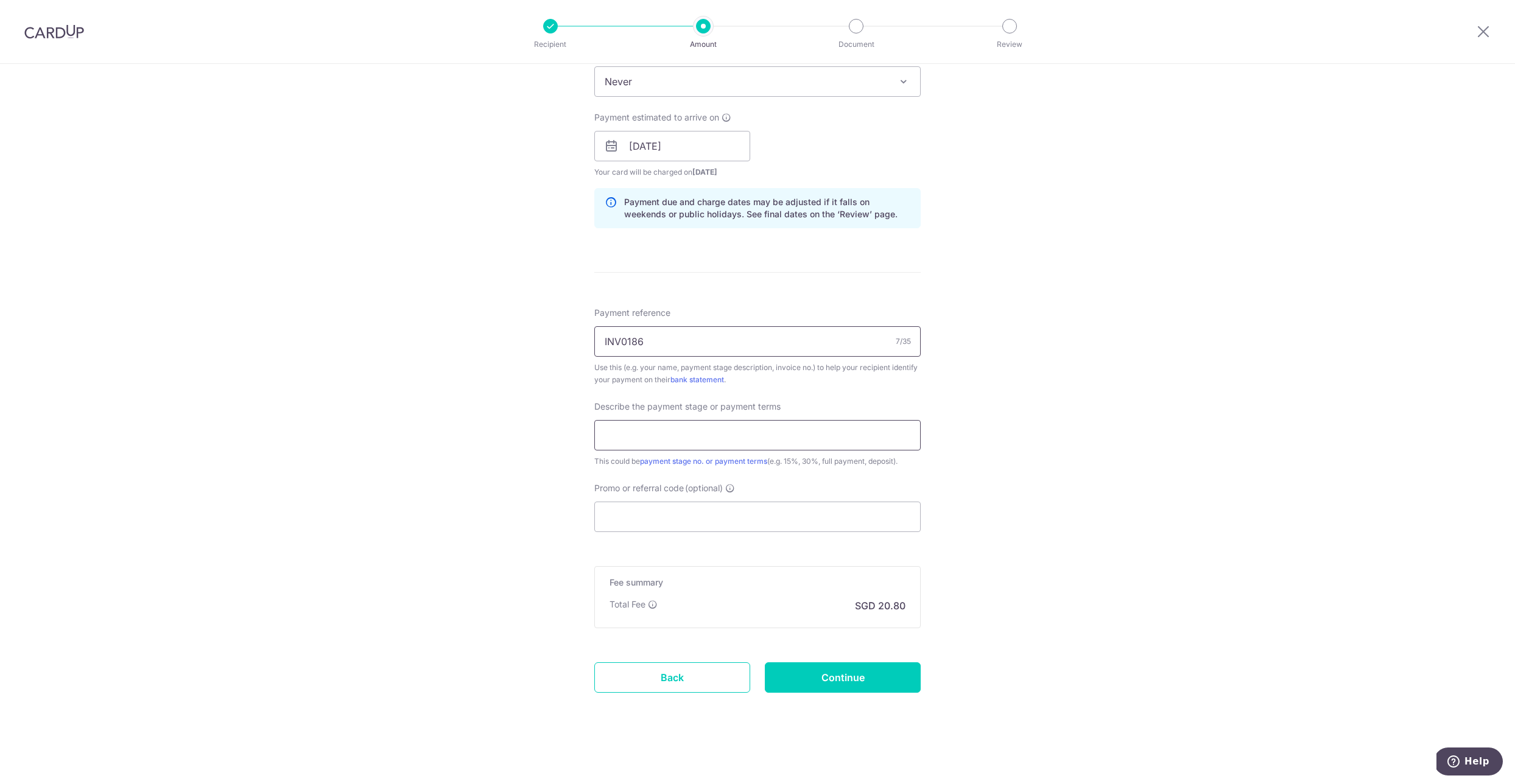
type input "INV0186"
click at [646, 440] on input "text" at bounding box center [758, 435] width 327 height 30
type input "Full"
click at [613, 516] on input "Promo or referral code (optional)" at bounding box center [758, 517] width 327 height 30
paste input "RENO25ONE"
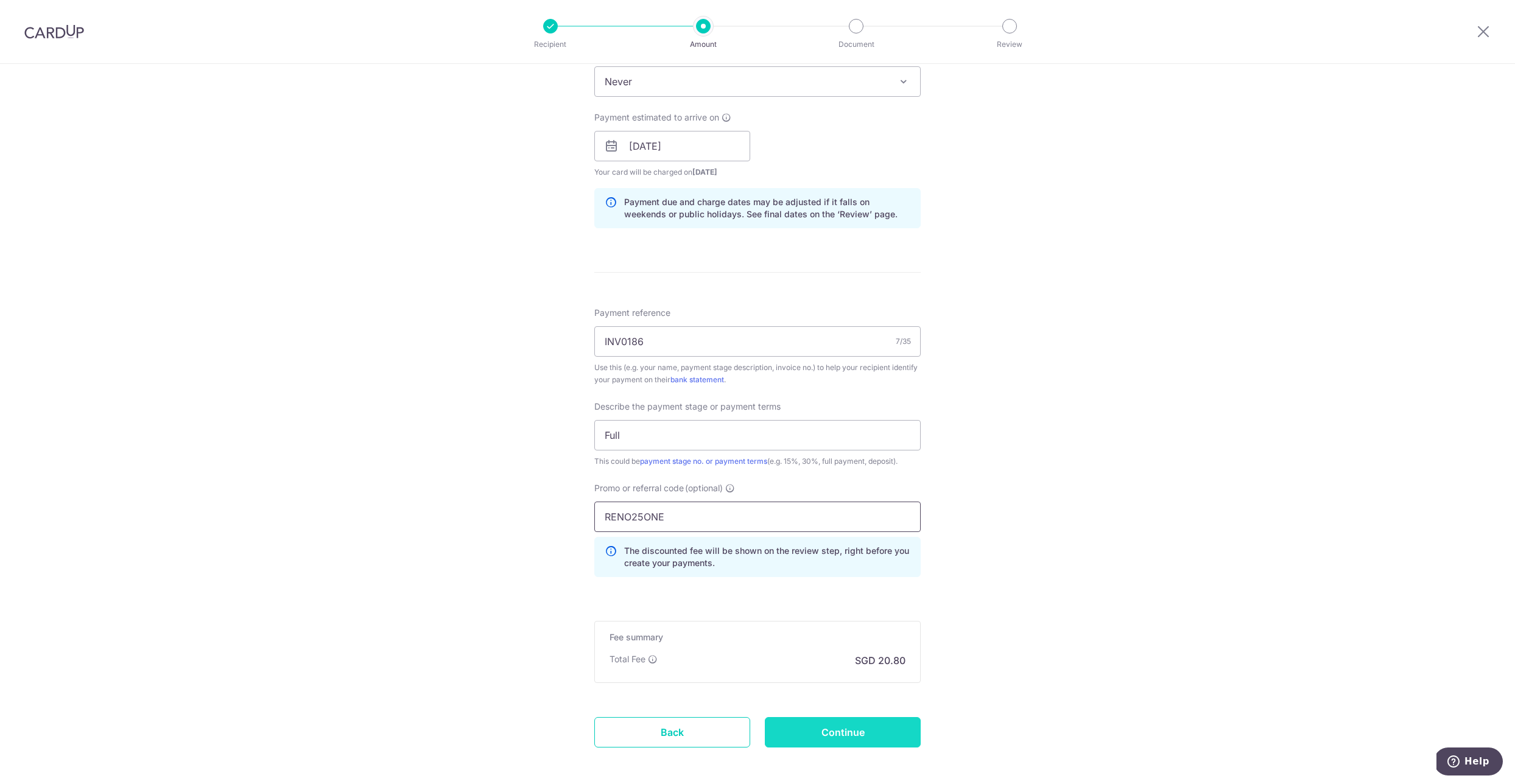
type input "RENO25ONE"
click at [832, 735] on input "Continue" at bounding box center [843, 732] width 155 height 30
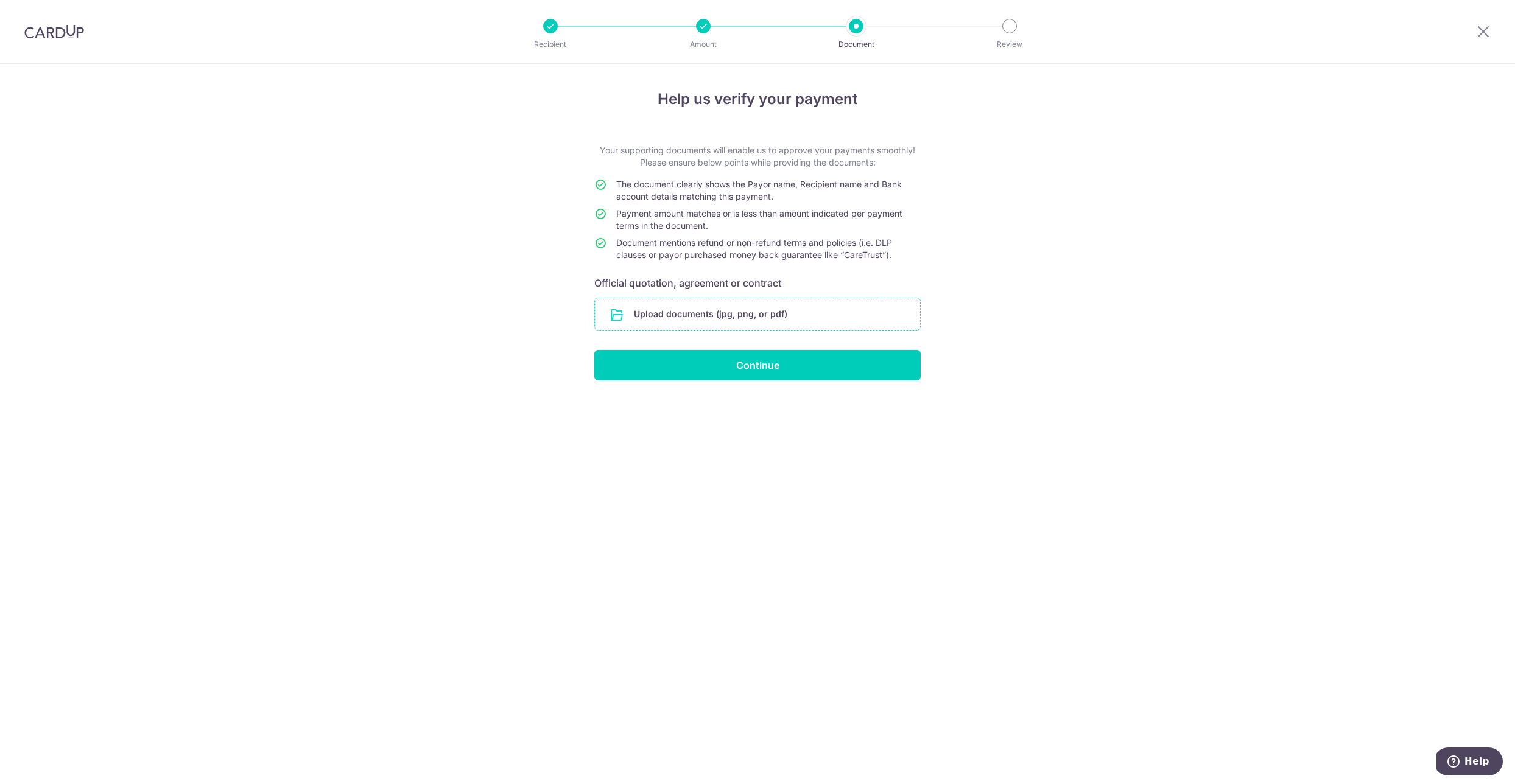
click at [689, 310] on input "file" at bounding box center [758, 314] width 325 height 31
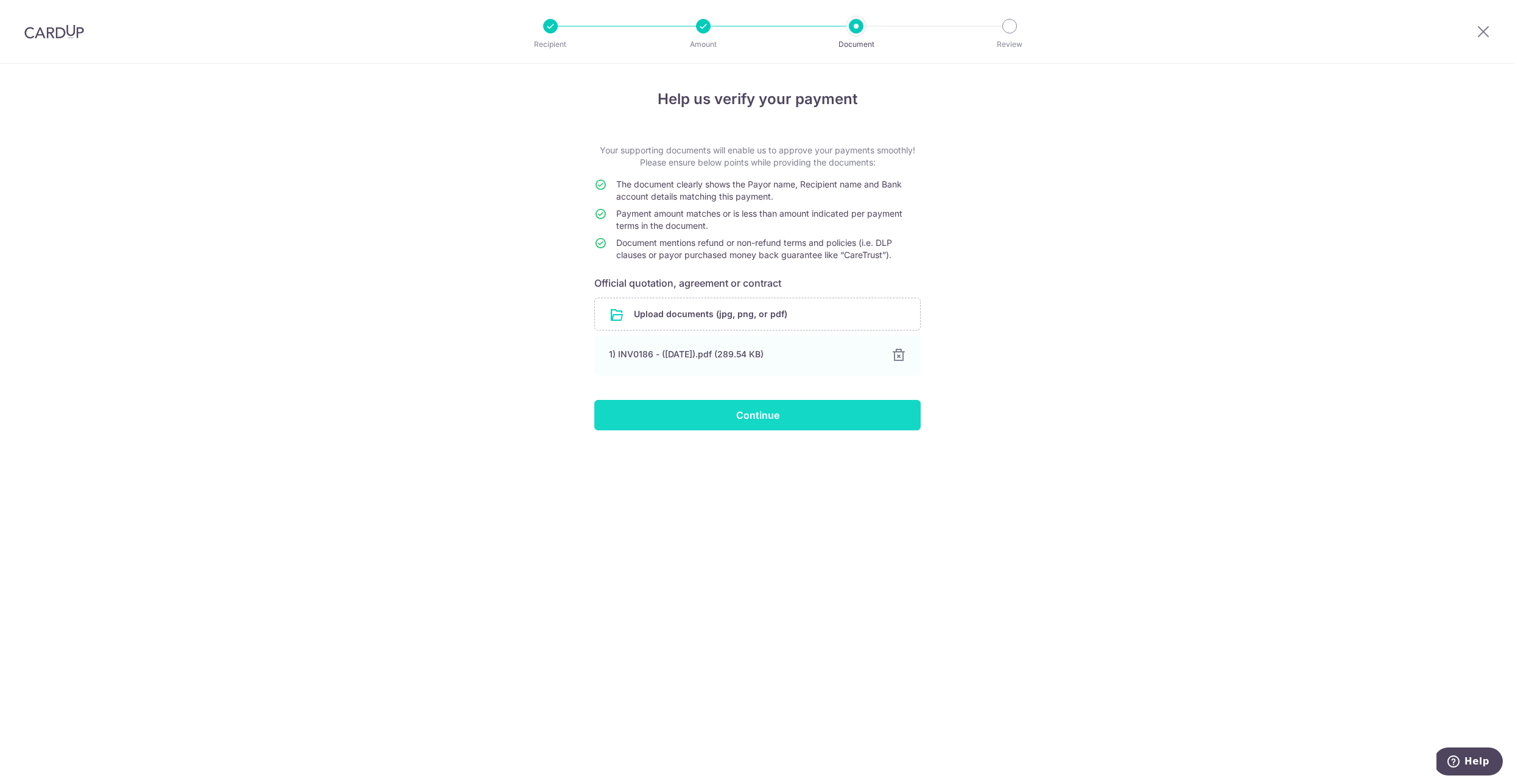
click at [755, 418] on input "Continue" at bounding box center [758, 415] width 327 height 30
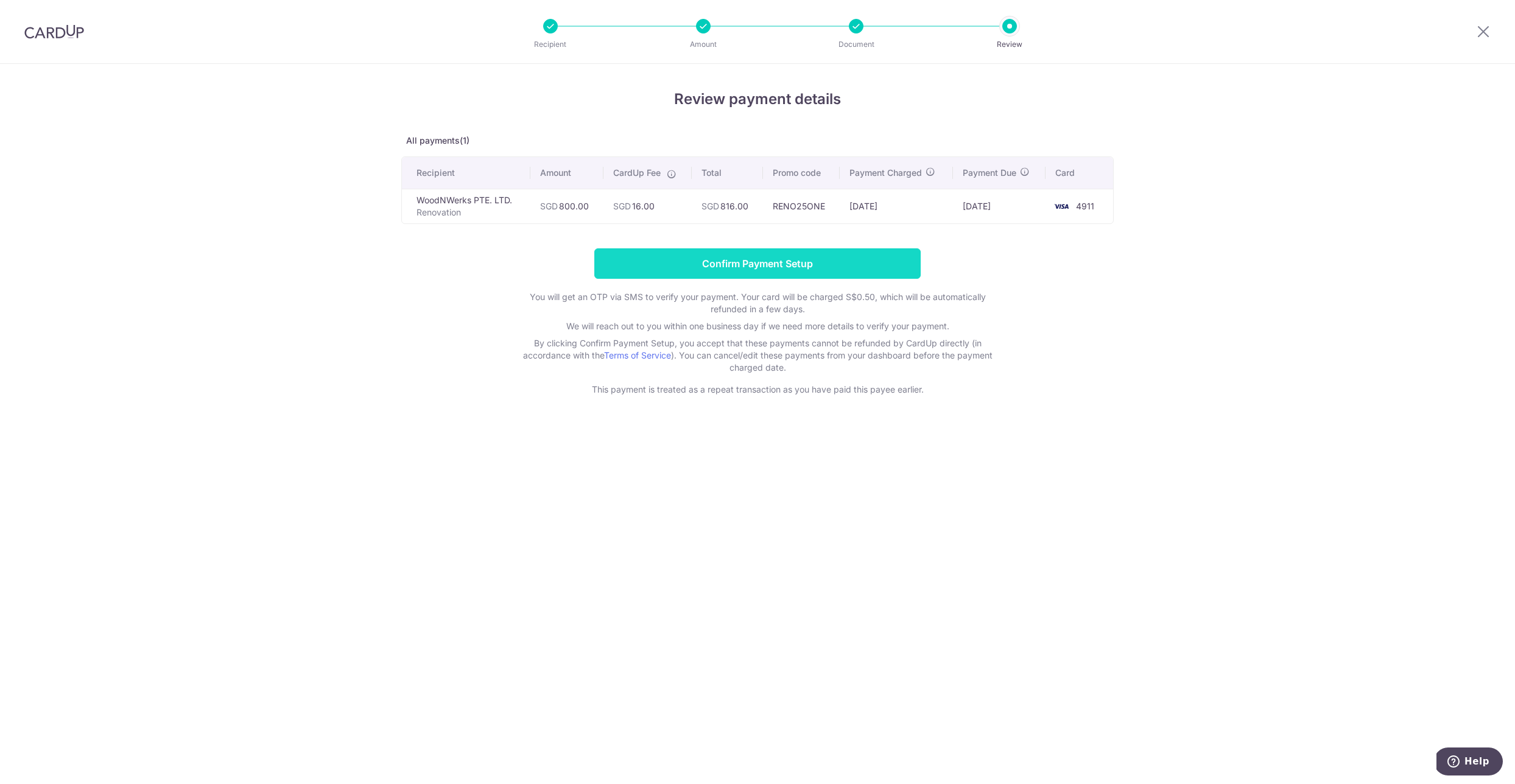
click at [771, 261] on input "Confirm Payment Setup" at bounding box center [758, 263] width 327 height 30
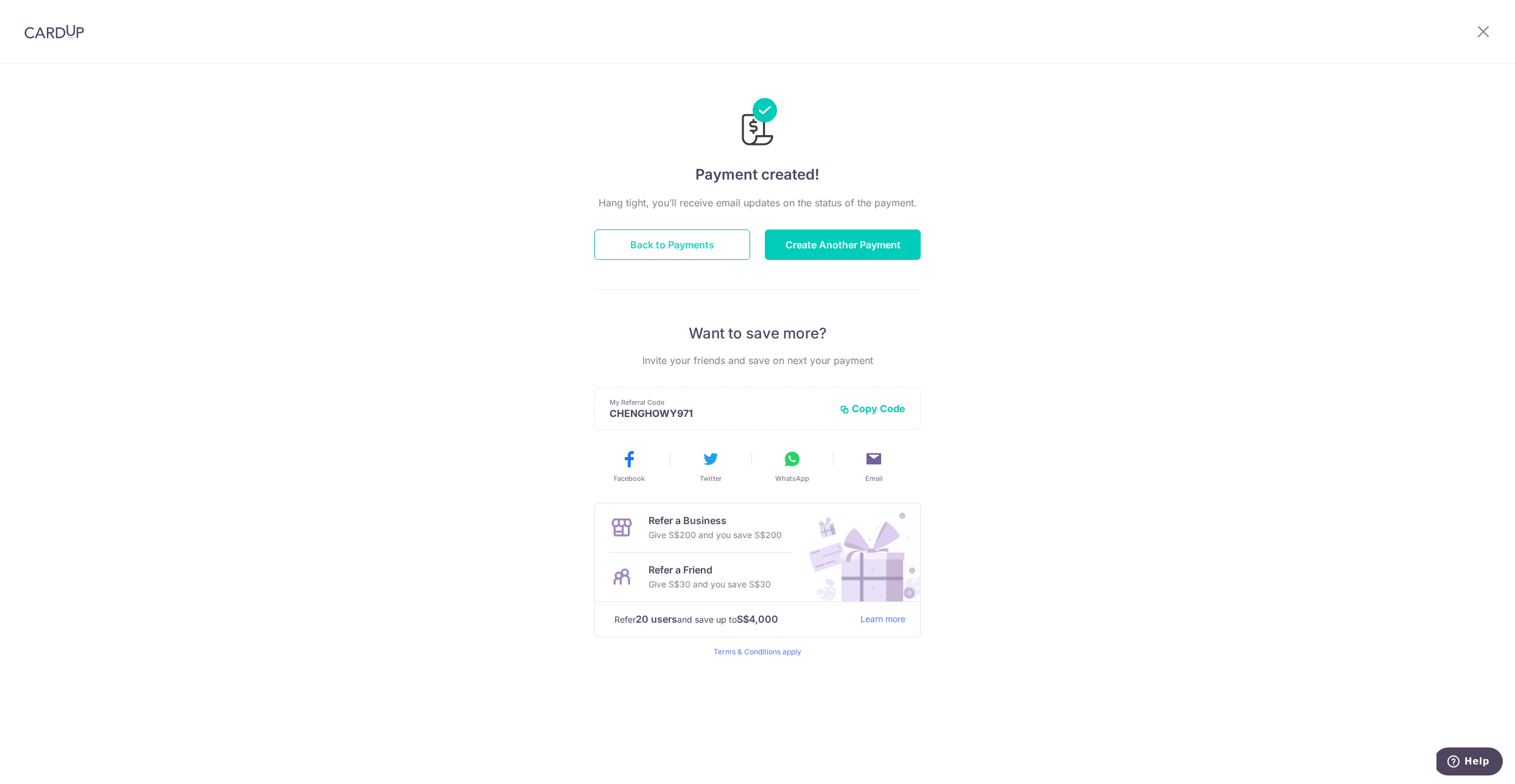
click at [698, 243] on button "Back to Payments" at bounding box center [671, 244] width 155 height 30
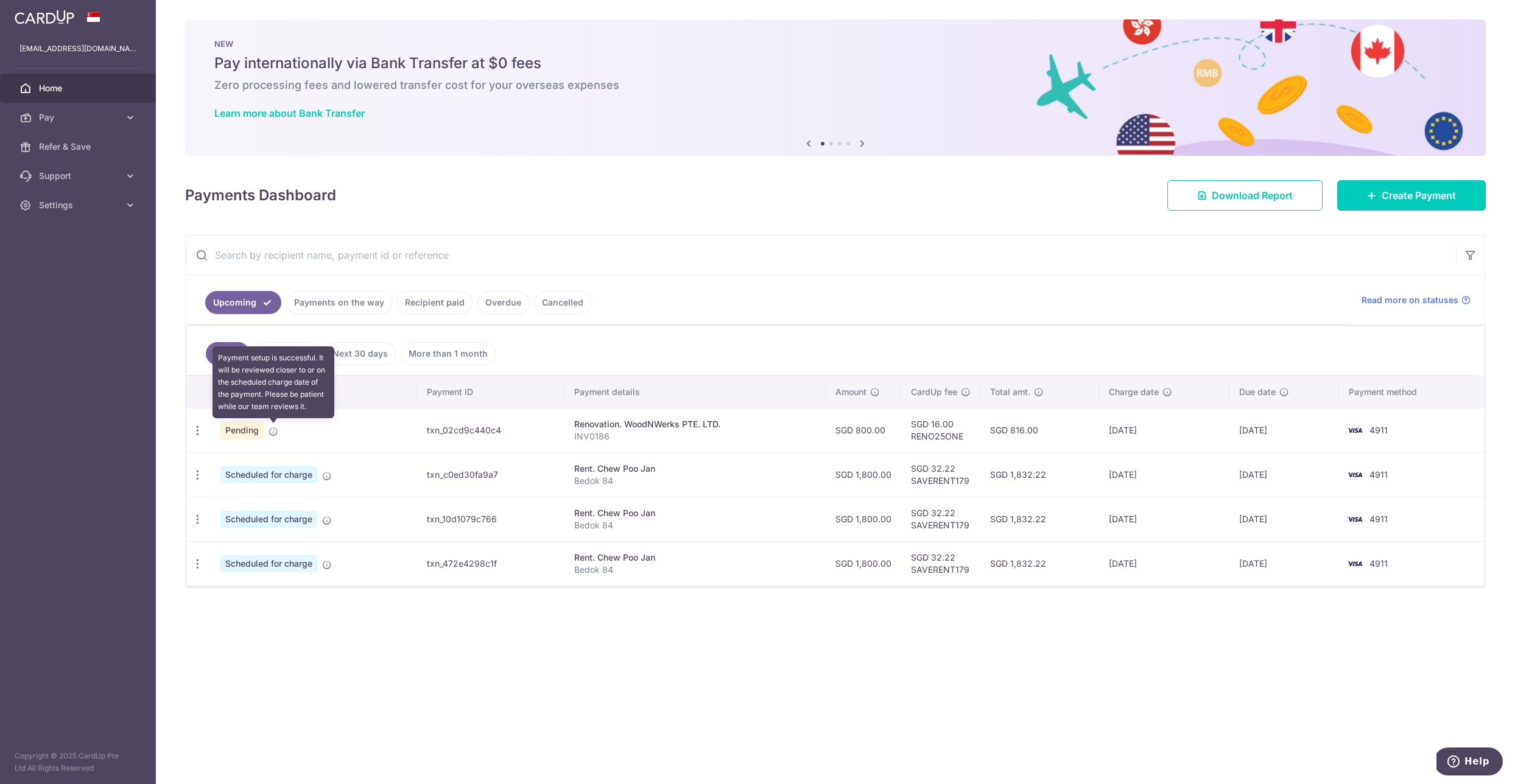
click at [274, 432] on icon at bounding box center [273, 431] width 10 height 10
